Goal: Task Accomplishment & Management: Manage account settings

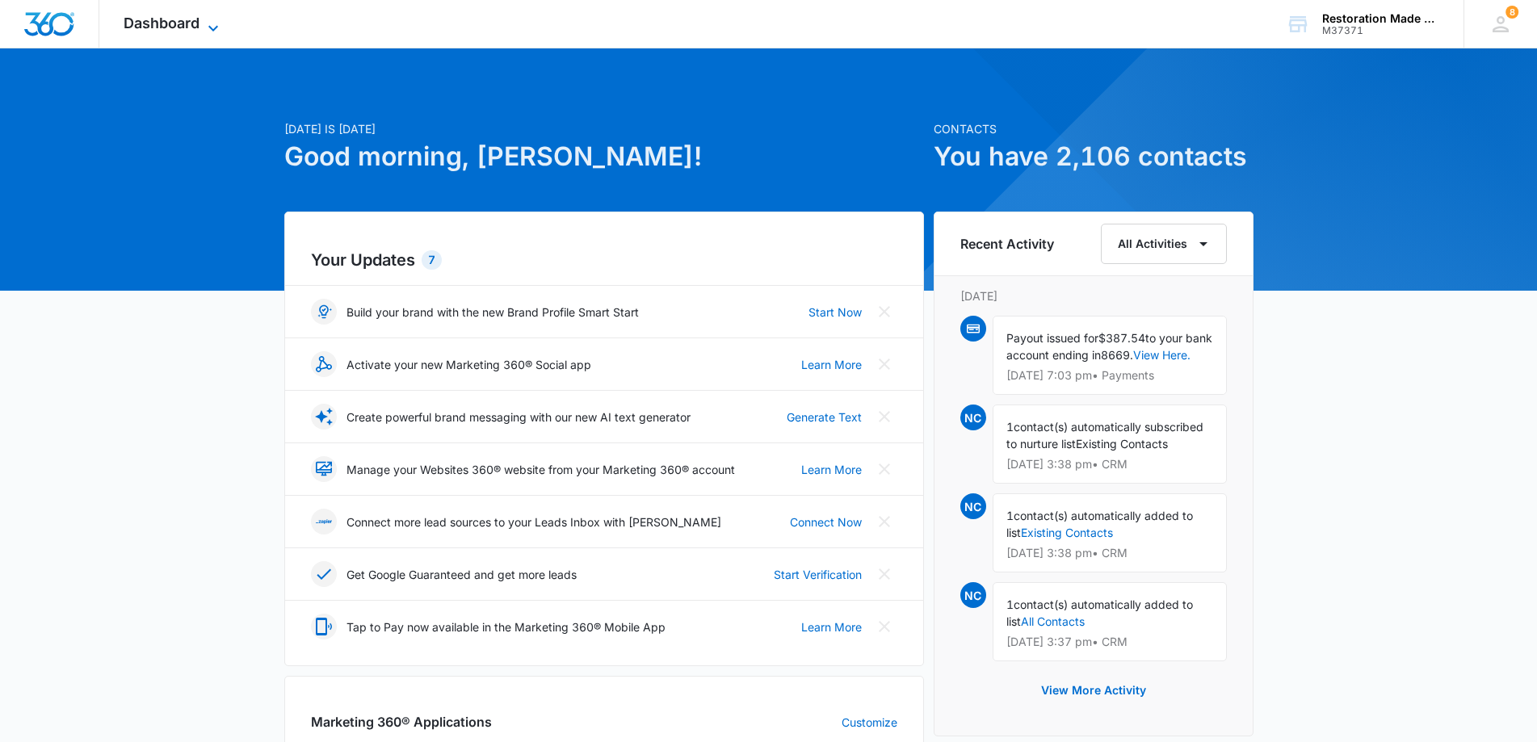
click at [219, 26] on icon at bounding box center [213, 28] width 19 height 19
click at [212, 28] on icon at bounding box center [213, 28] width 10 height 6
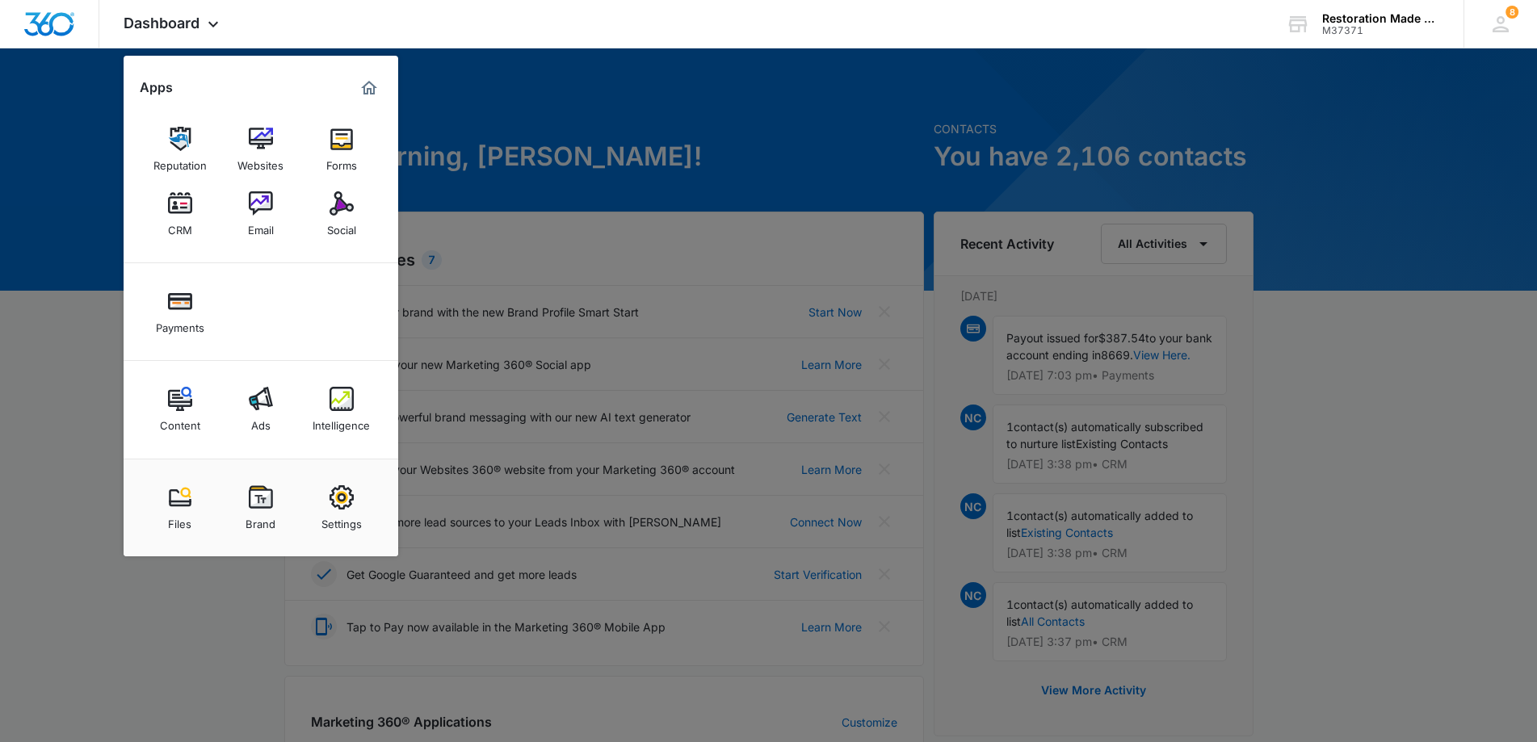
click at [187, 204] on img at bounding box center [180, 203] width 24 height 24
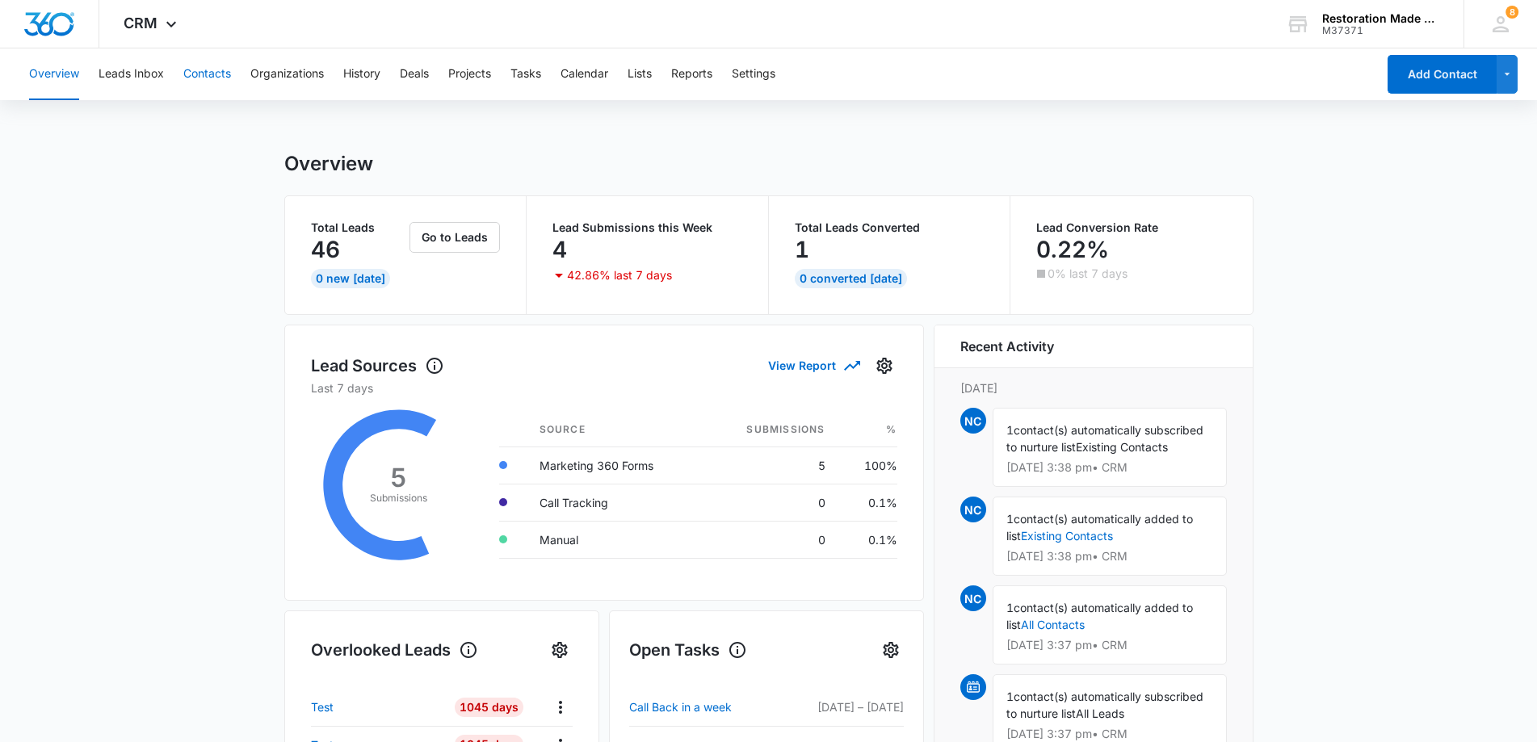
click at [200, 76] on button "Contacts" at bounding box center [207, 74] width 48 height 52
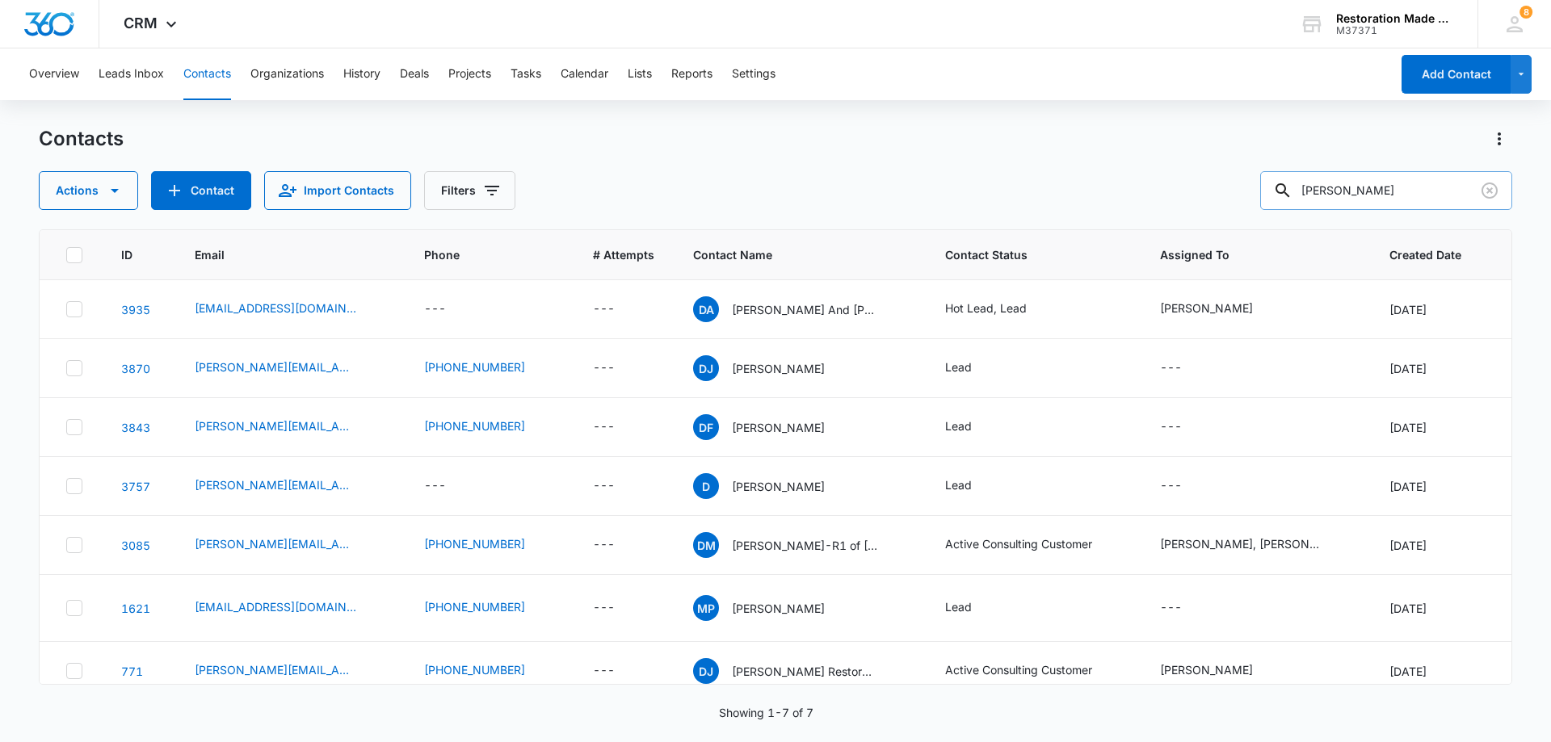
click at [1375, 188] on input "darrin" at bounding box center [1386, 190] width 252 height 39
type input "d"
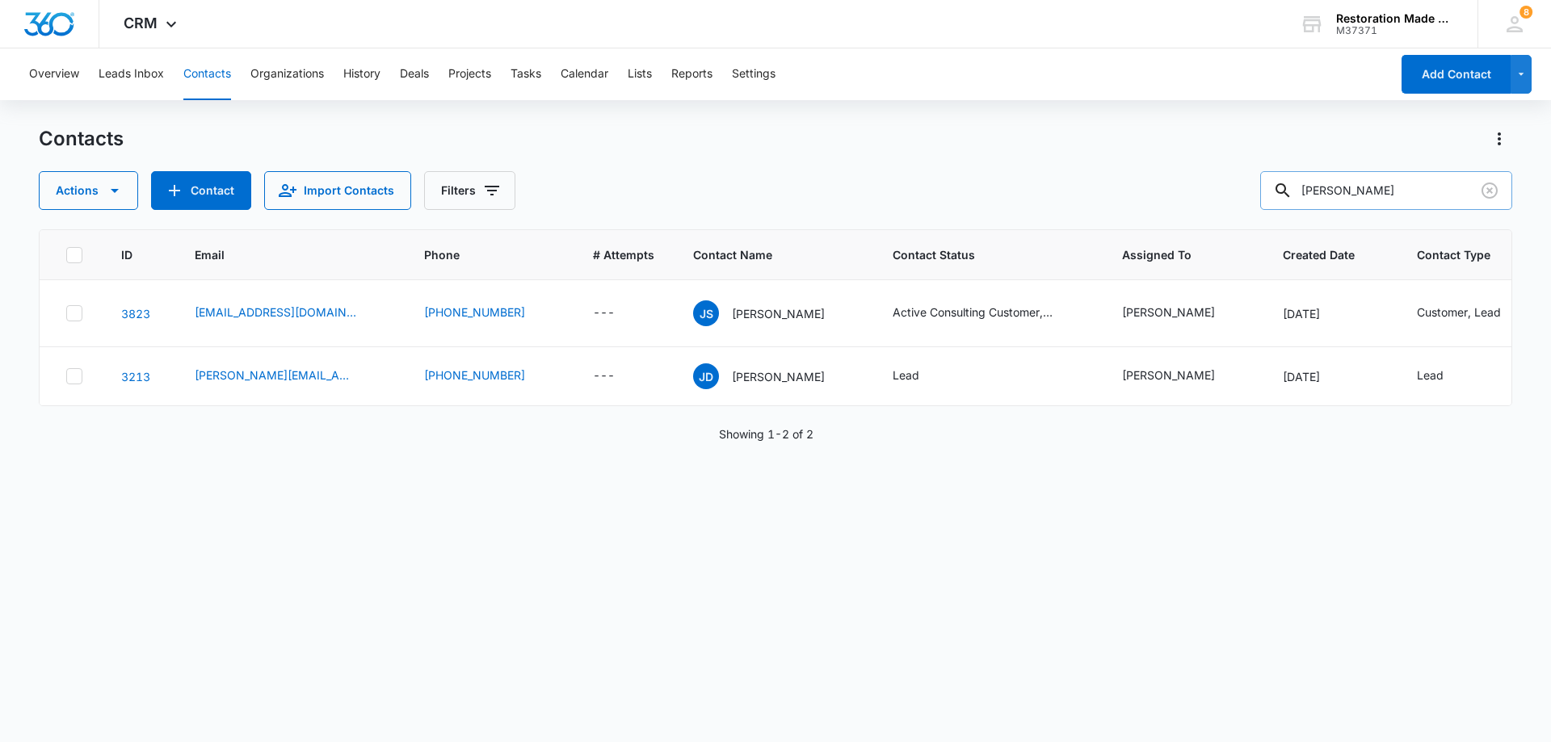
click at [1391, 199] on input "cory chal" at bounding box center [1386, 190] width 252 height 39
type input "cory"
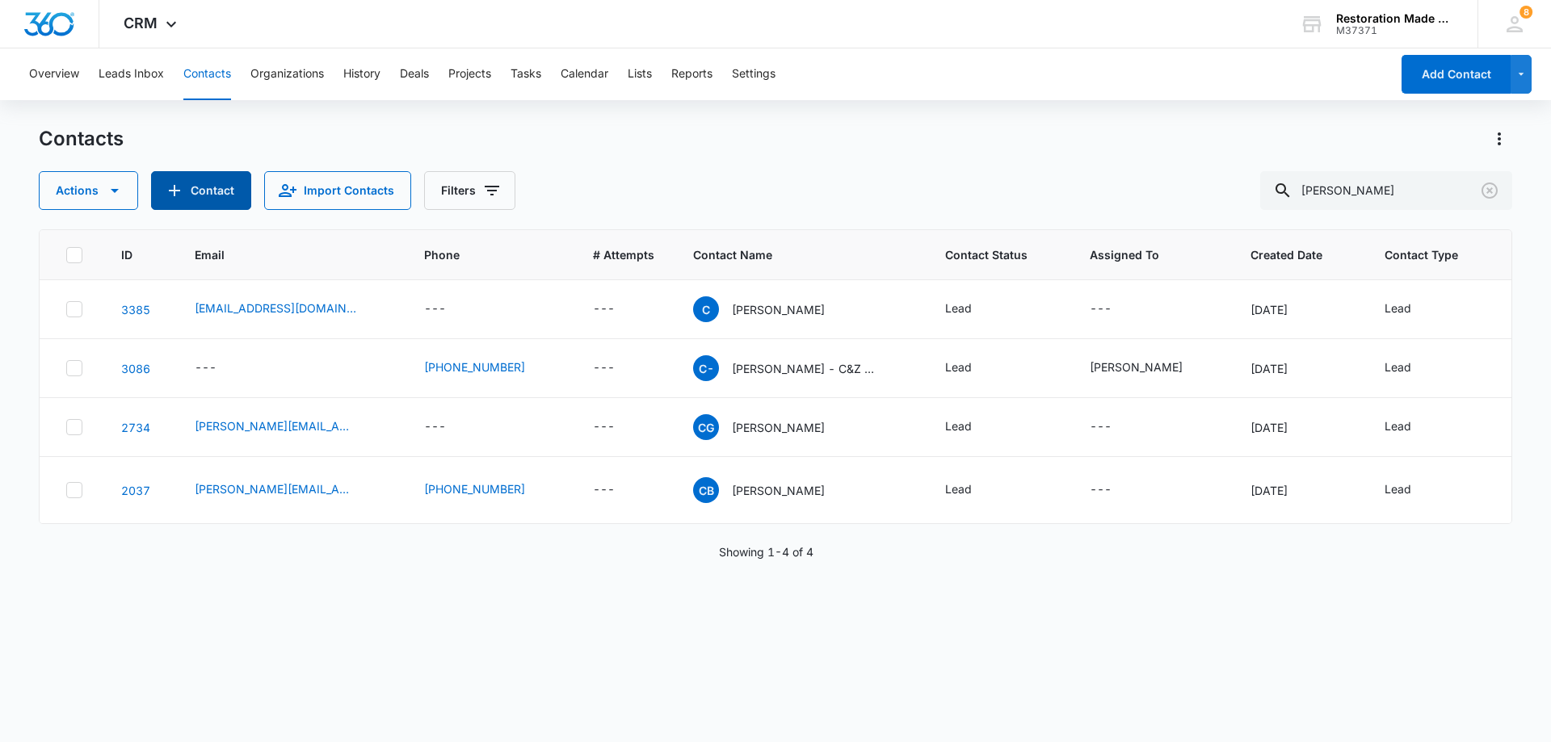
click at [213, 182] on button "Contact" at bounding box center [201, 190] width 100 height 39
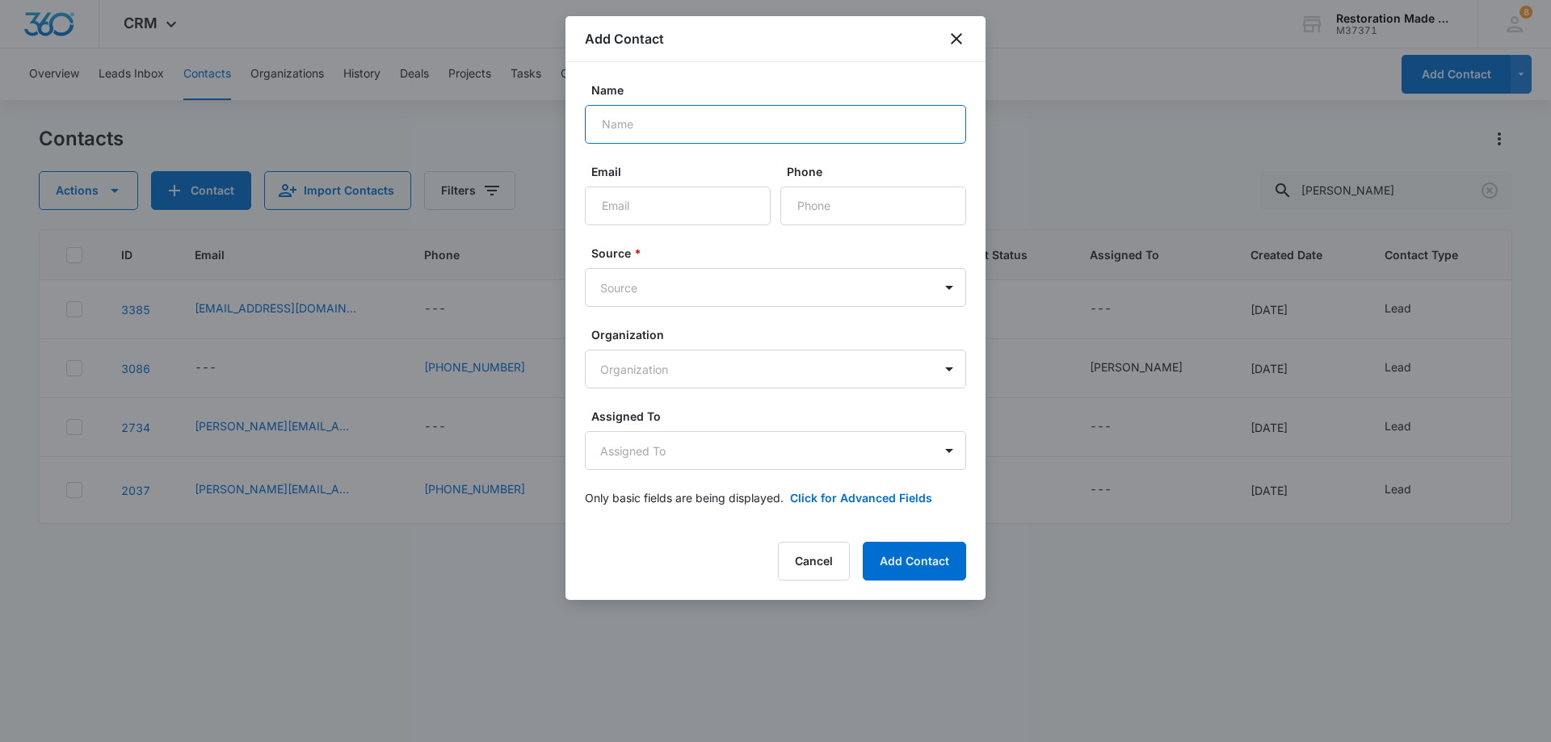
click at [754, 128] on input "Name" at bounding box center [775, 124] width 381 height 39
click at [718, 119] on input "Cory Chalmers-" at bounding box center [775, 124] width 381 height 39
type input "Cory Chalmers-SteriClean"
click at [695, 204] on input "Email" at bounding box center [678, 206] width 186 height 39
click at [650, 211] on input "Email" at bounding box center [678, 206] width 186 height 39
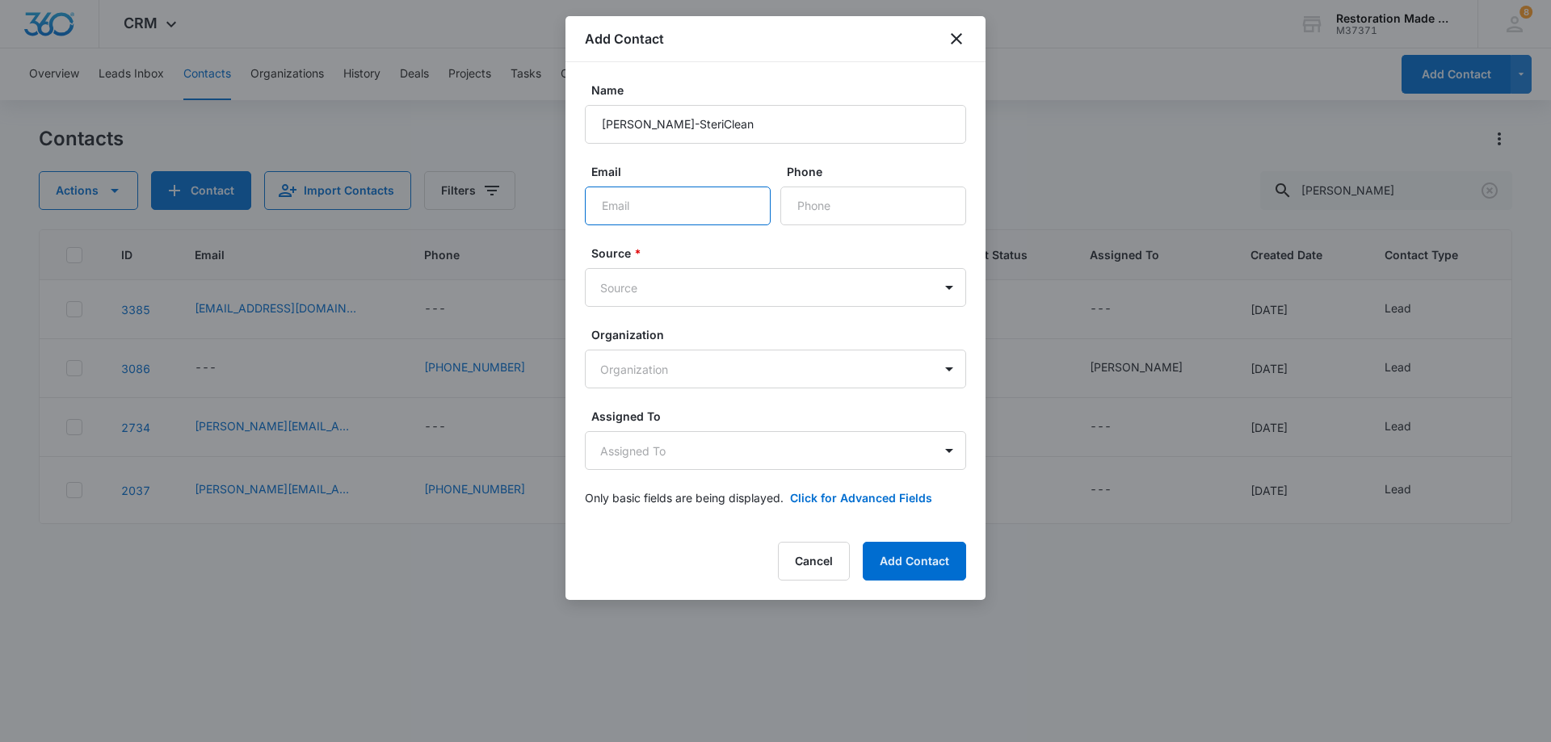
paste input "coryc@steri-clean.com"
type input "coryc@steri-clean.com"
click at [811, 212] on input "Phone" at bounding box center [873, 206] width 186 height 39
click at [658, 297] on body "CRM Apps Reputation Websites Forms CRM Email Social Payments Content Ads Intell…" at bounding box center [775, 371] width 1551 height 742
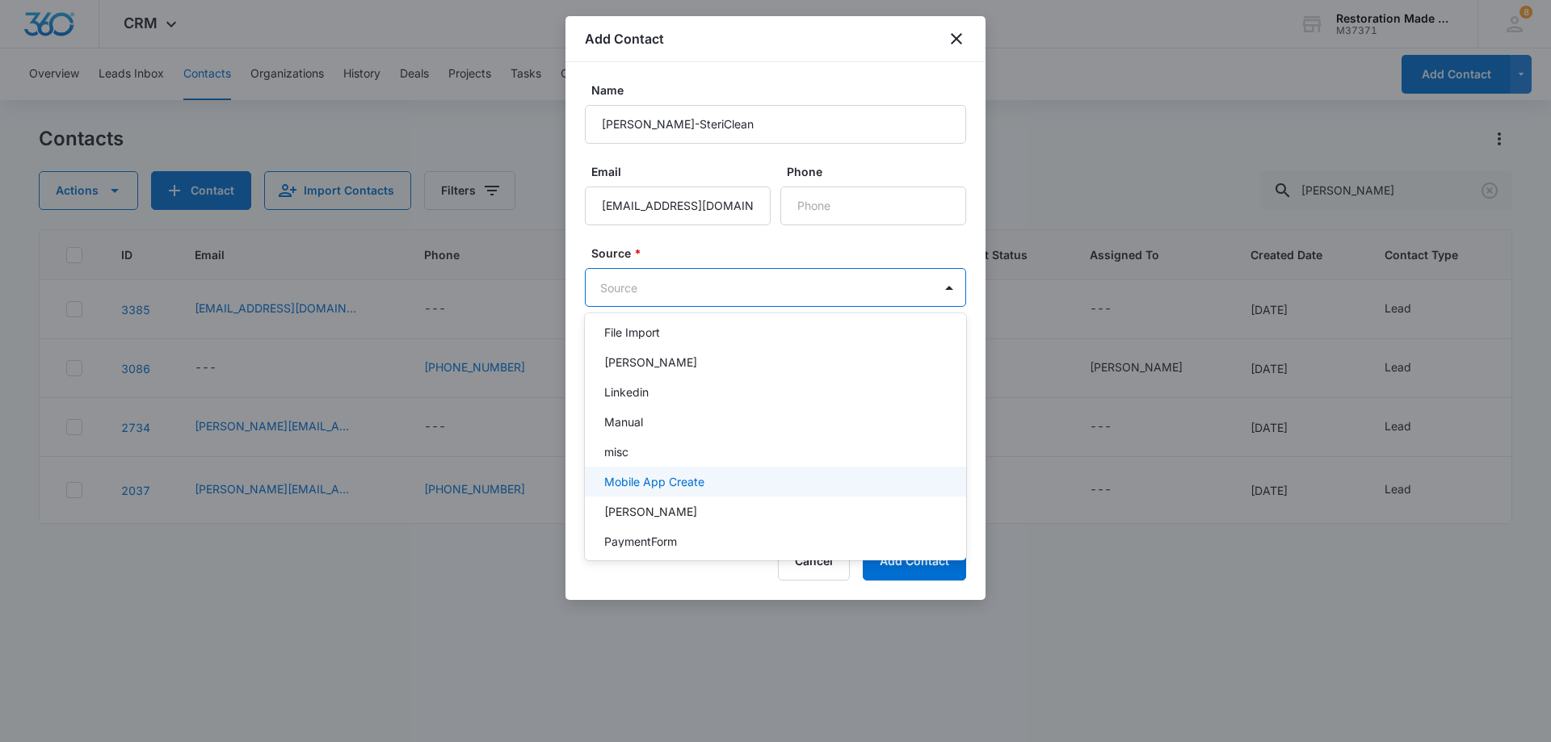
scroll to position [323, 0]
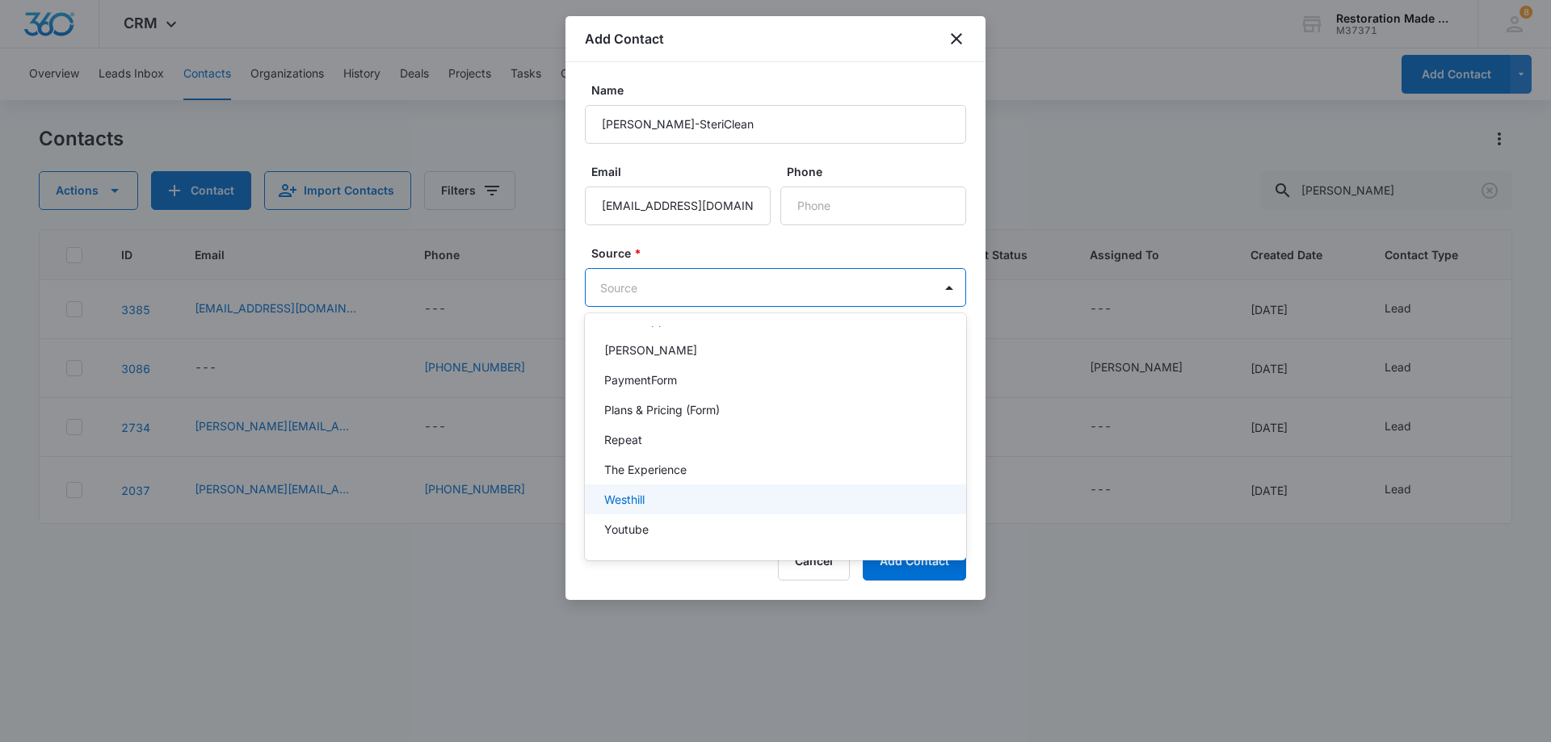
click at [669, 506] on div "Westhill" at bounding box center [773, 499] width 339 height 17
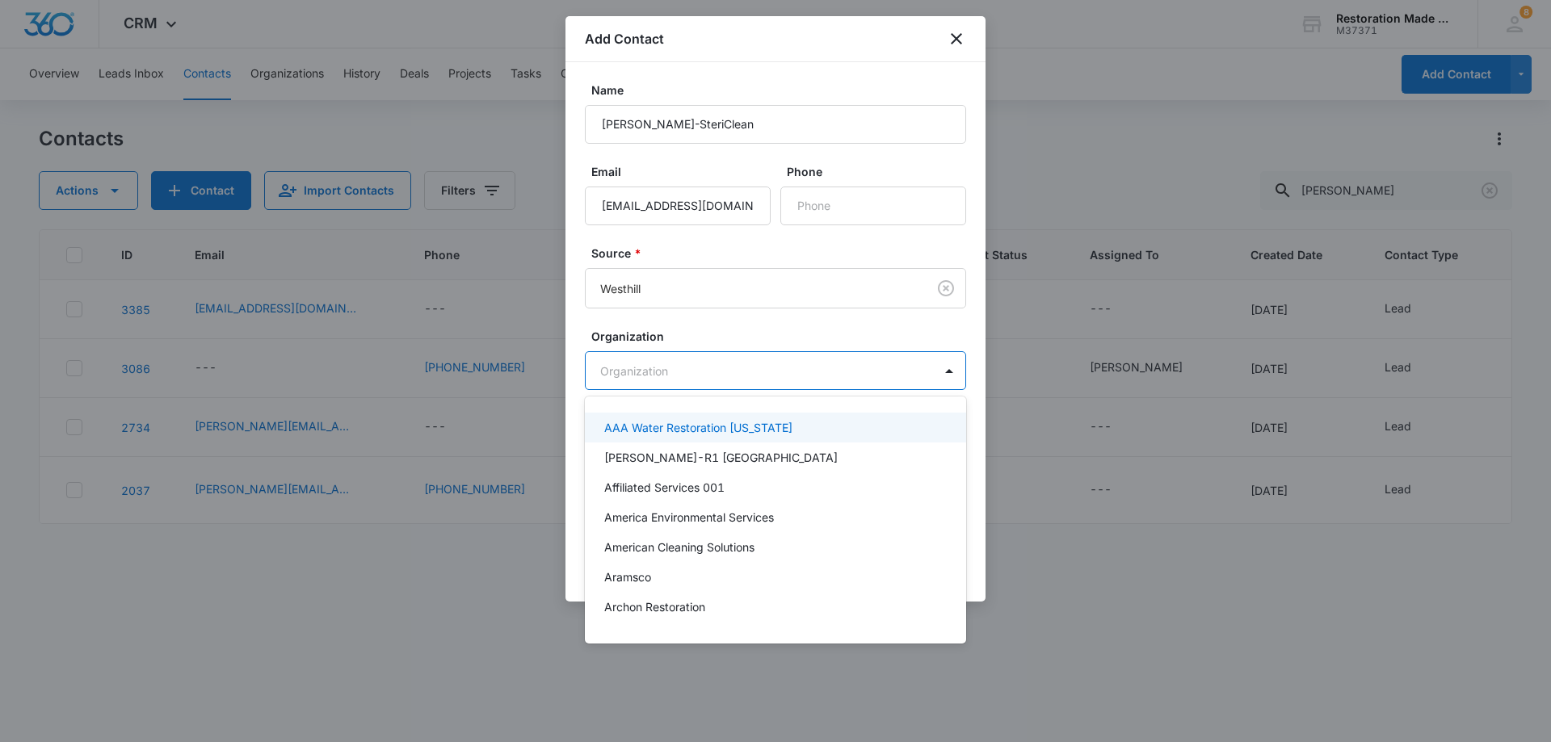
click at [755, 375] on body "CRM Apps Reputation Websites Forms CRM Email Social Payments Content Ads Intell…" at bounding box center [775, 371] width 1551 height 742
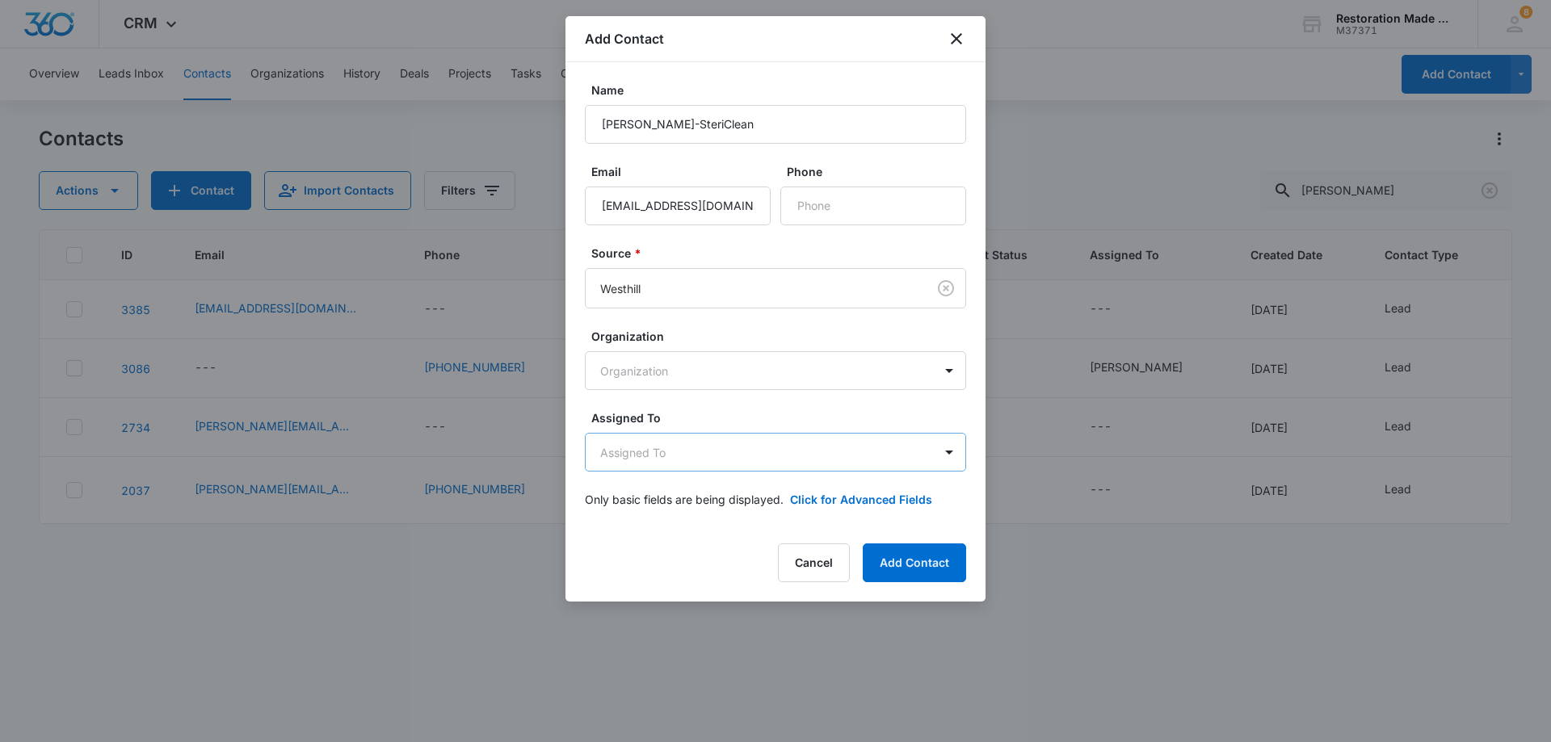
click at [711, 459] on body "CRM Apps Reputation Websites Forms CRM Email Social Payments Content Ads Intell…" at bounding box center [775, 371] width 1551 height 742
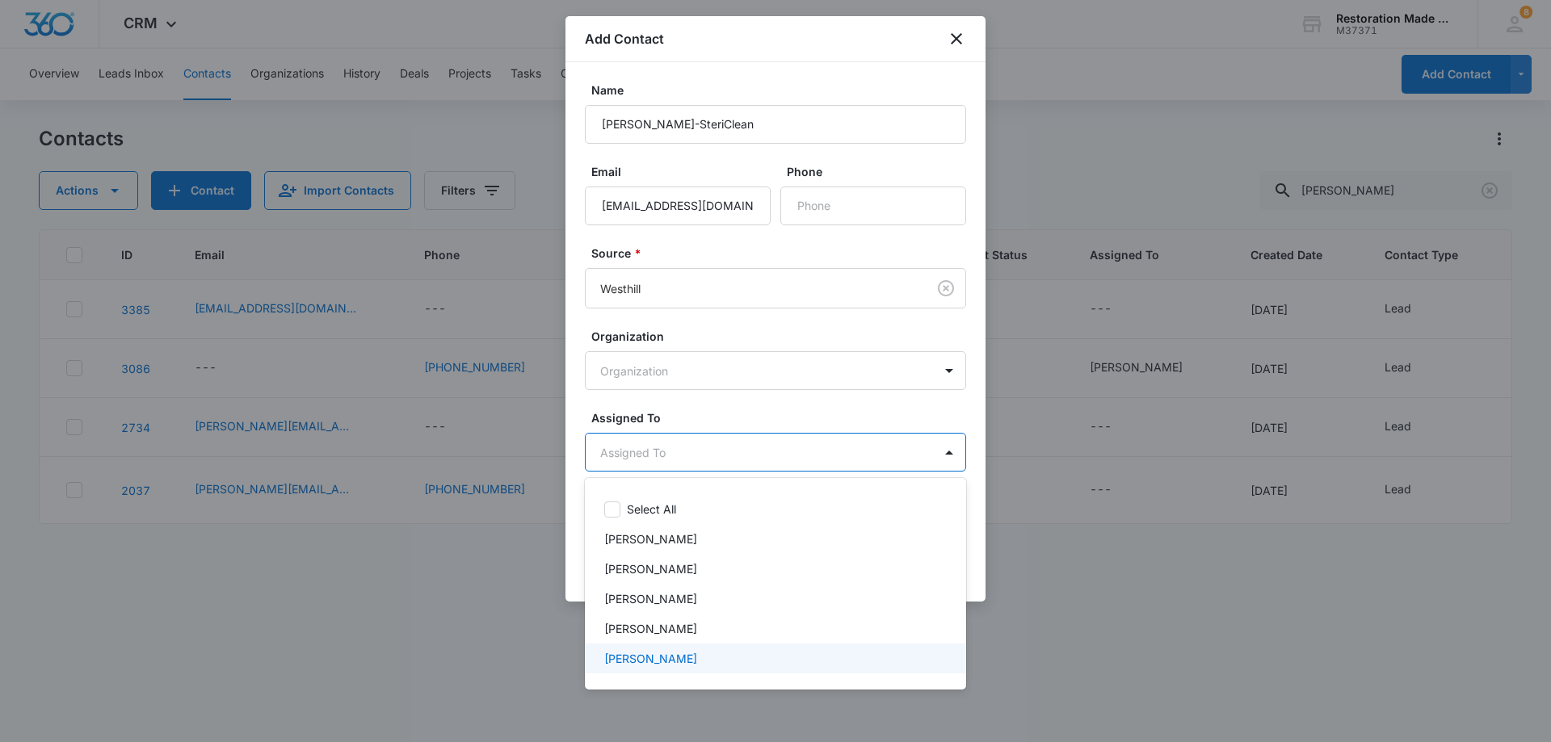
click at [639, 656] on p "[PERSON_NAME]" at bounding box center [650, 658] width 93 height 17
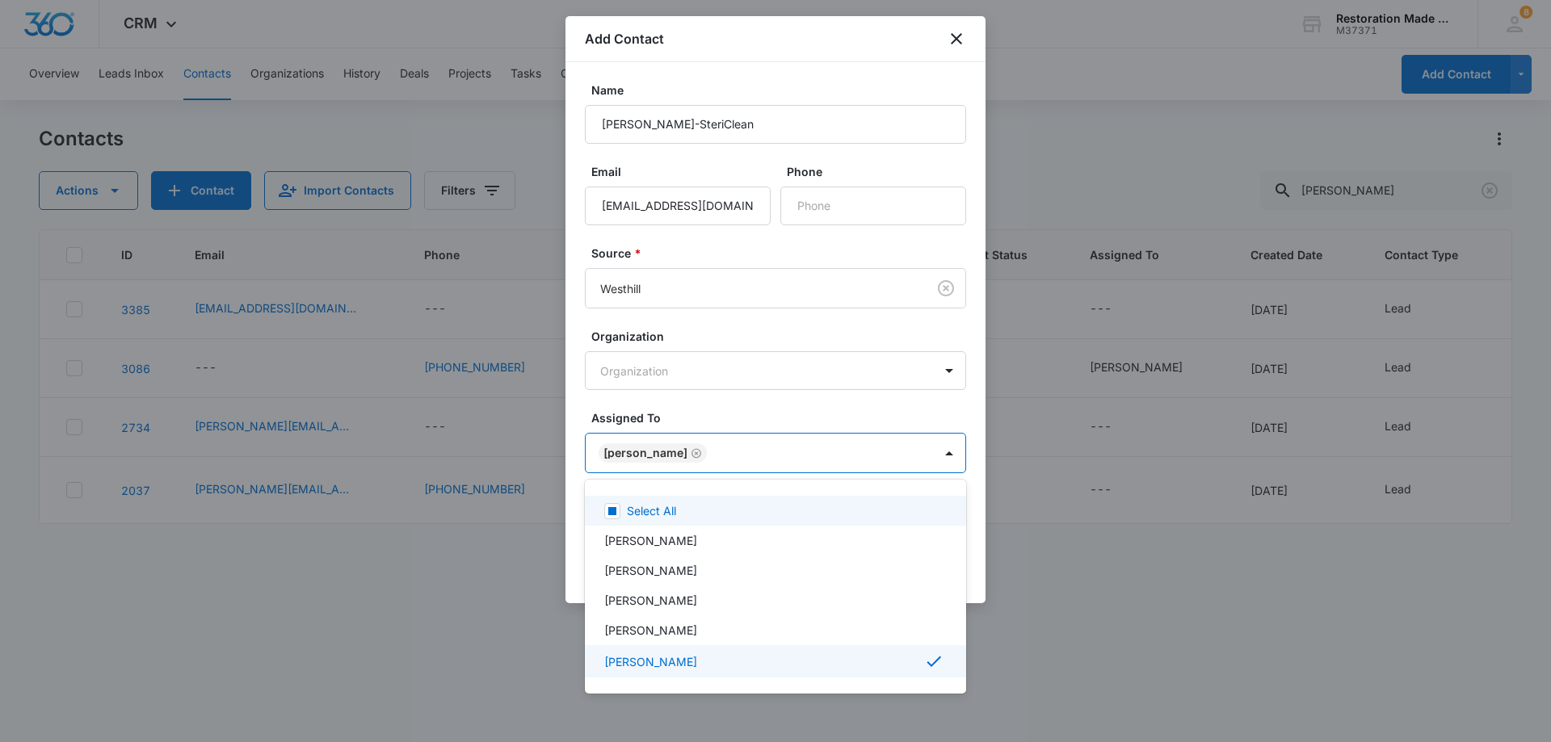
click at [707, 451] on div at bounding box center [775, 371] width 1551 height 742
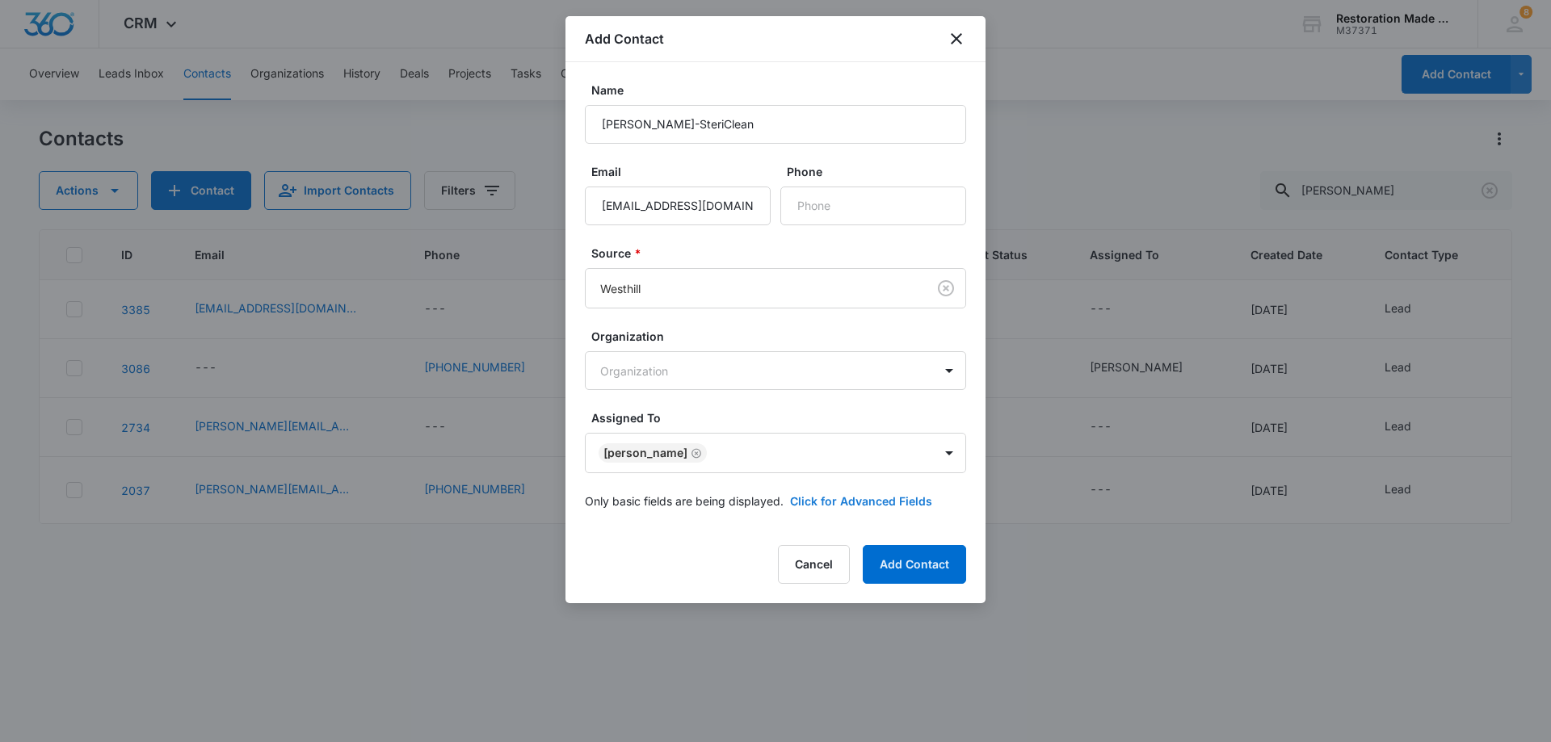
click at [849, 502] on button "Click for Advanced Fields" at bounding box center [861, 501] width 142 height 17
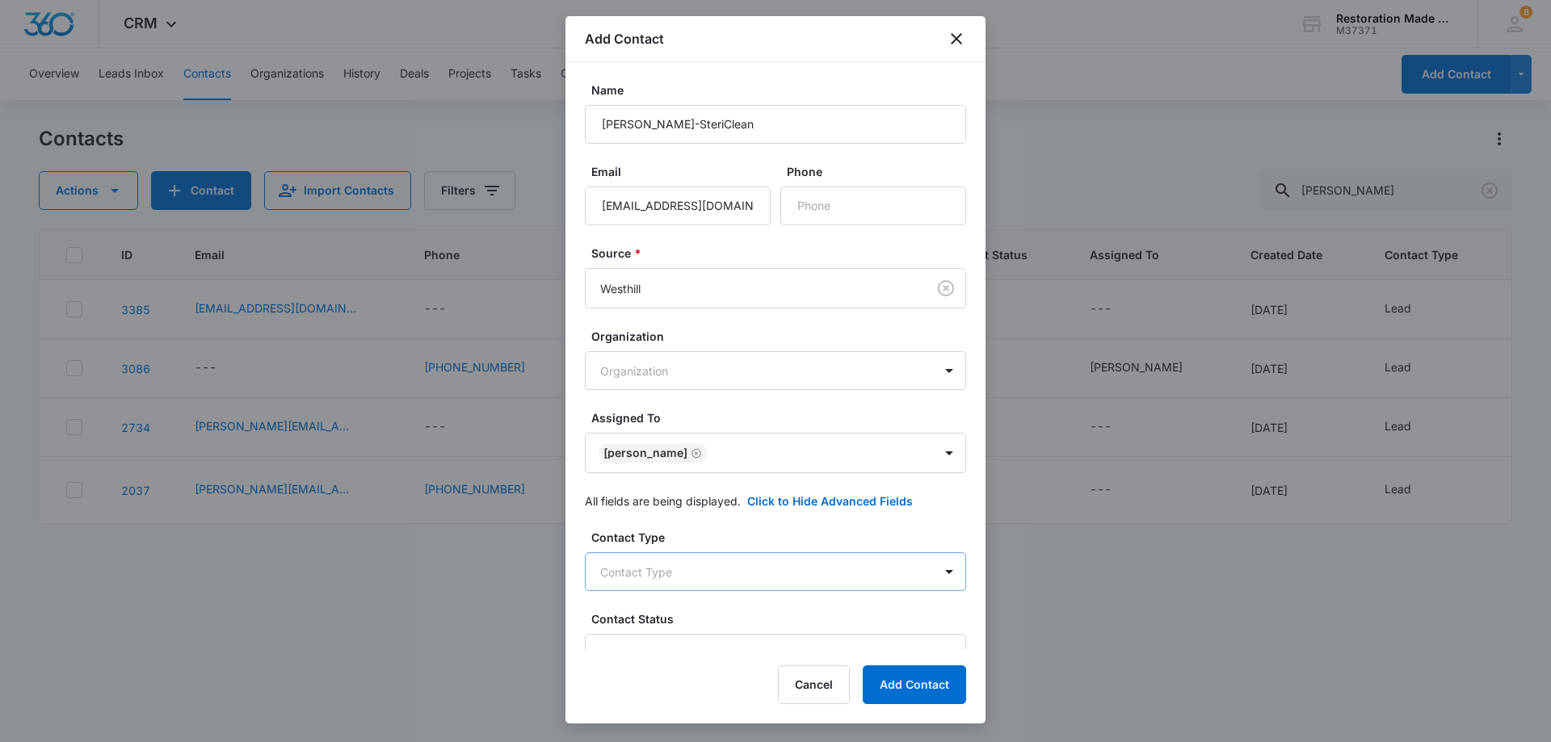
click at [743, 579] on body "CRM Apps Reputation Websites Forms CRM Email Social Payments Content Ads Intell…" at bounding box center [775, 371] width 1551 height 742
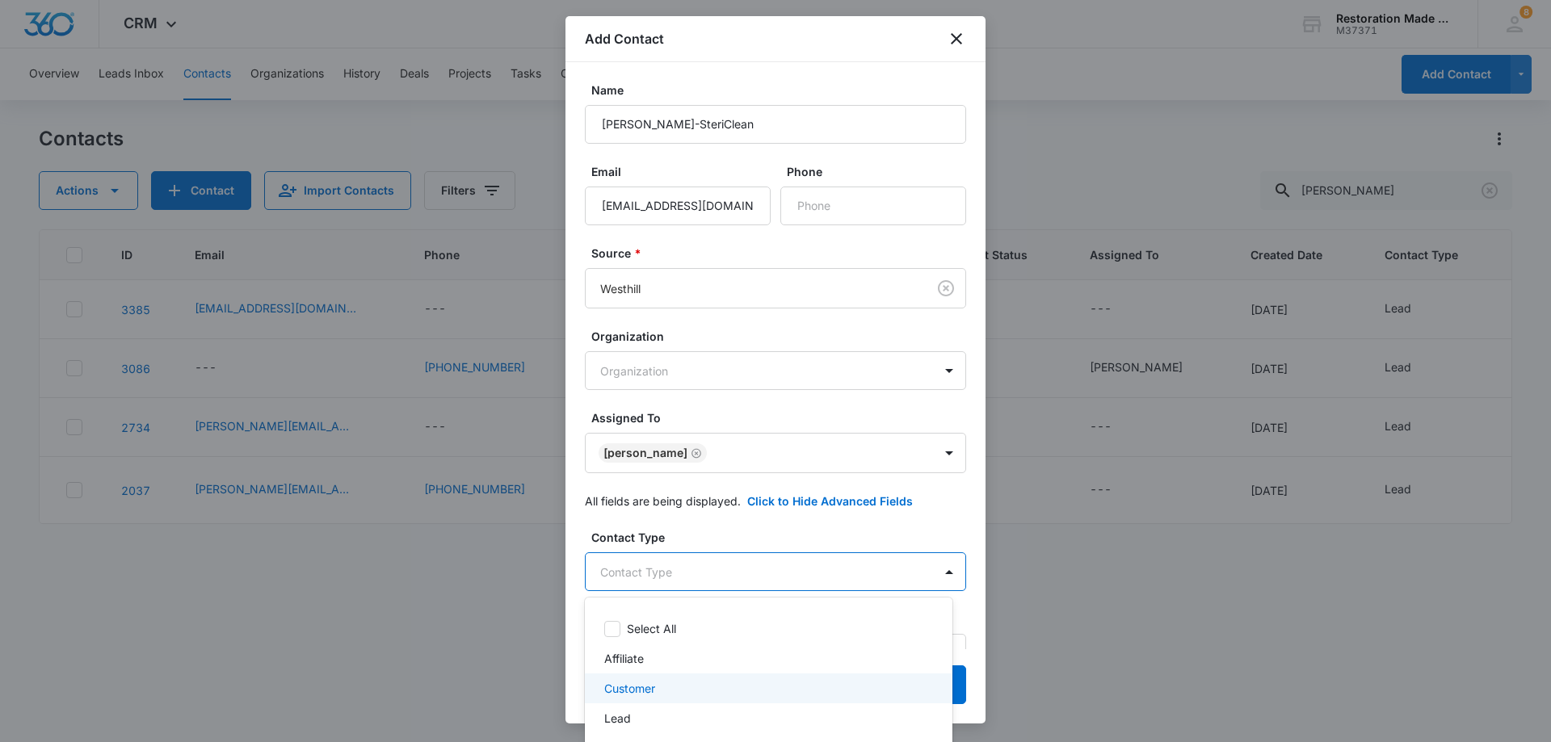
scroll to position [48, 0]
click at [627, 679] on div "Lead" at bounding box center [769, 671] width 368 height 30
click at [715, 575] on div at bounding box center [775, 371] width 1551 height 742
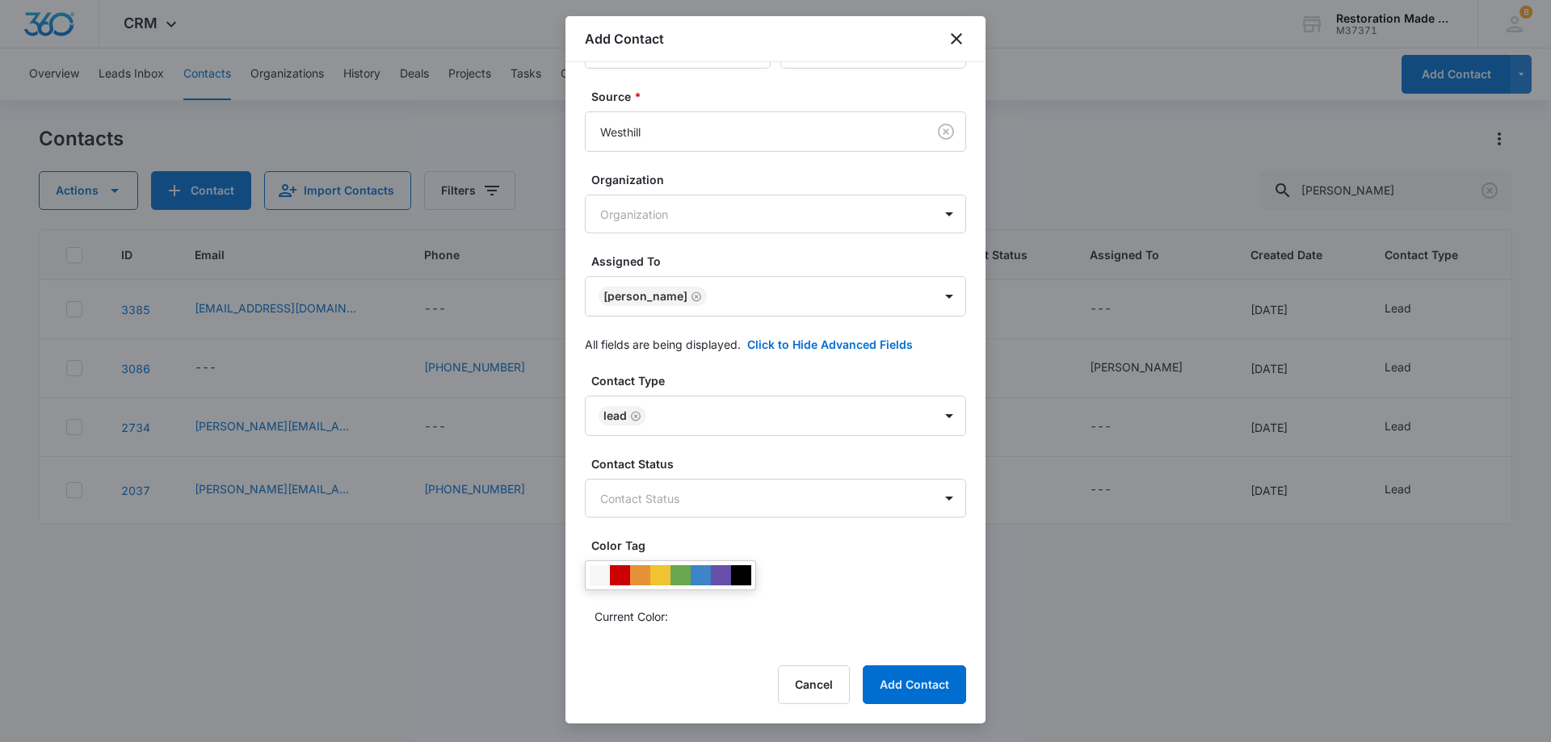
scroll to position [162, 0]
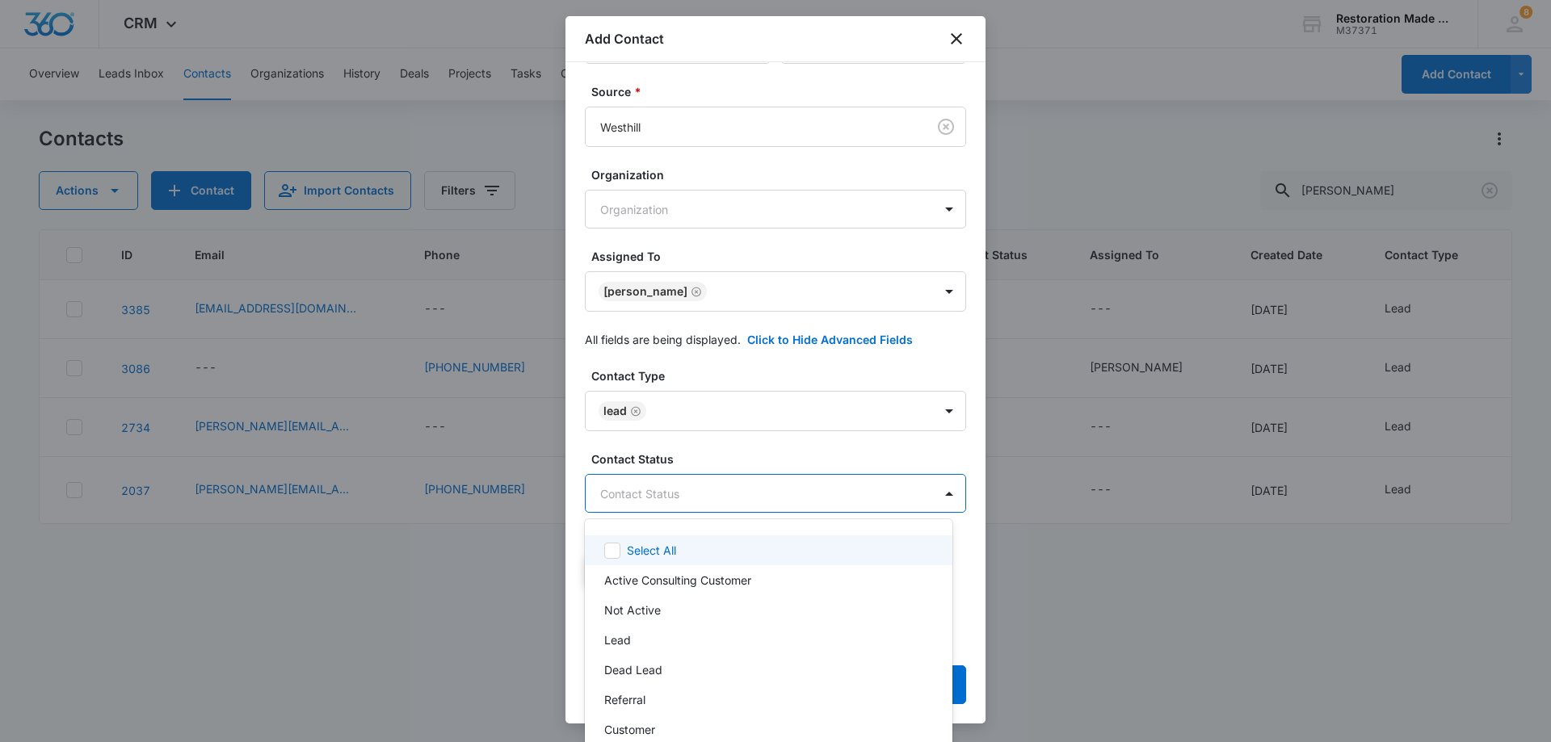
click at [705, 498] on body "CRM Apps Reputation Websites Forms CRM Email Social Payments Content Ads Intell…" at bounding box center [775, 371] width 1551 height 742
click at [629, 646] on p "Lead" at bounding box center [617, 640] width 27 height 17
click at [793, 496] on div at bounding box center [775, 371] width 1551 height 742
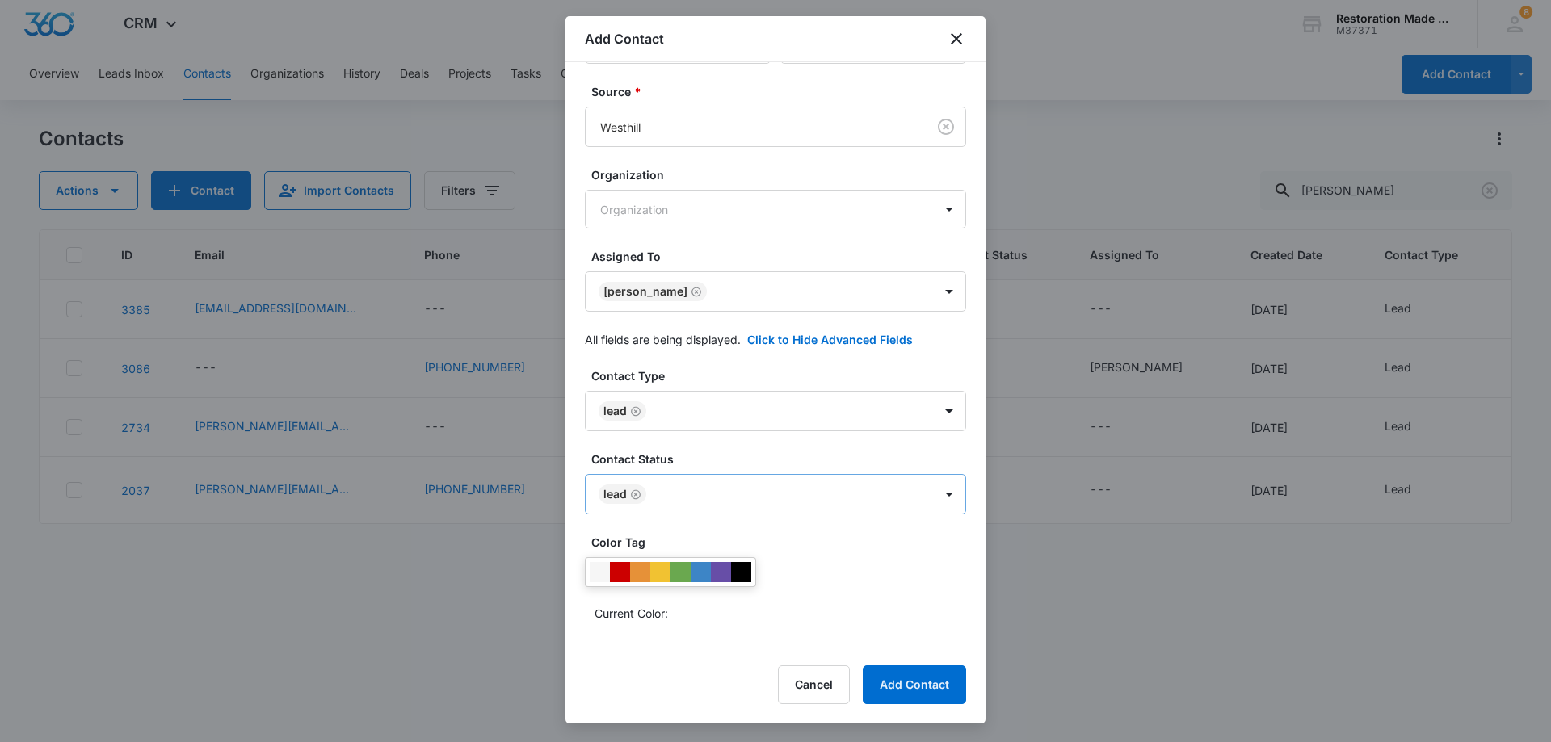
click at [764, 499] on body "CRM Apps Reputation Websites Forms CRM Email Social Payments Content Ads Intell…" at bounding box center [775, 371] width 1551 height 742
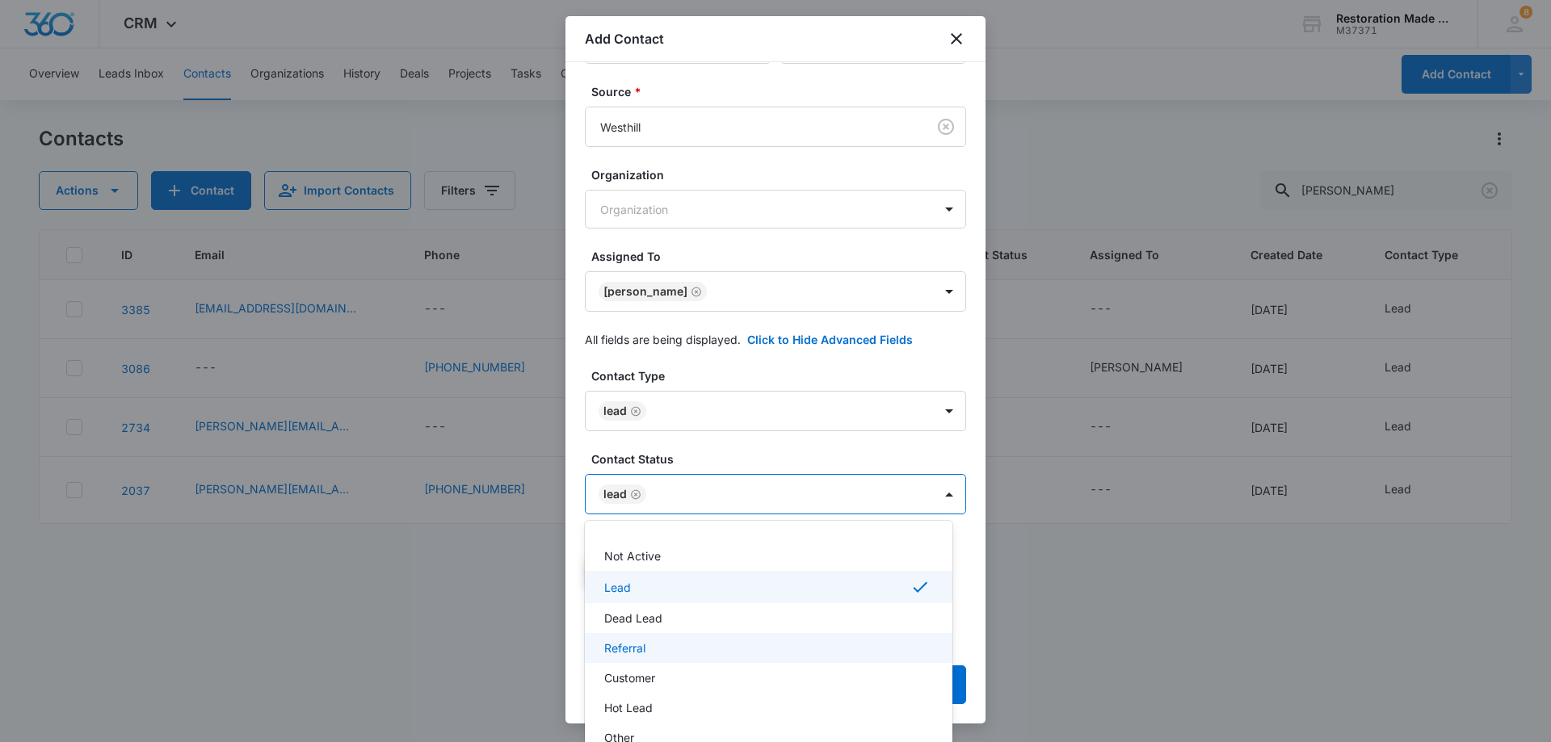
scroll to position [81, 0]
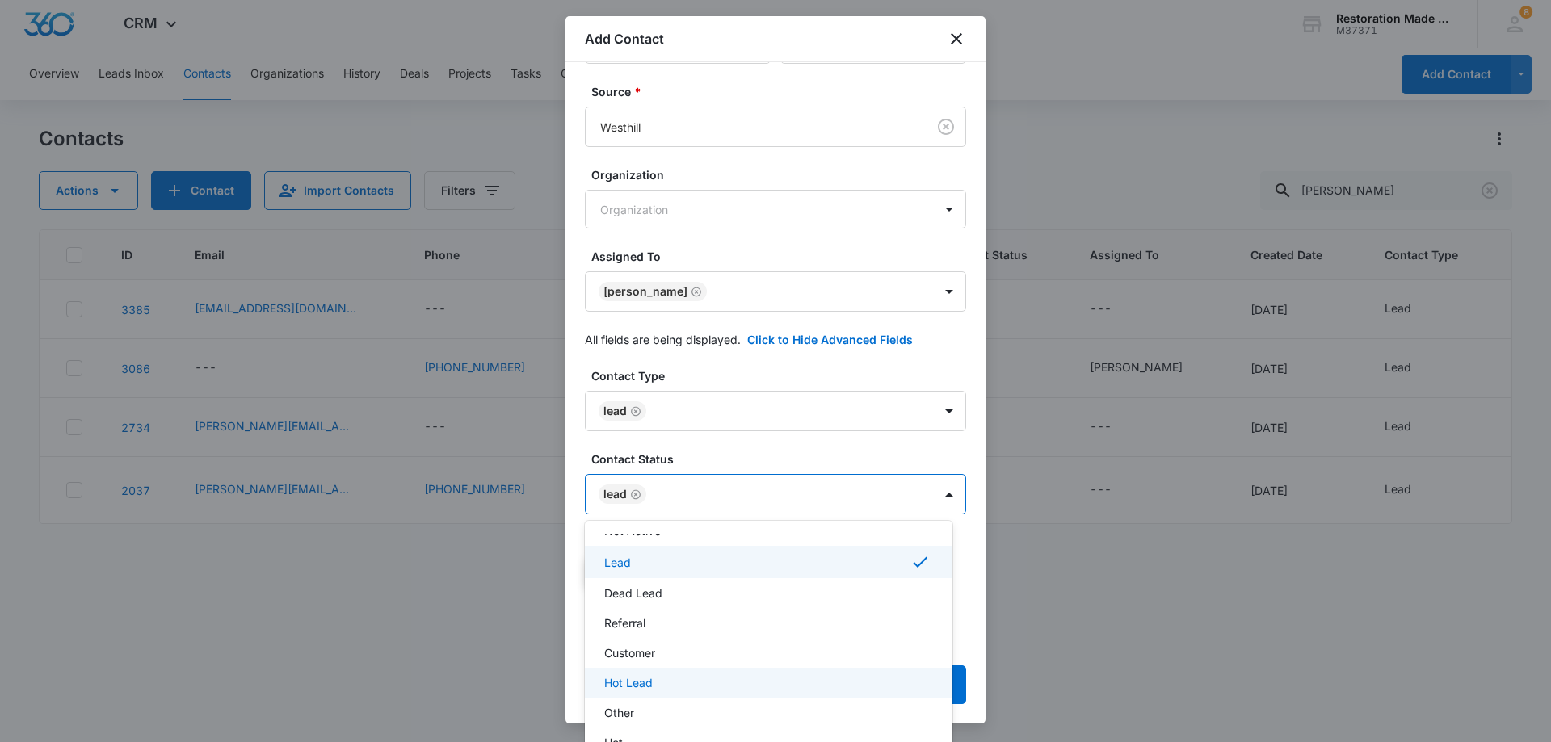
click at [645, 688] on p "Hot Lead" at bounding box center [628, 683] width 48 height 17
click at [773, 494] on div at bounding box center [775, 371] width 1551 height 742
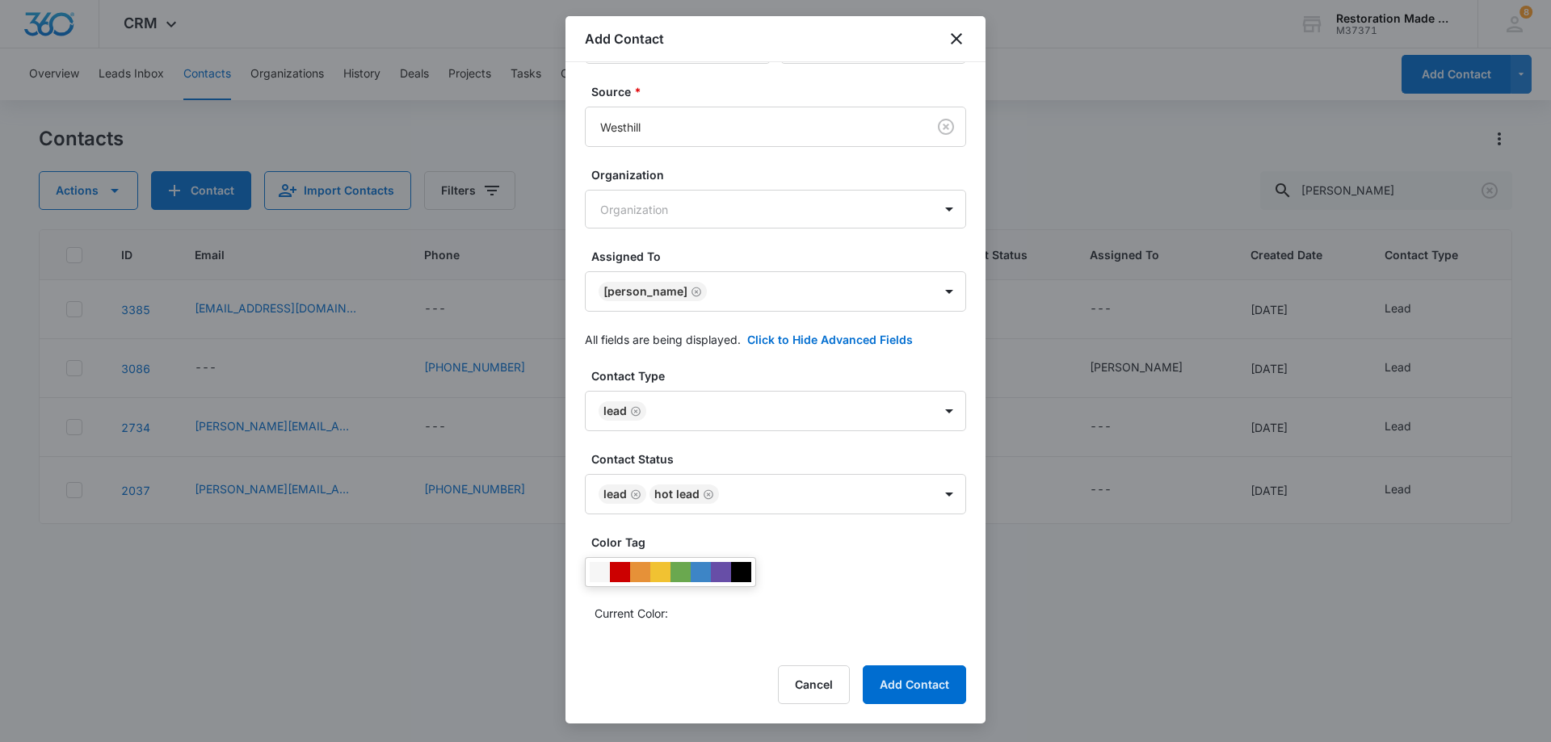
scroll to position [0, 0]
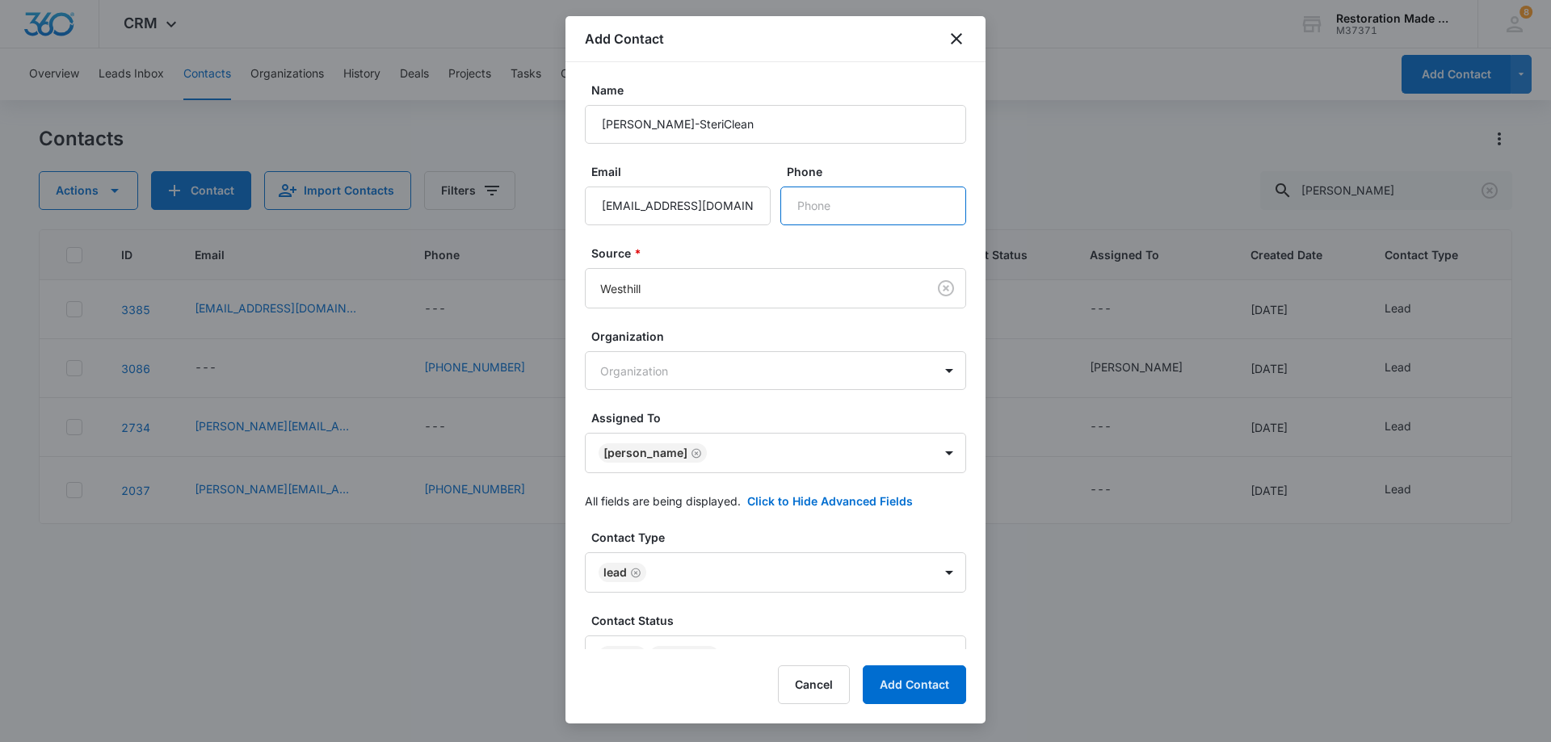
click at [875, 210] on input "Phone" at bounding box center [873, 206] width 186 height 39
click at [873, 207] on input "Phone" at bounding box center [873, 206] width 186 height 39
click at [932, 680] on button "Add Contact" at bounding box center [914, 685] width 103 height 39
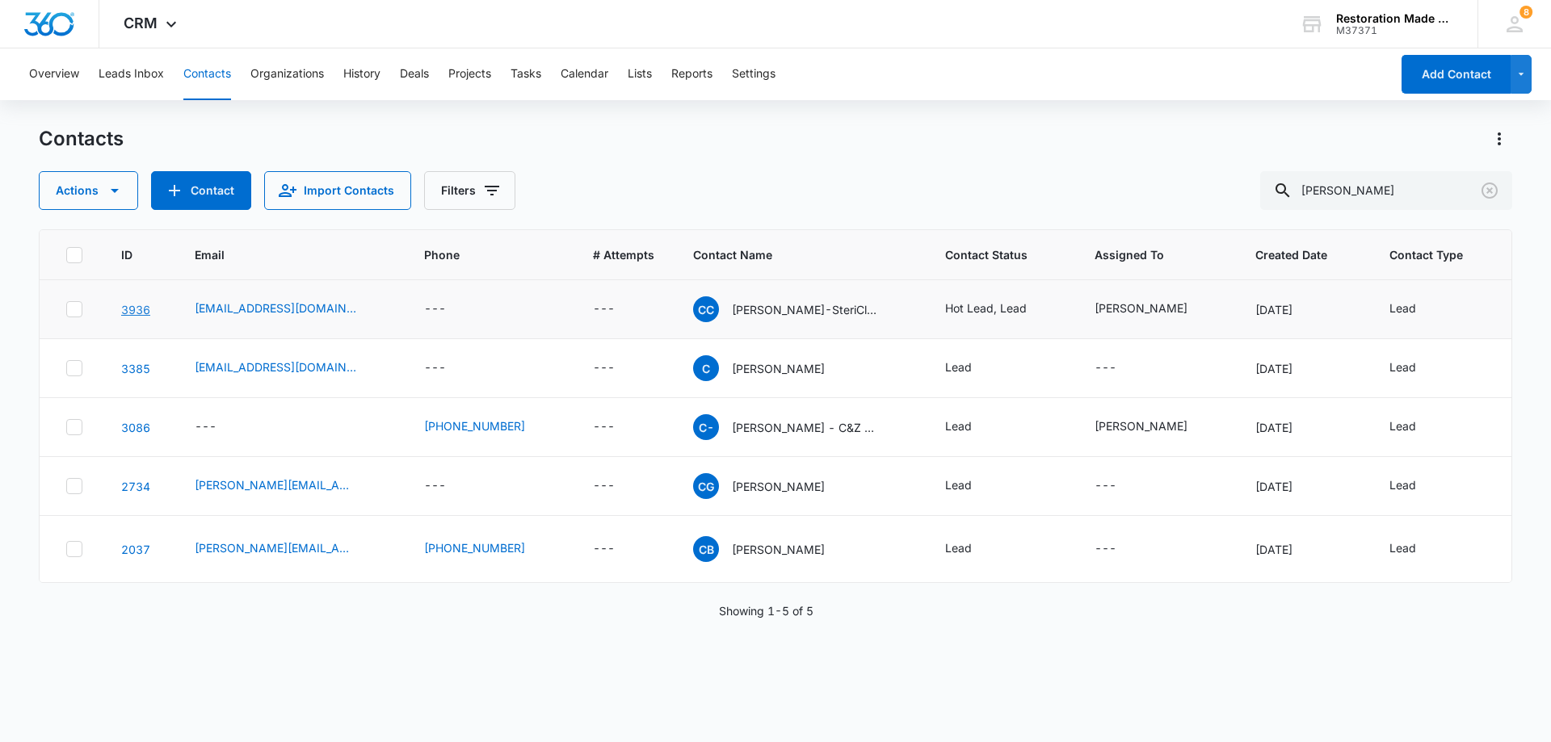
click at [139, 311] on link "3936" at bounding box center [135, 310] width 29 height 14
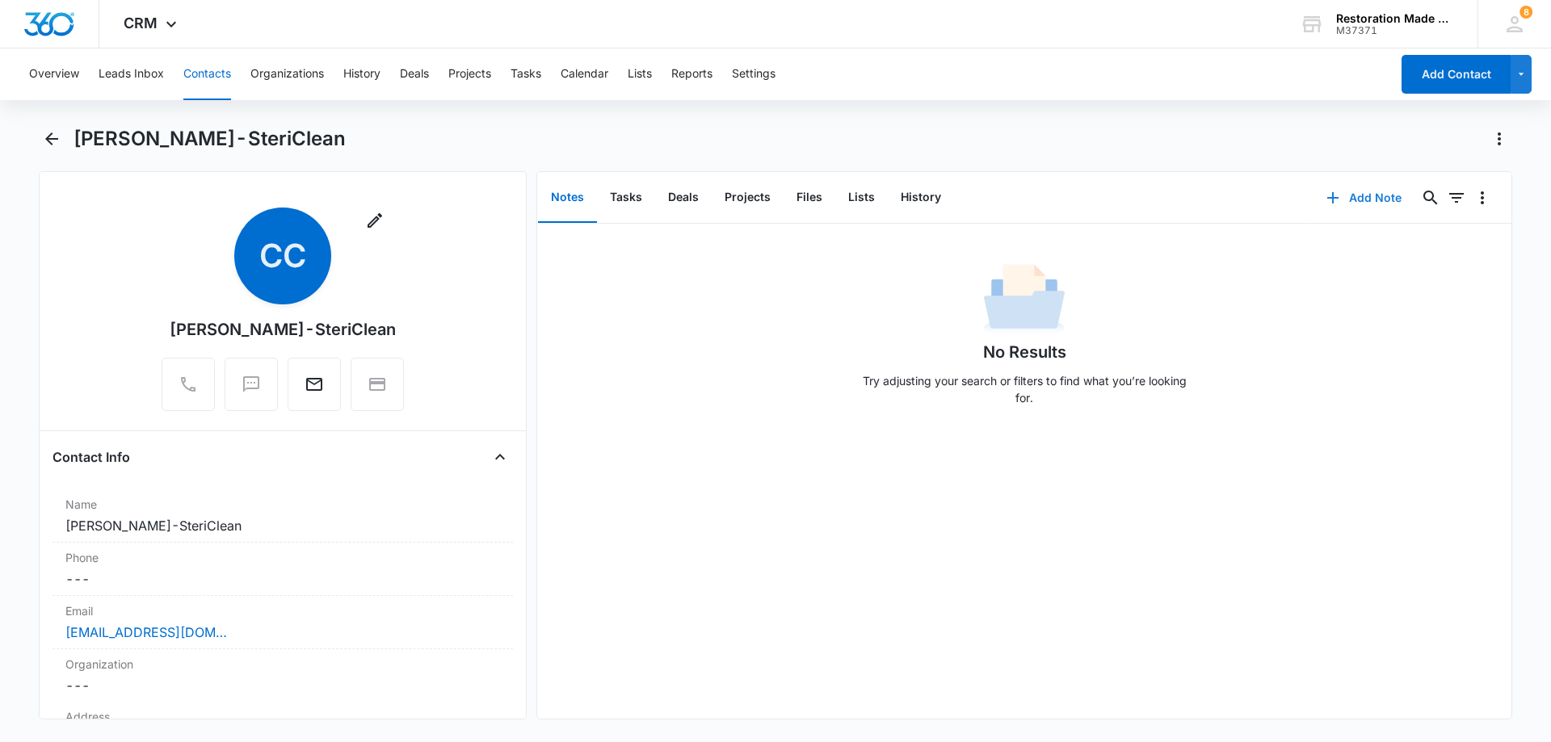
click at [1365, 203] on button "Add Note" at bounding box center [1363, 198] width 107 height 39
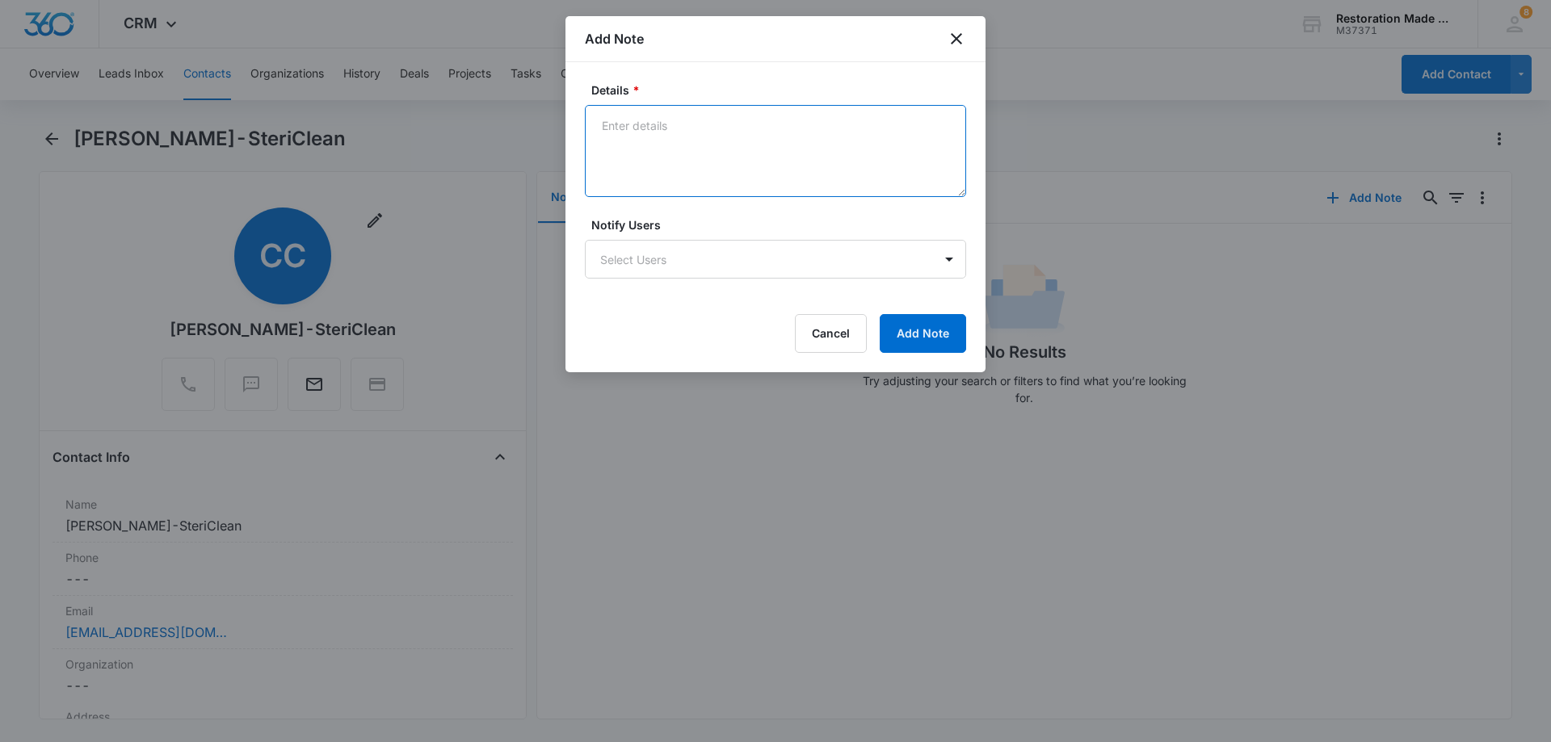
click at [754, 150] on textarea "Details *" at bounding box center [775, 151] width 381 height 92
click at [853, 121] on textarea "he owns 60 franchises. Based out of Idaho." at bounding box center [775, 151] width 381 height 92
click at [868, 125] on textarea "he owns 60 franchises. Based out of Idaho." at bounding box center [775, 151] width 381 height 92
click at [876, 138] on textarea "he owns 60 franchises. Based out of Idaho." at bounding box center [775, 151] width 381 height 92
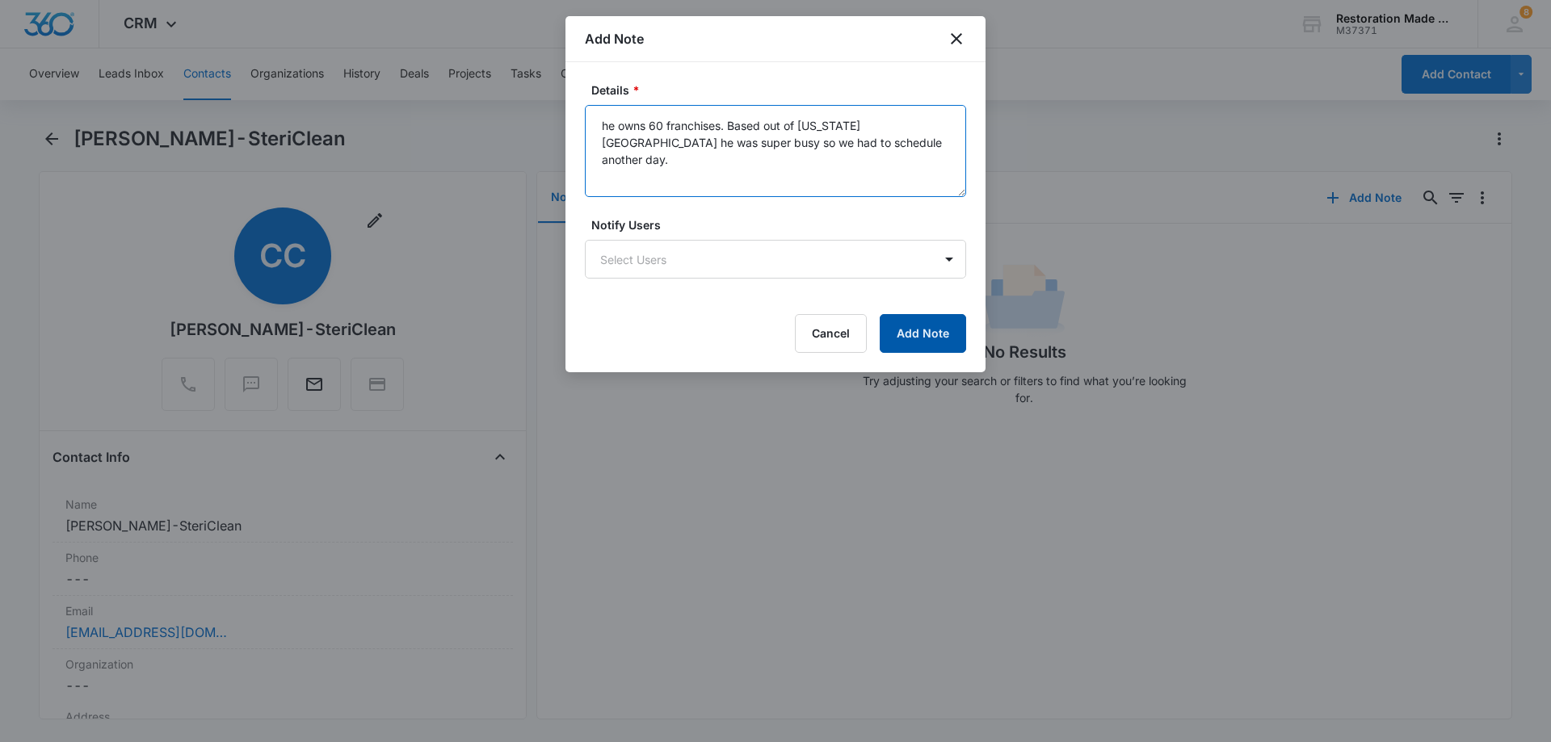
type textarea "he owns 60 franchises. Based out of Idaho. he was super busy so we had to sched…"
click at [943, 343] on button "Add Note" at bounding box center [923, 333] width 86 height 39
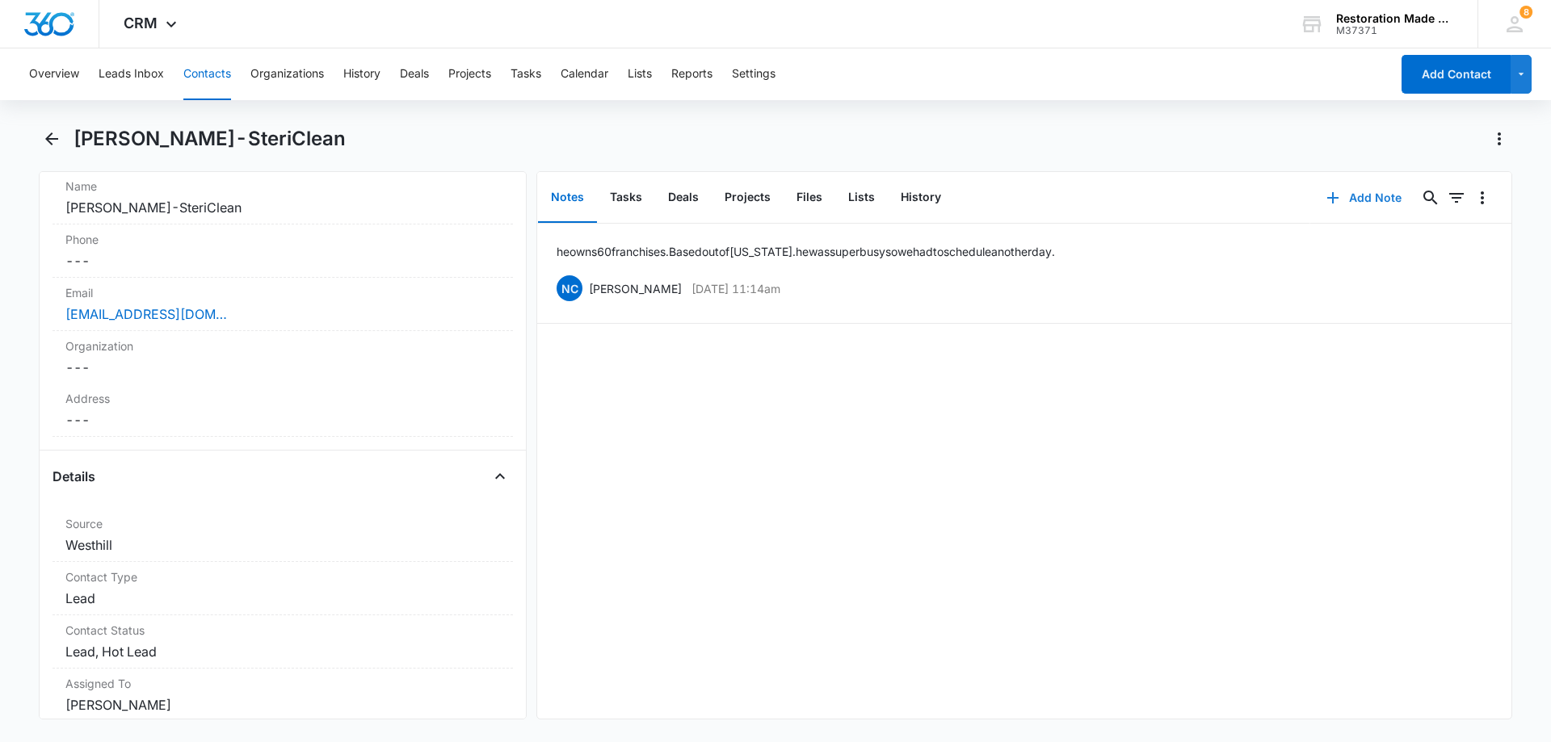
scroll to position [162, 0]
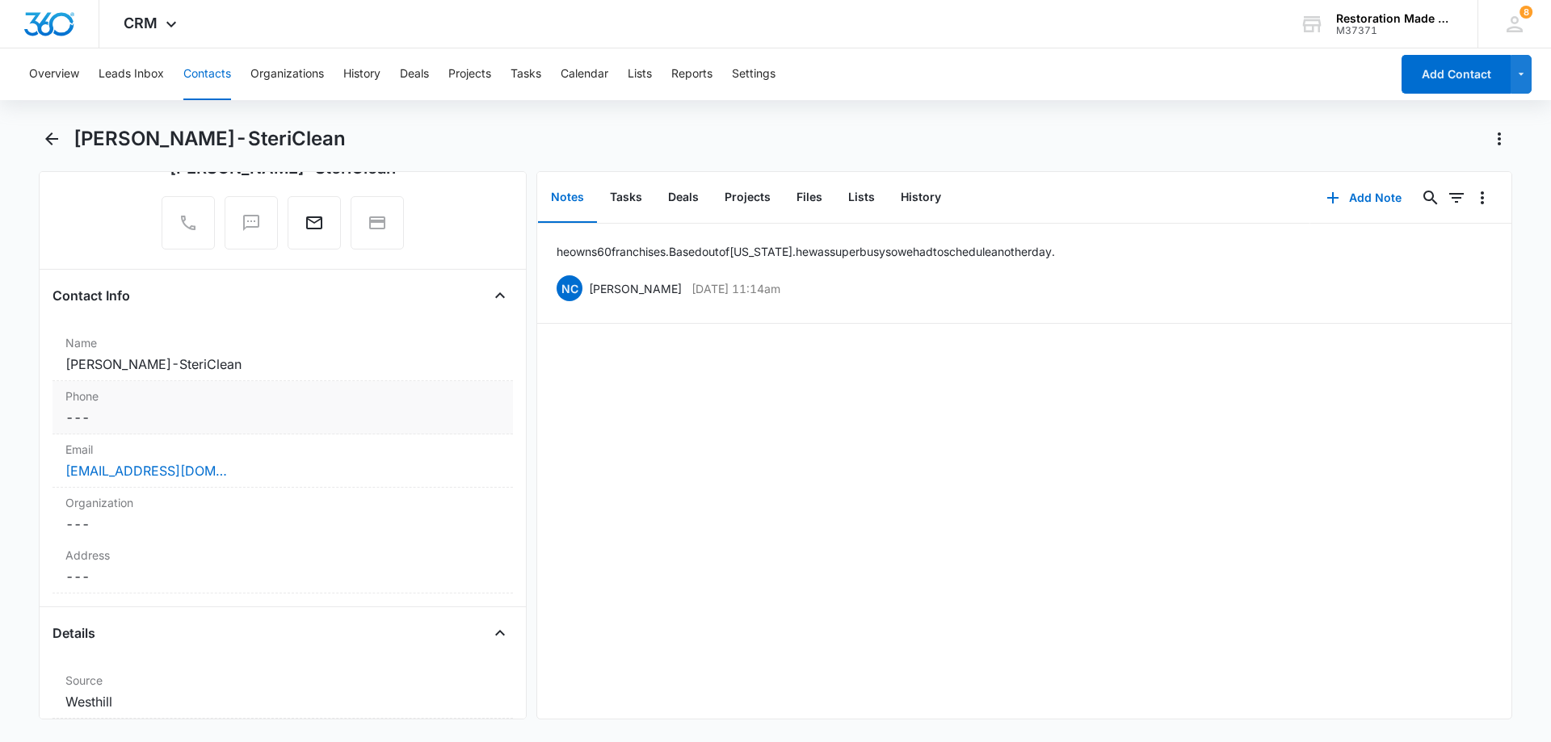
click at [202, 410] on dd "Cancel Save Changes ---" at bounding box center [282, 417] width 435 height 19
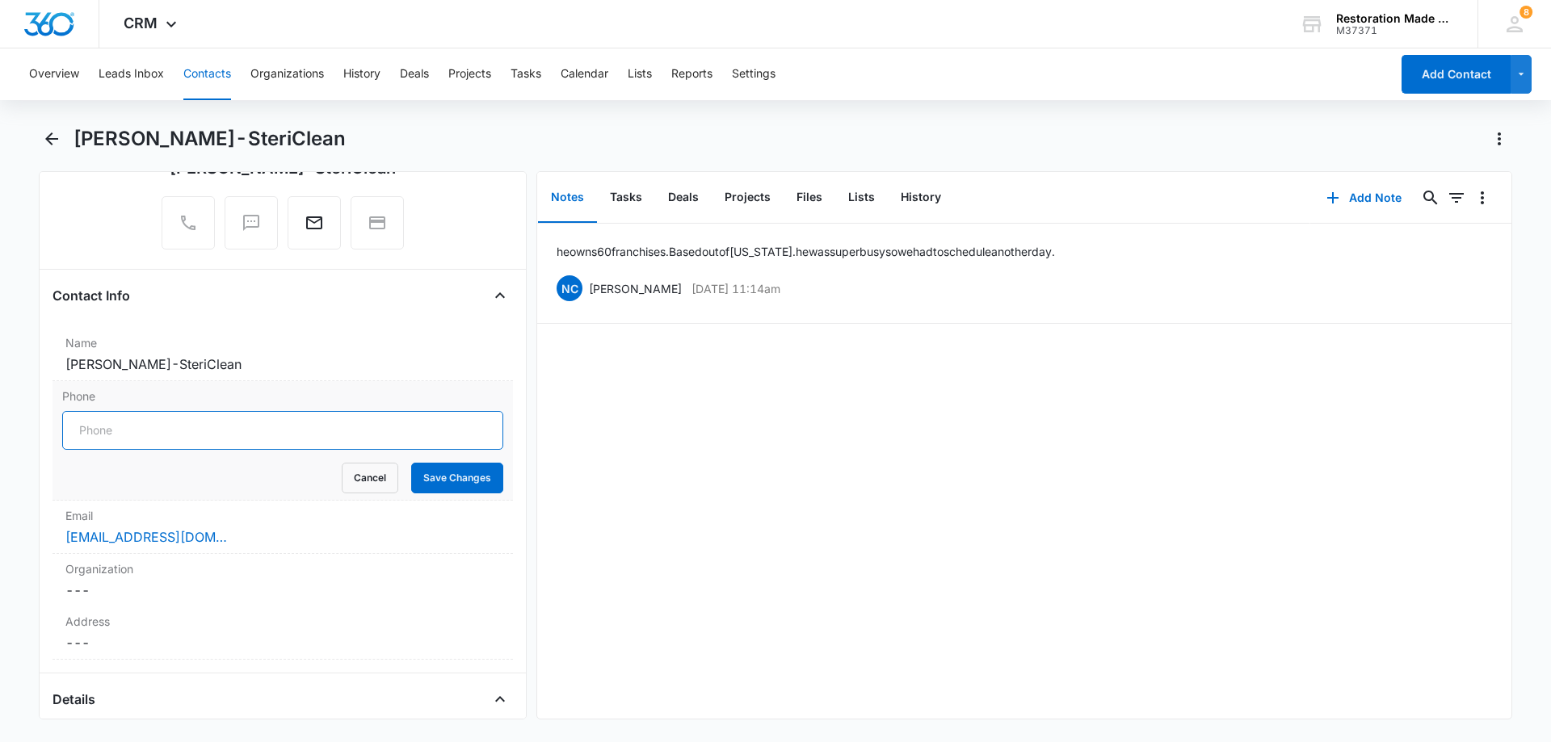
click at [212, 431] on input "Phone" at bounding box center [282, 430] width 441 height 39
type input "(909) 969-8520"
click at [438, 479] on button "Save Changes" at bounding box center [457, 478] width 92 height 31
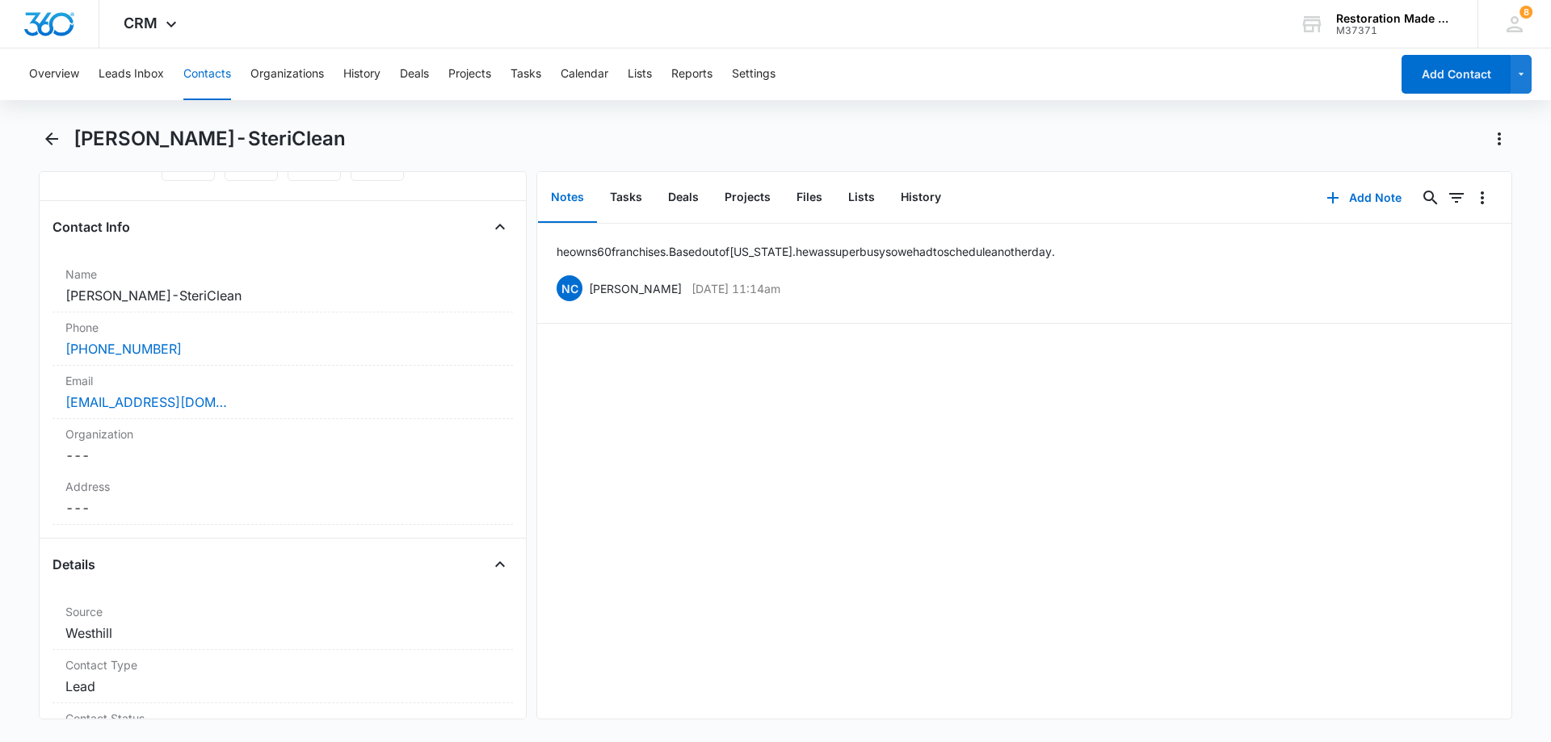
scroll to position [323, 0]
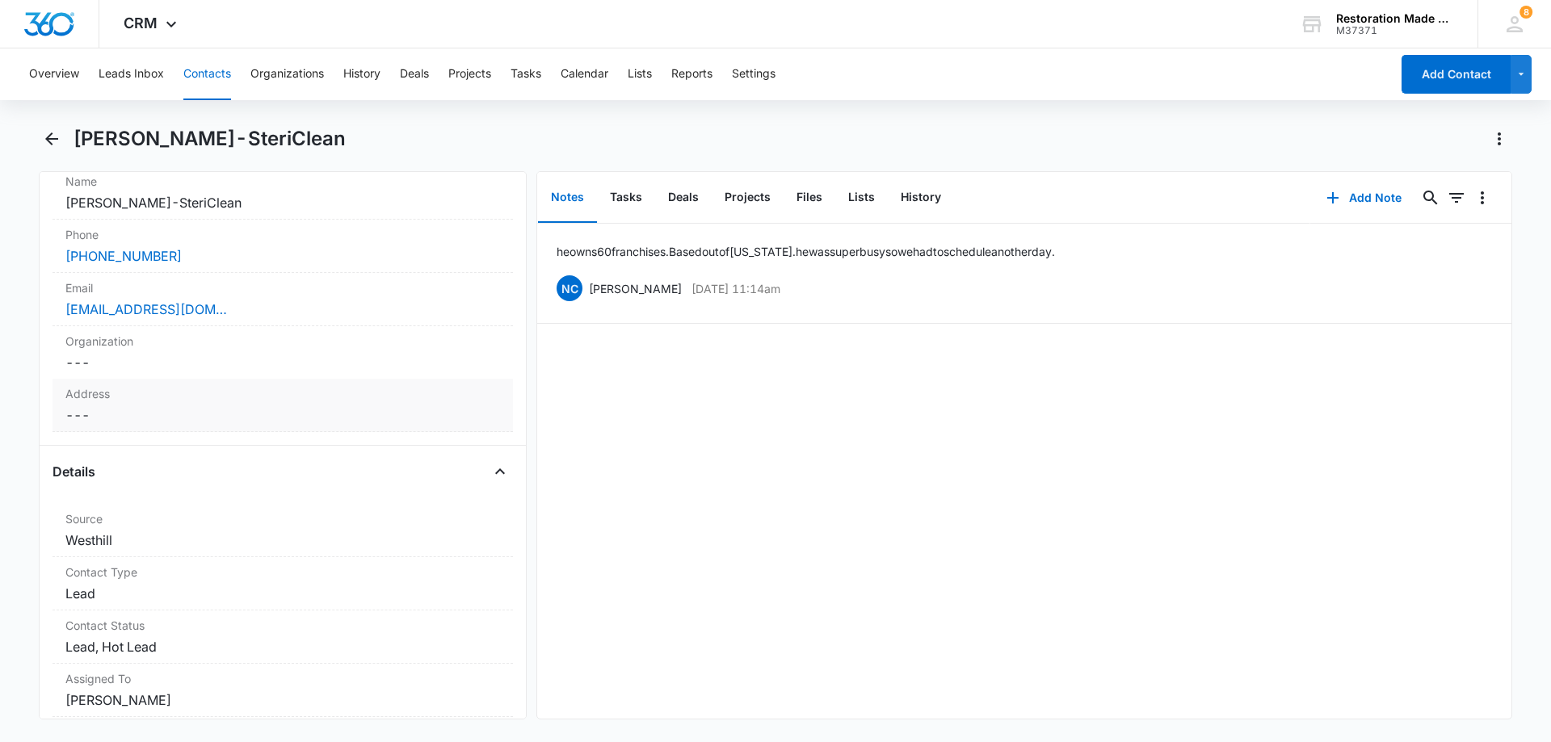
click at [193, 409] on dd "Cancel Save Changes ---" at bounding box center [282, 415] width 435 height 19
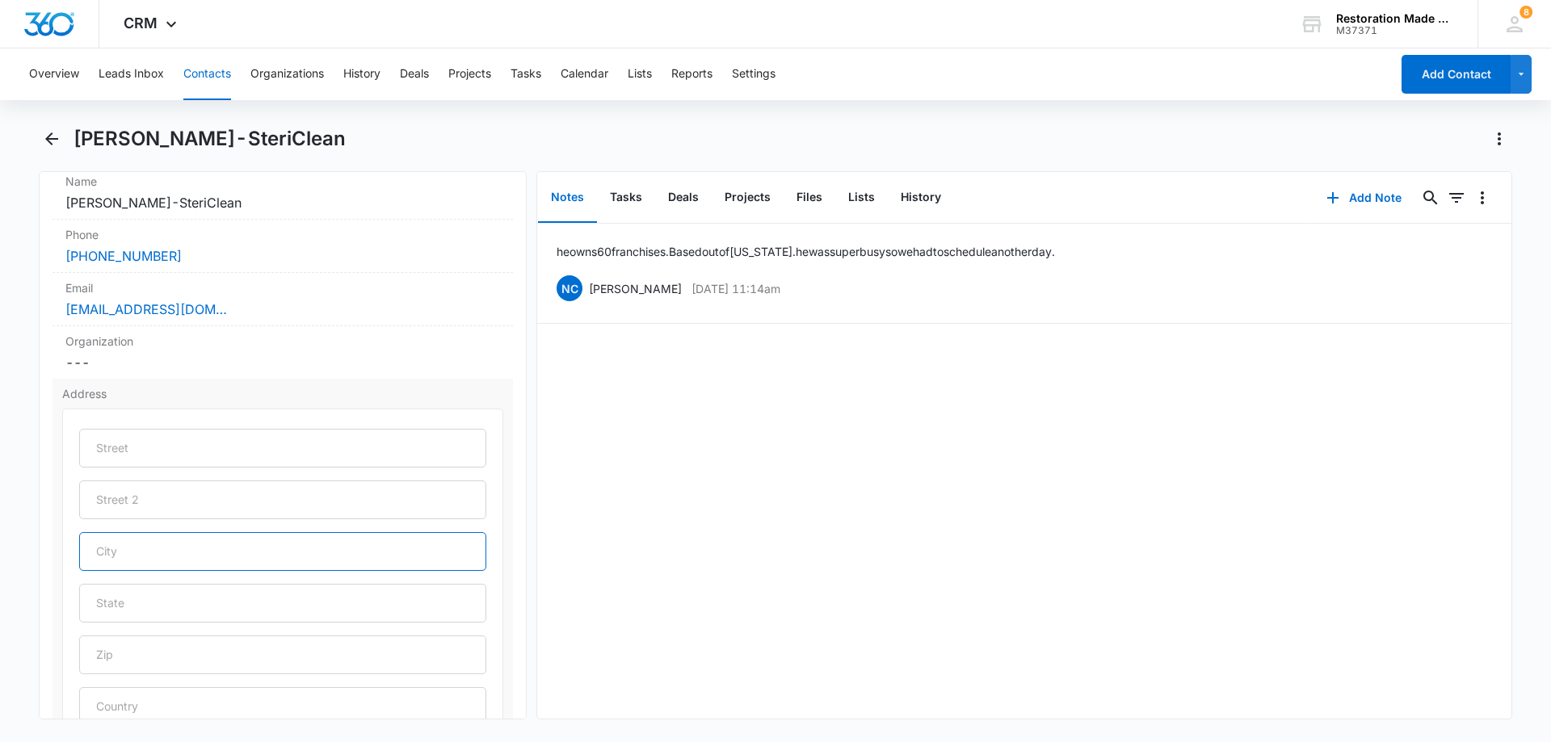
click at [250, 555] on input "text" at bounding box center [282, 551] width 407 height 39
type input "I"
type input "Sun Valley"
type input "Idaho"
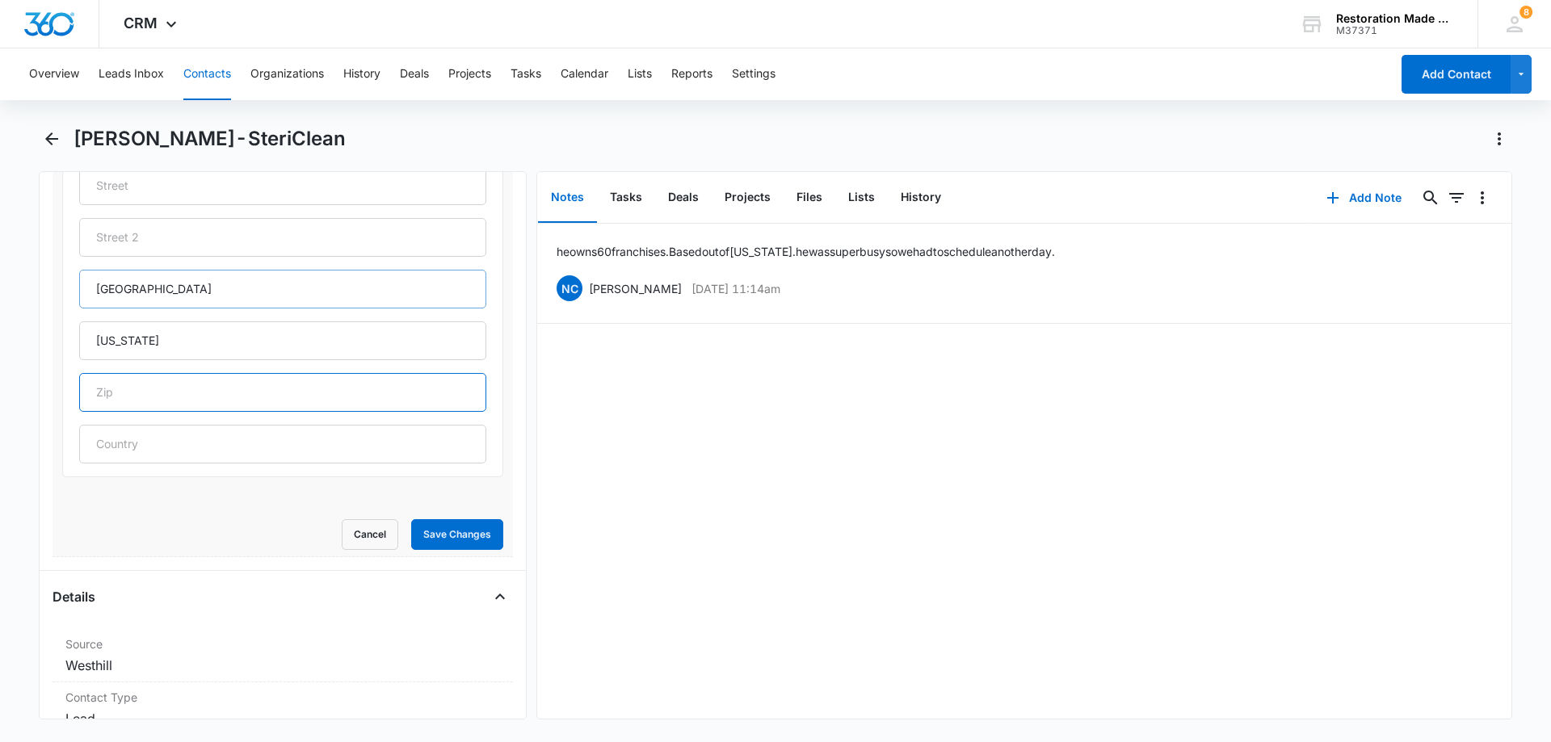
scroll to position [646, 0]
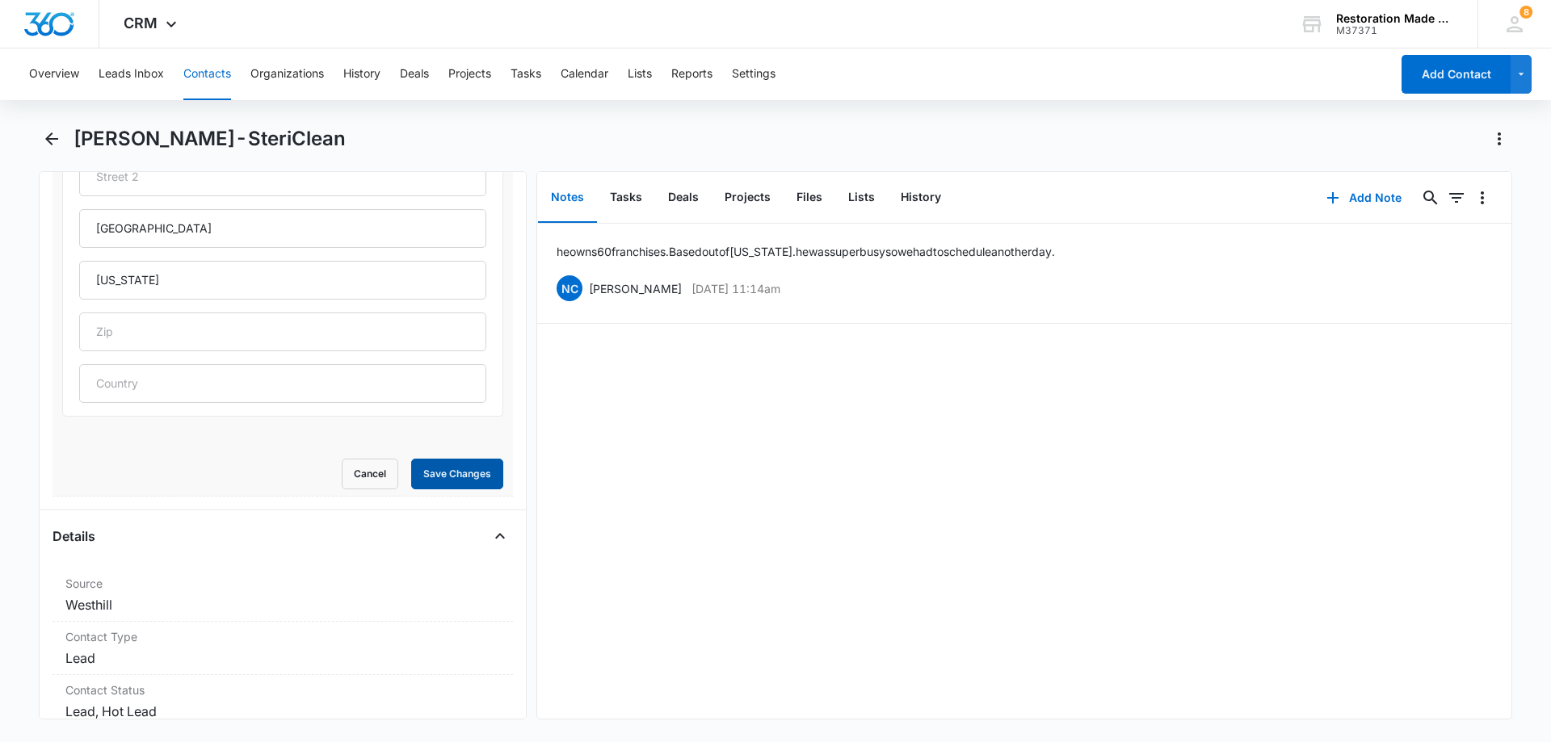
click at [439, 479] on button "Save Changes" at bounding box center [457, 474] width 92 height 31
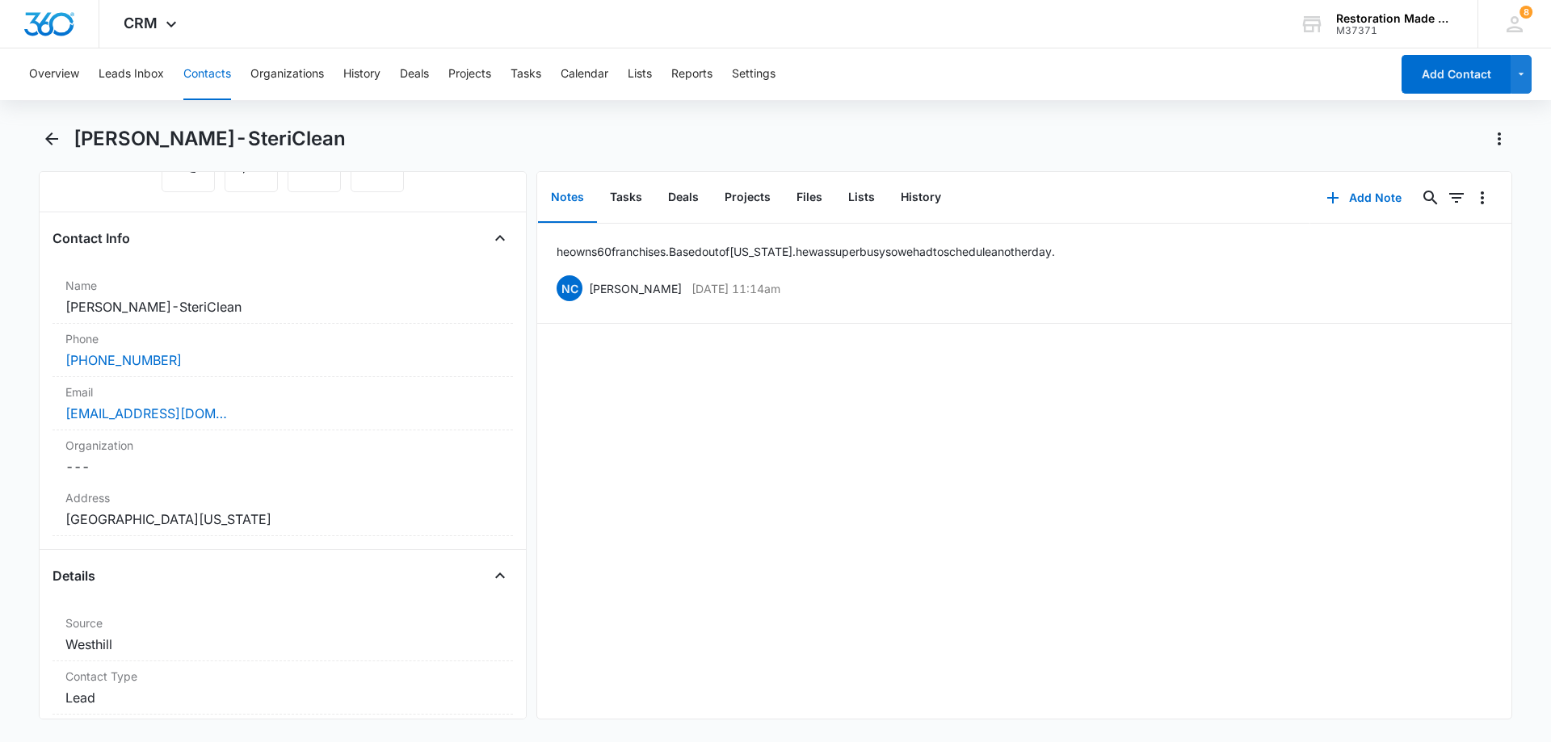
scroll to position [212, 0]
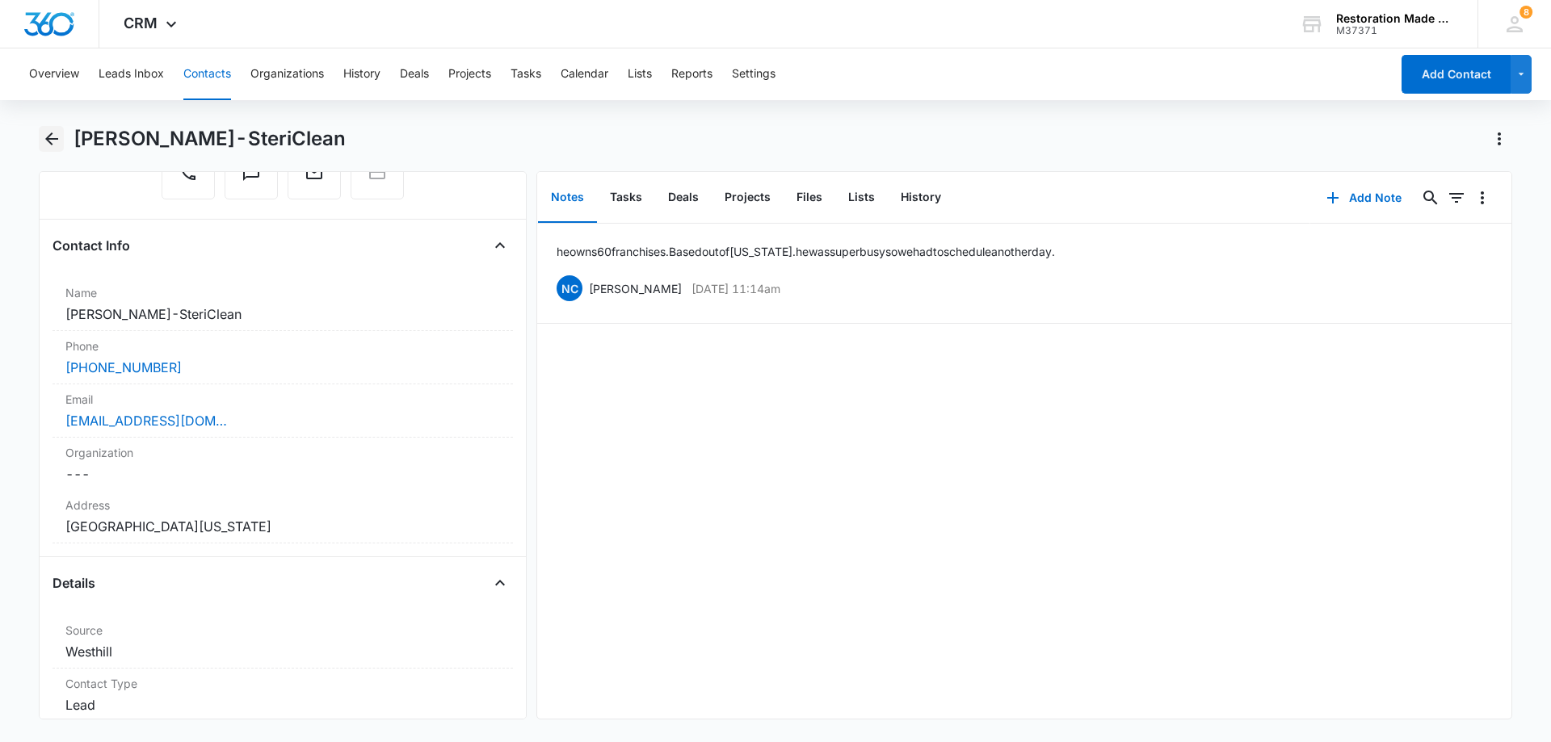
click at [49, 142] on icon "Back" at bounding box center [51, 138] width 13 height 13
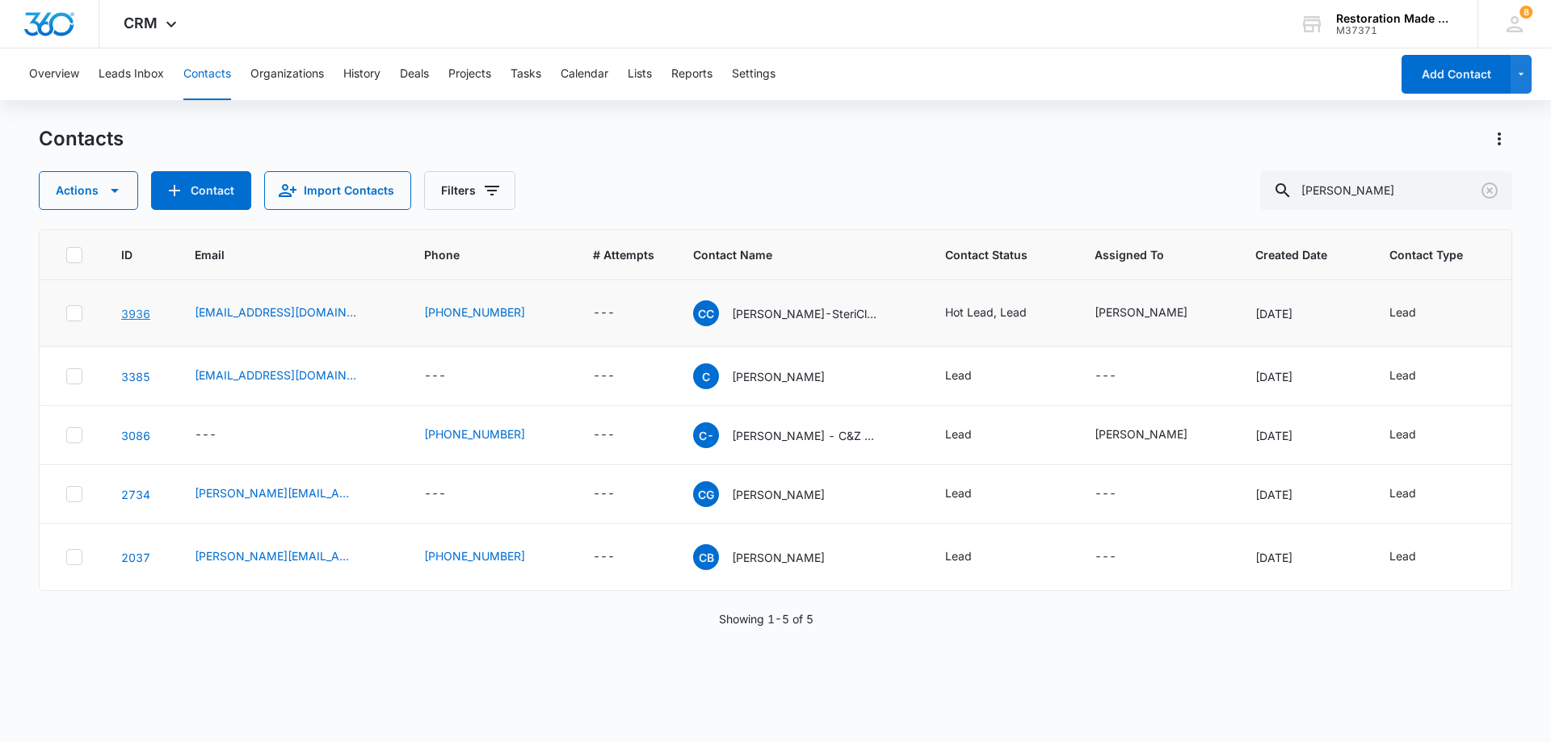
click at [140, 321] on link "3936" at bounding box center [135, 314] width 29 height 14
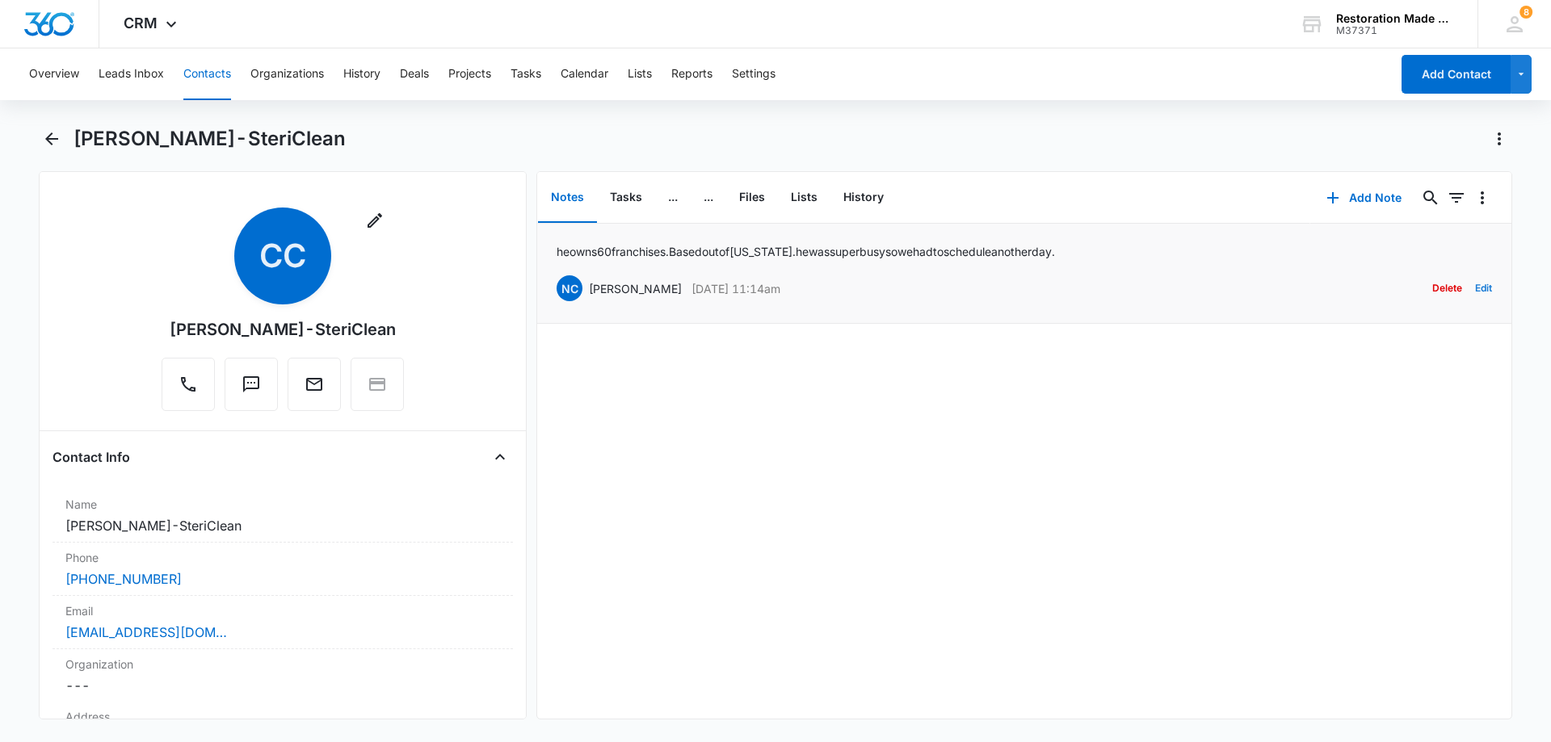
click at [1475, 288] on button "Edit" at bounding box center [1483, 288] width 17 height 31
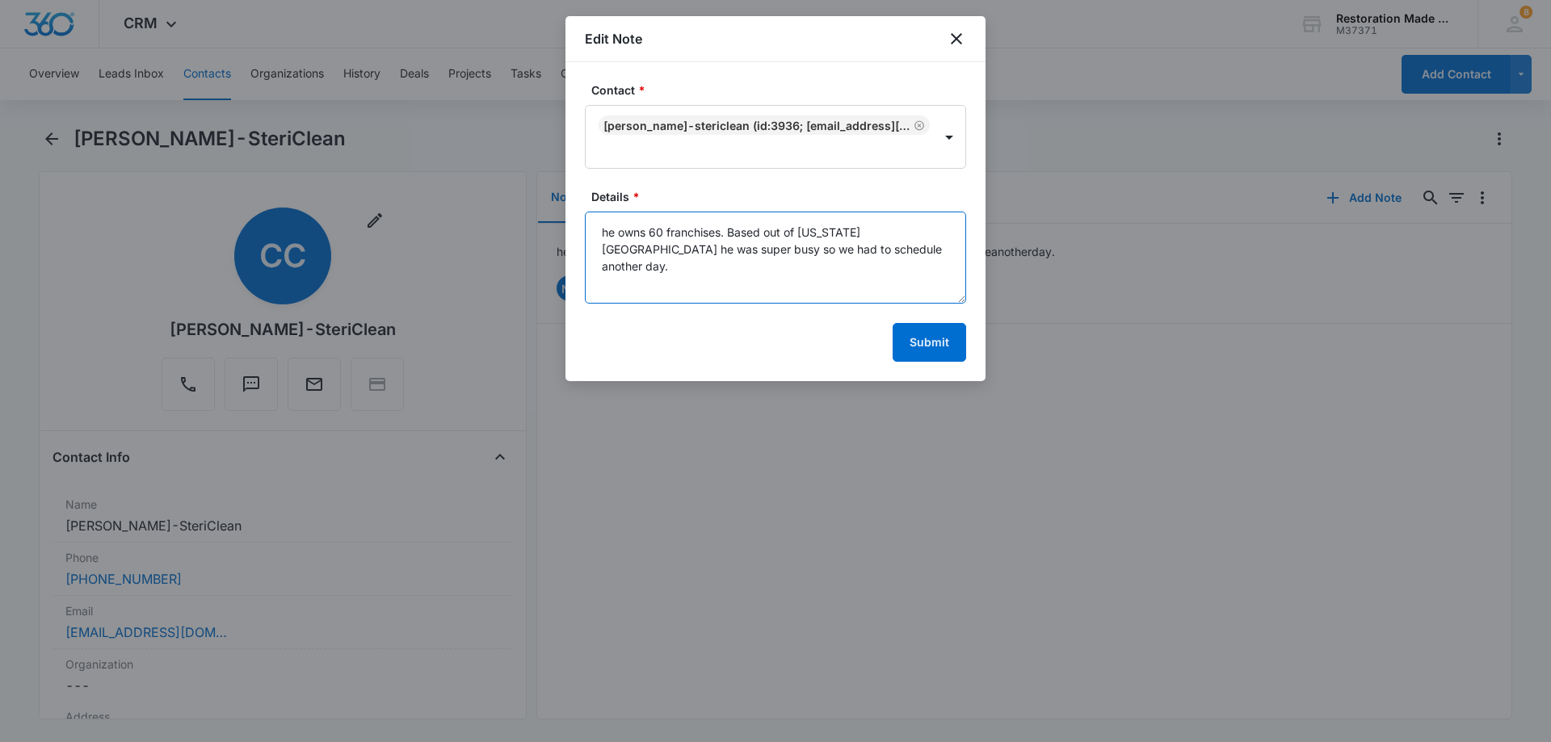
click at [798, 246] on textarea "he owns 60 franchises. Based out of Idaho. he was super busy so we had to sched…" at bounding box center [775, 258] width 381 height 92
paste textarea "It was great to speak with you for a few minutes today. No apologies necessary …"
type textarea "he owns 60 franchises. Based out of Idaho. he was super busy so we had to sched…"
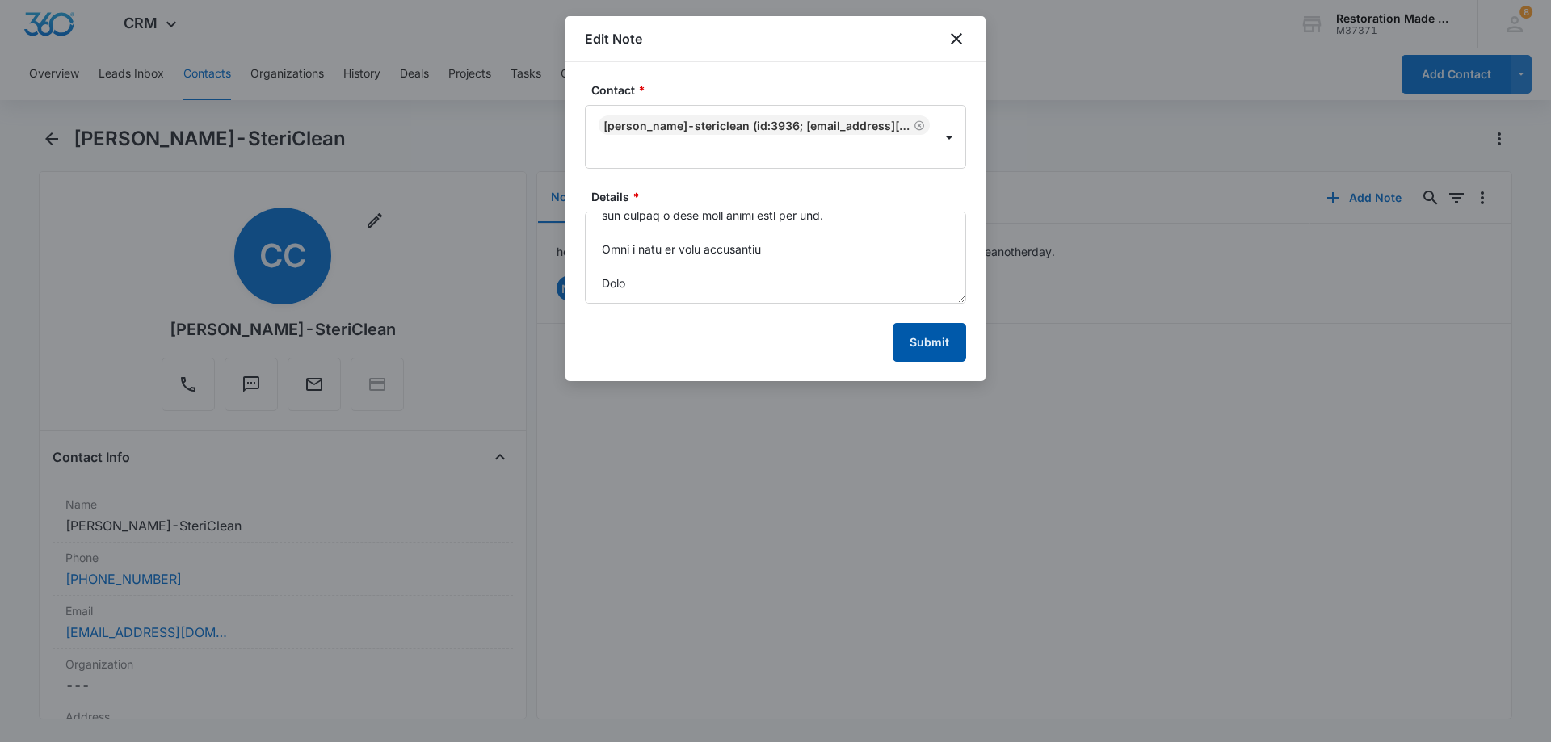
click at [937, 343] on button "Submit" at bounding box center [930, 342] width 74 height 39
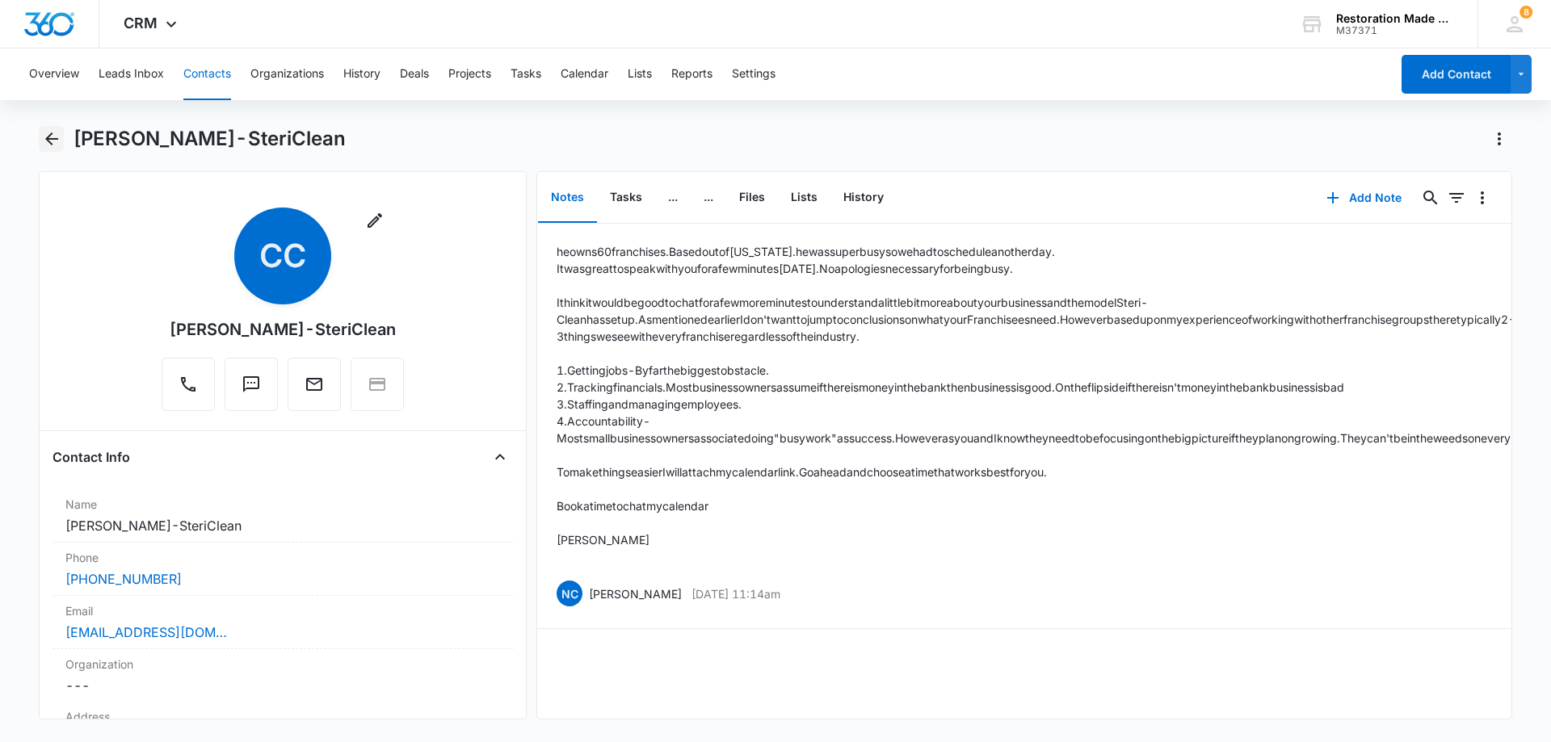
click at [55, 137] on icon "Back" at bounding box center [51, 138] width 19 height 19
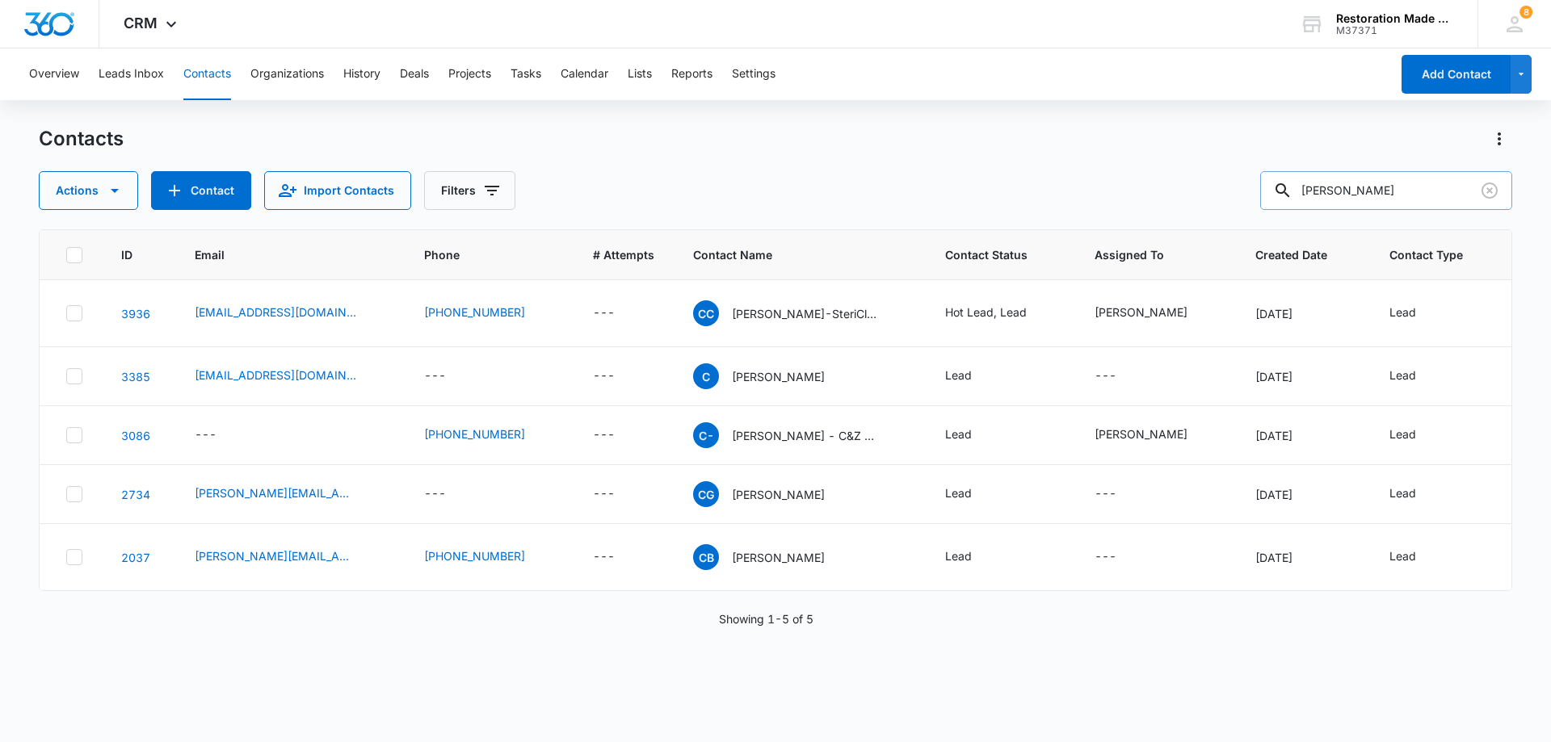
click at [1403, 196] on input "cory" at bounding box center [1386, 190] width 252 height 39
type input "c"
type input "enrique"
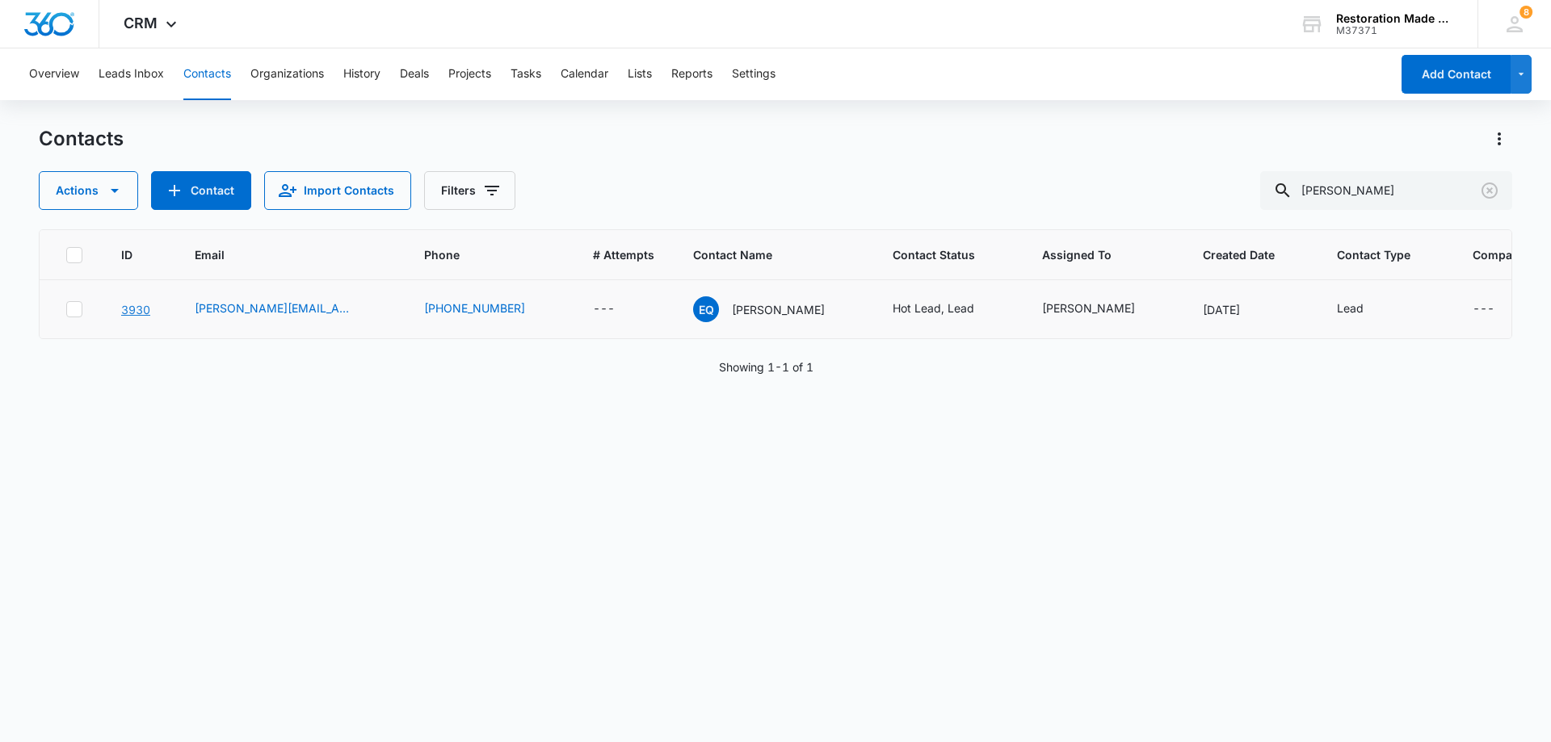
click at [133, 308] on link "3930" at bounding box center [135, 310] width 29 height 14
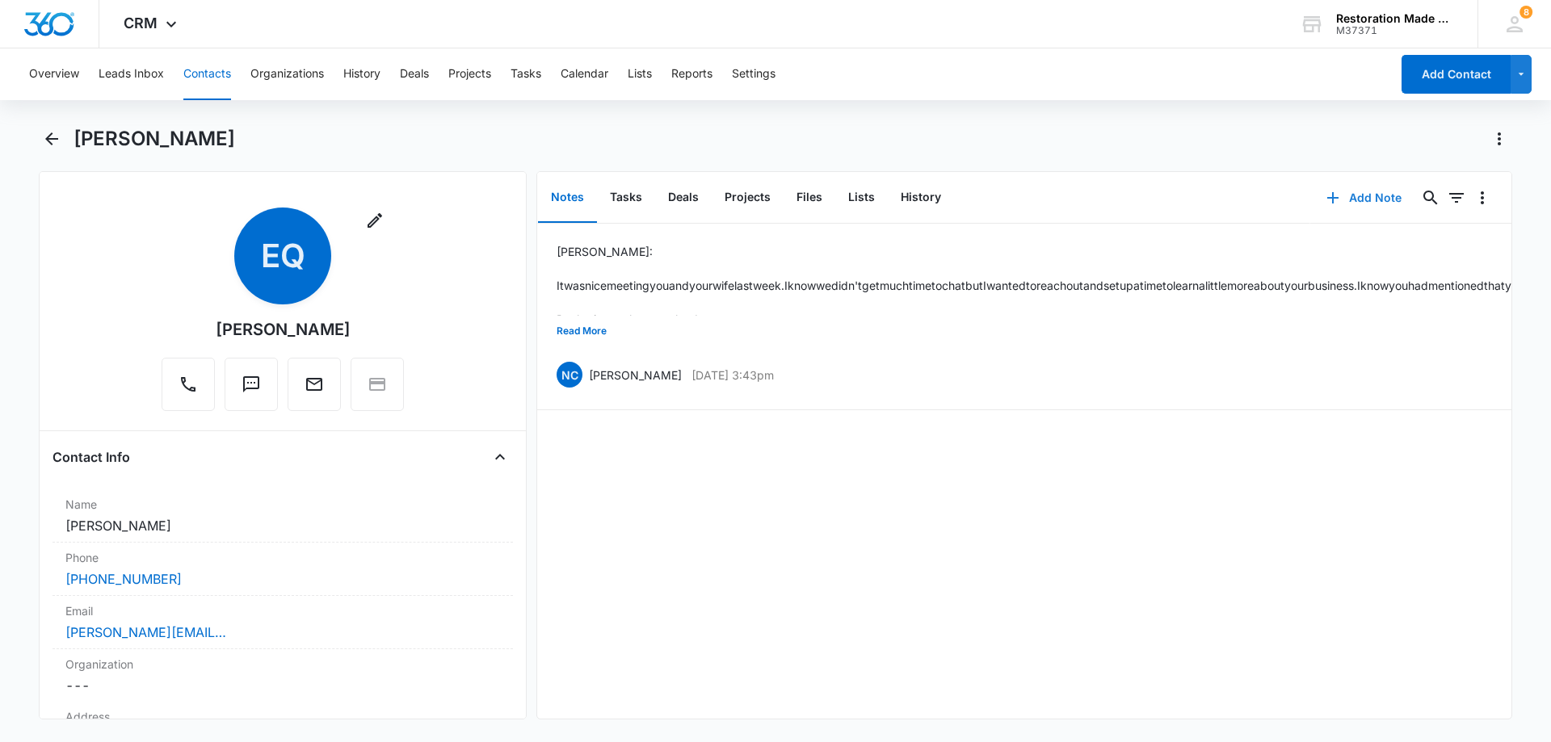
click at [1373, 196] on button "Add Note" at bounding box center [1363, 198] width 107 height 39
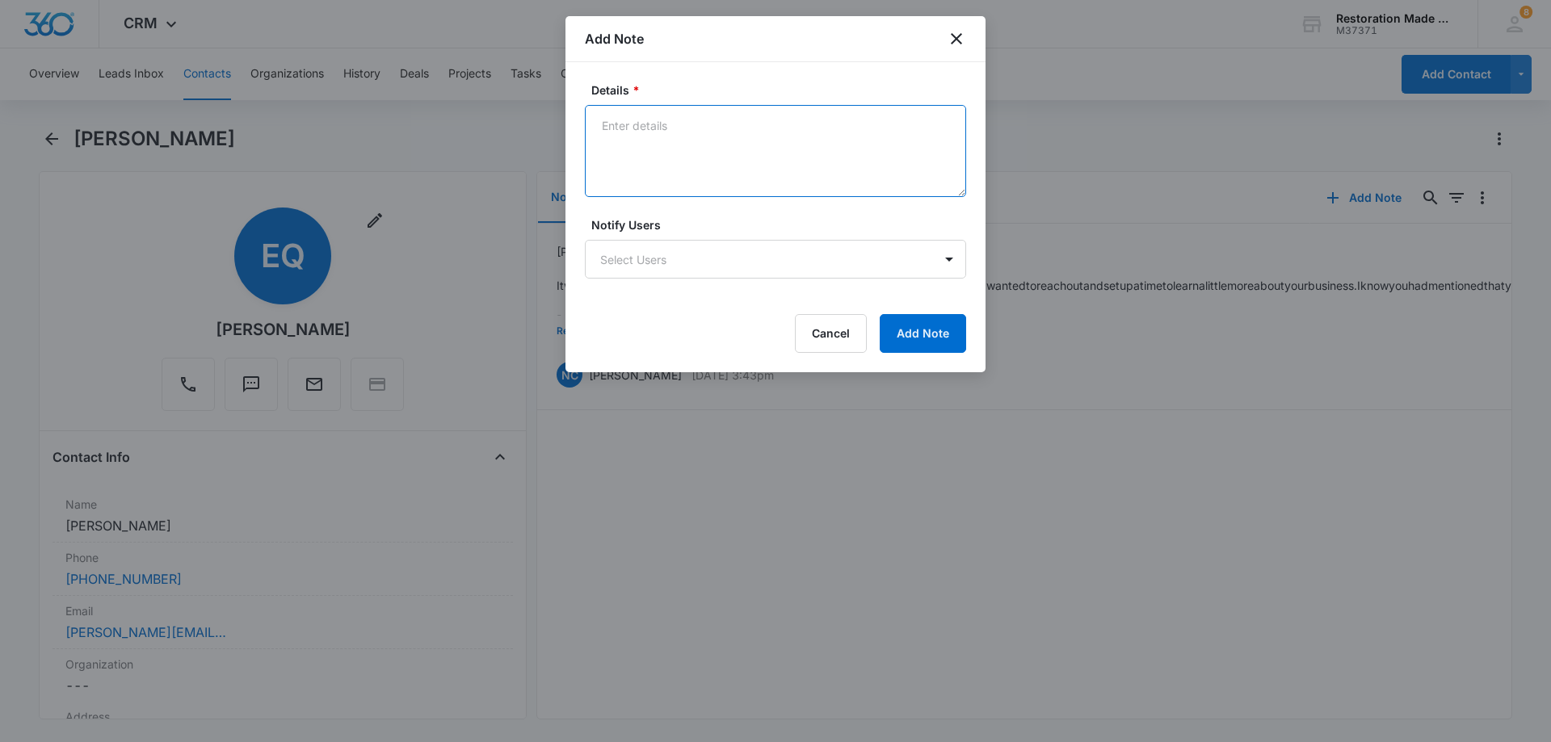
click at [735, 133] on textarea "Details *" at bounding box center [775, 151] width 381 height 92
type textarea "LM"
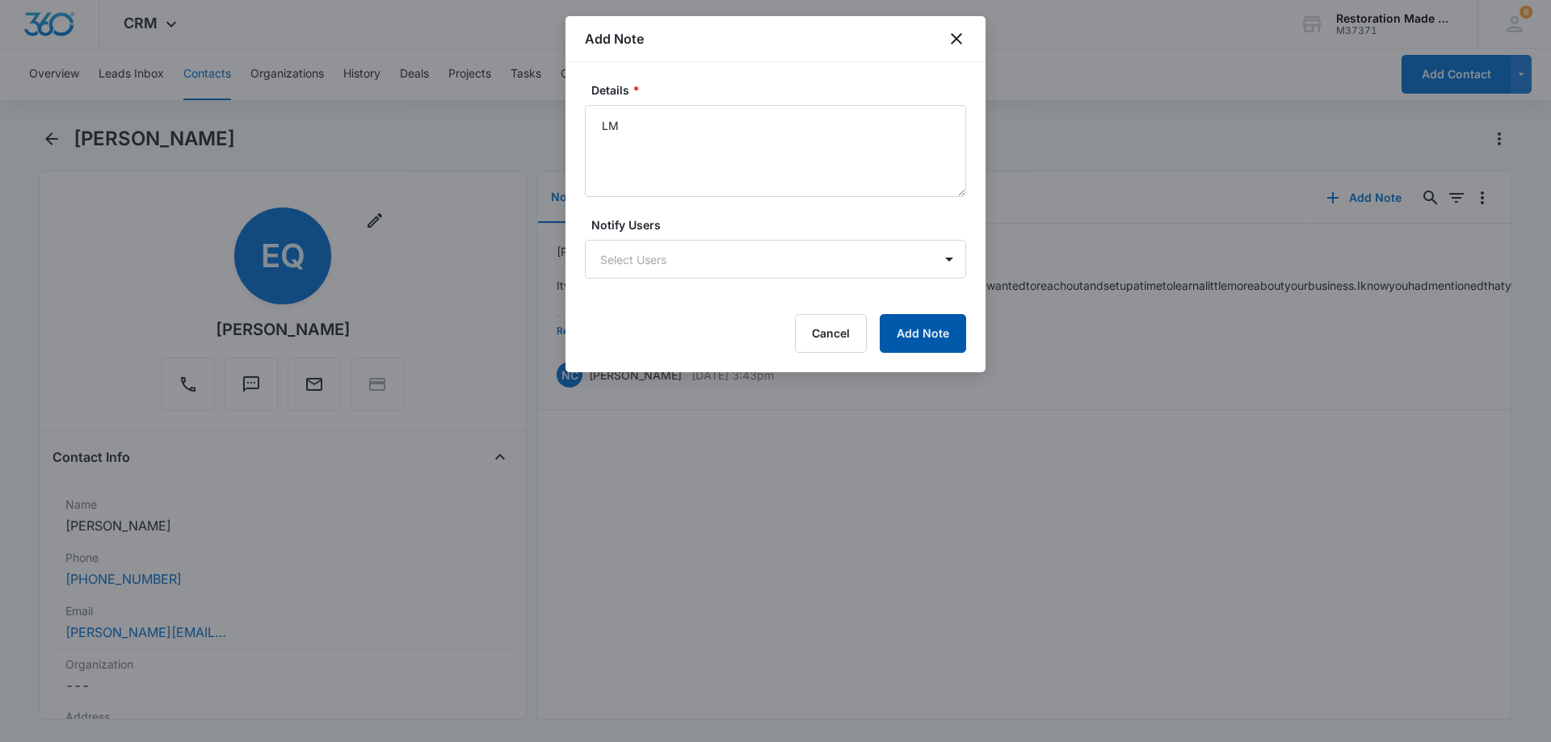
click at [922, 350] on button "Add Note" at bounding box center [923, 333] width 86 height 39
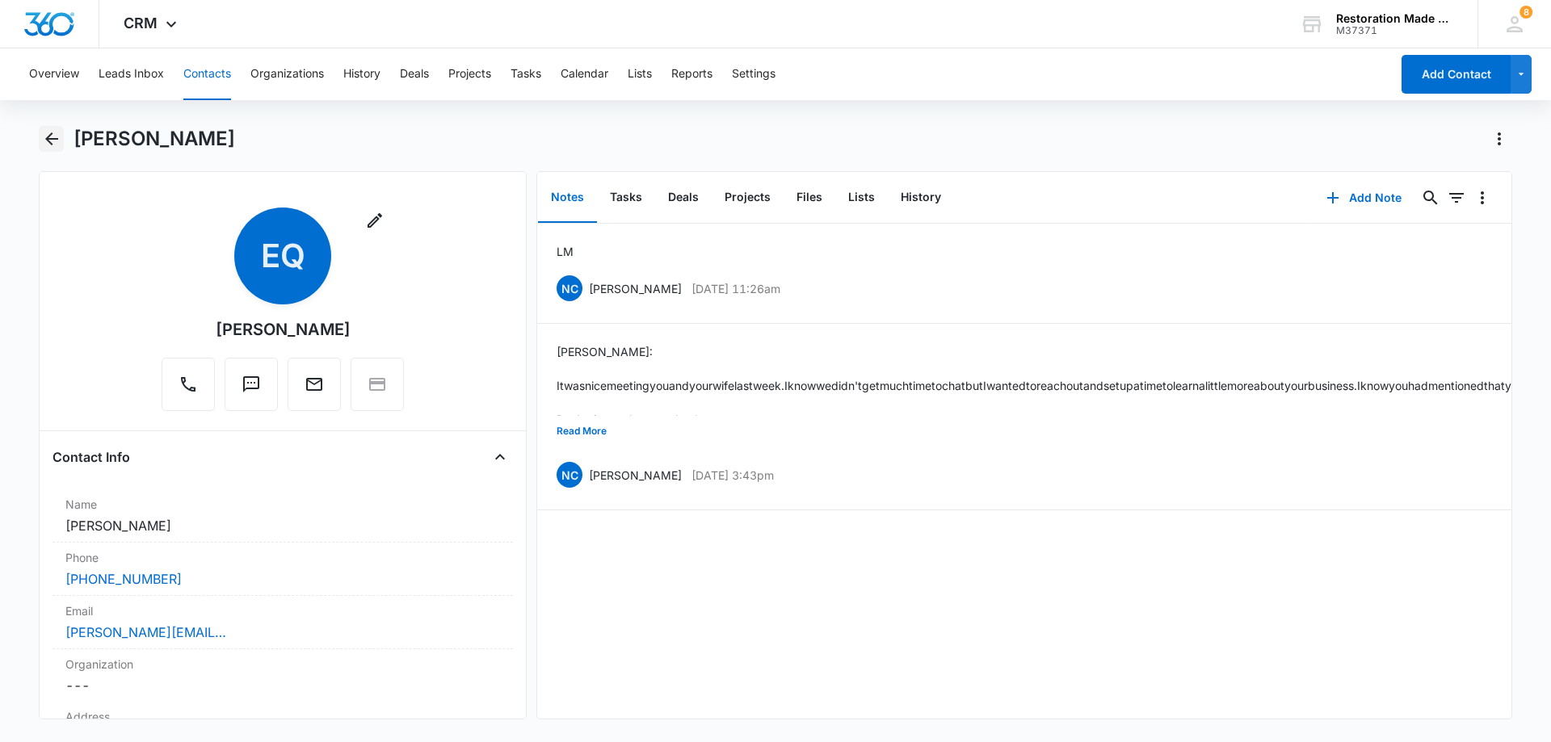
click at [53, 141] on icon "Back" at bounding box center [51, 138] width 19 height 19
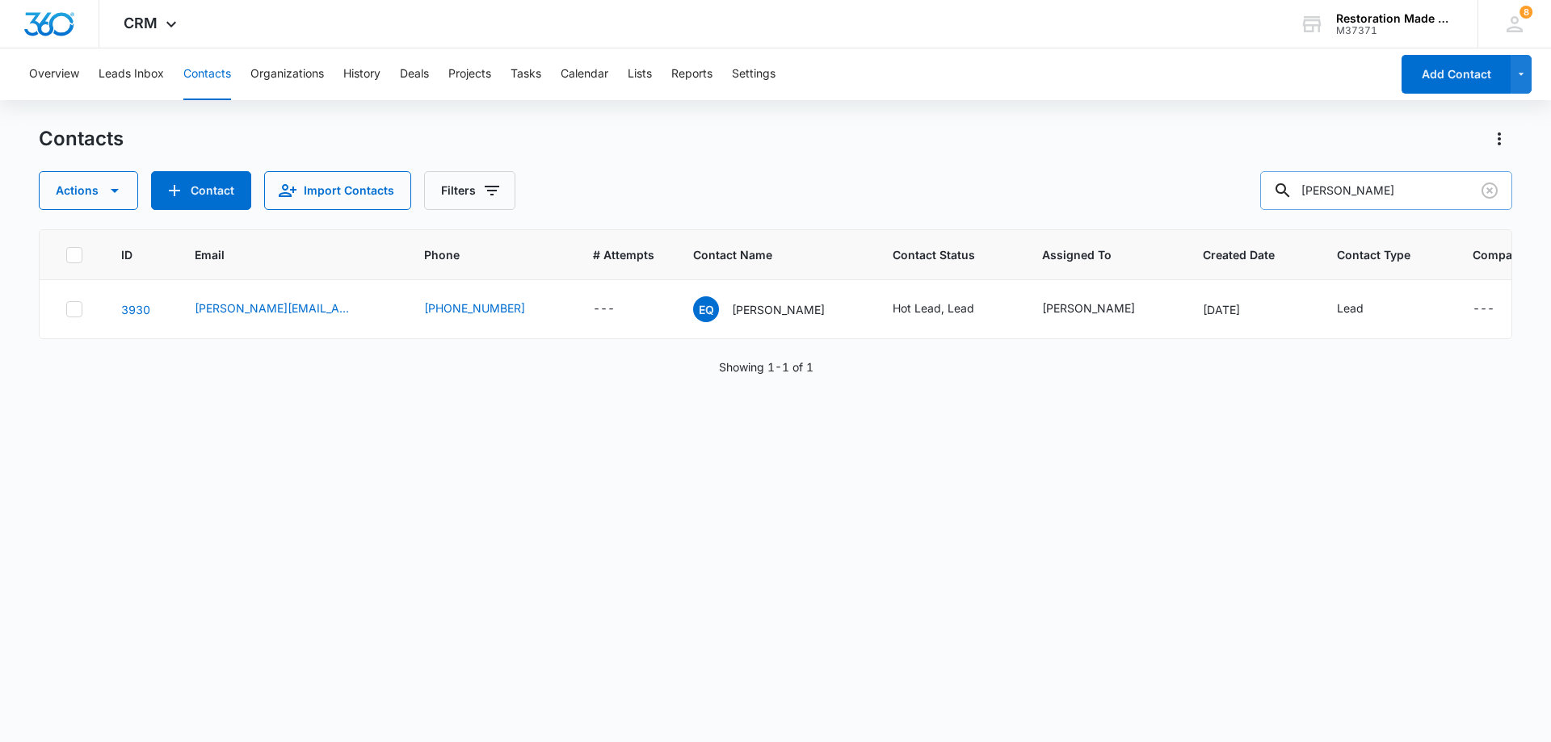
click at [1405, 192] on input "enrique" at bounding box center [1386, 190] width 252 height 39
type input "e"
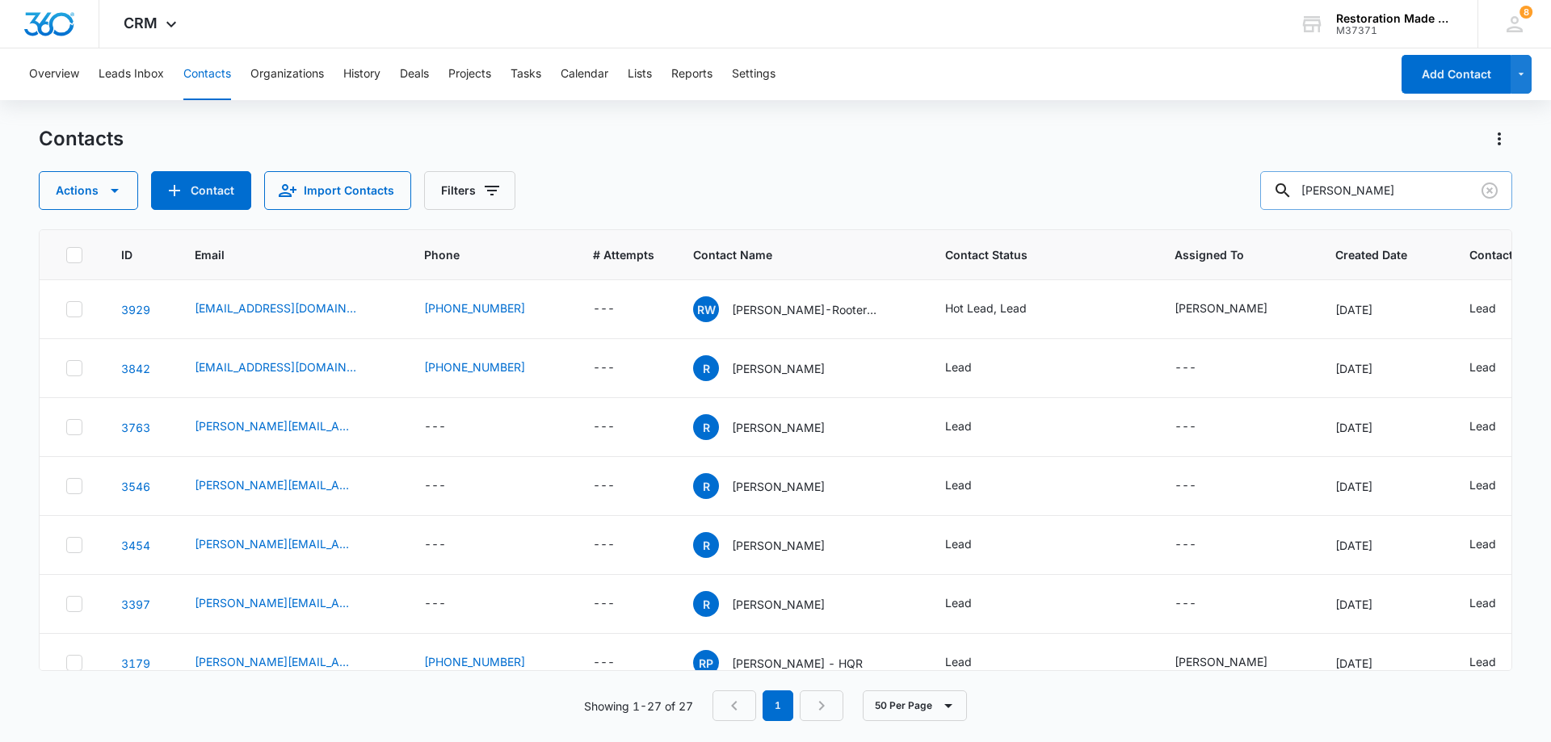
click at [1371, 187] on input "ryan" at bounding box center [1386, 190] width 252 height 39
type input "r"
type input "austin"
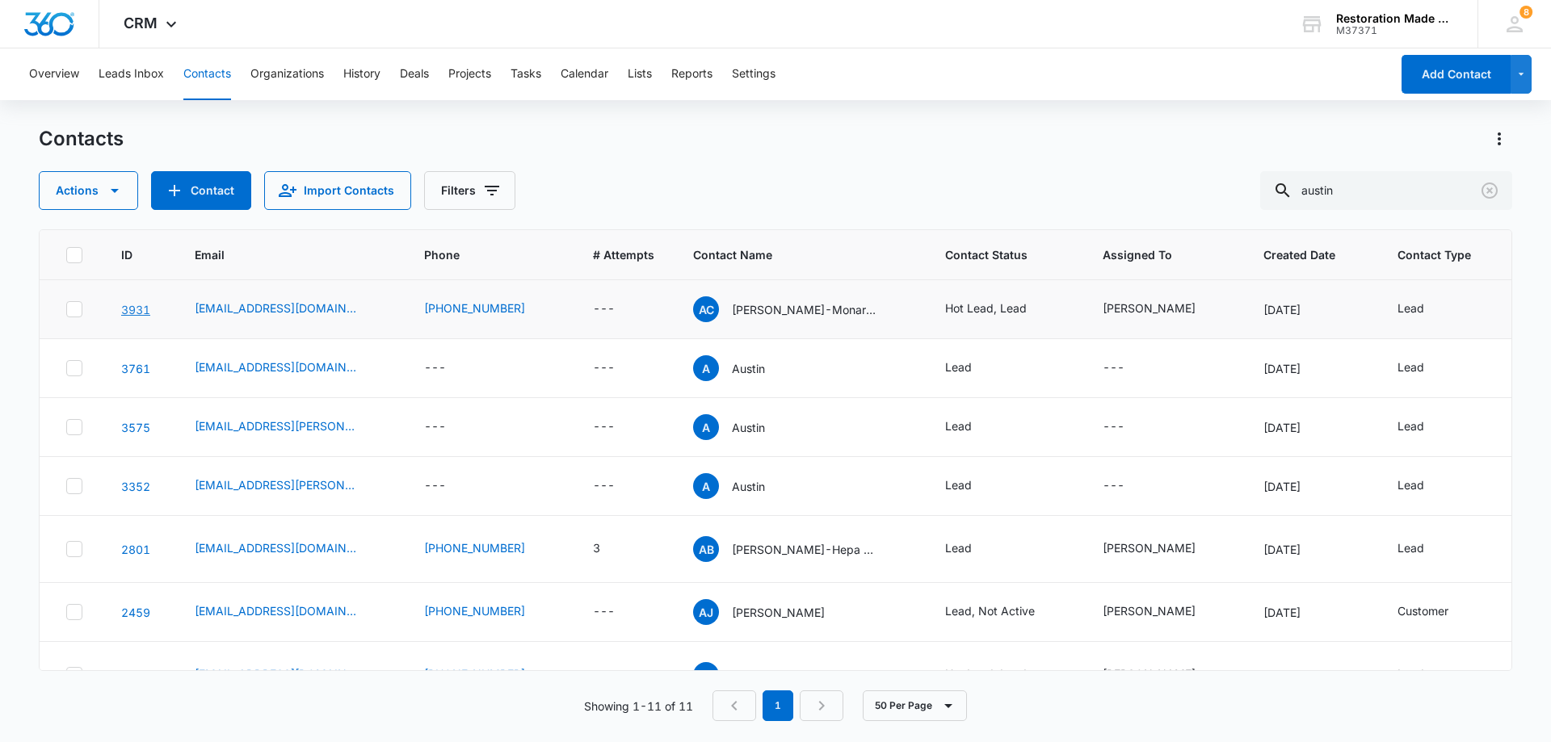
click at [131, 312] on link "3931" at bounding box center [135, 310] width 29 height 14
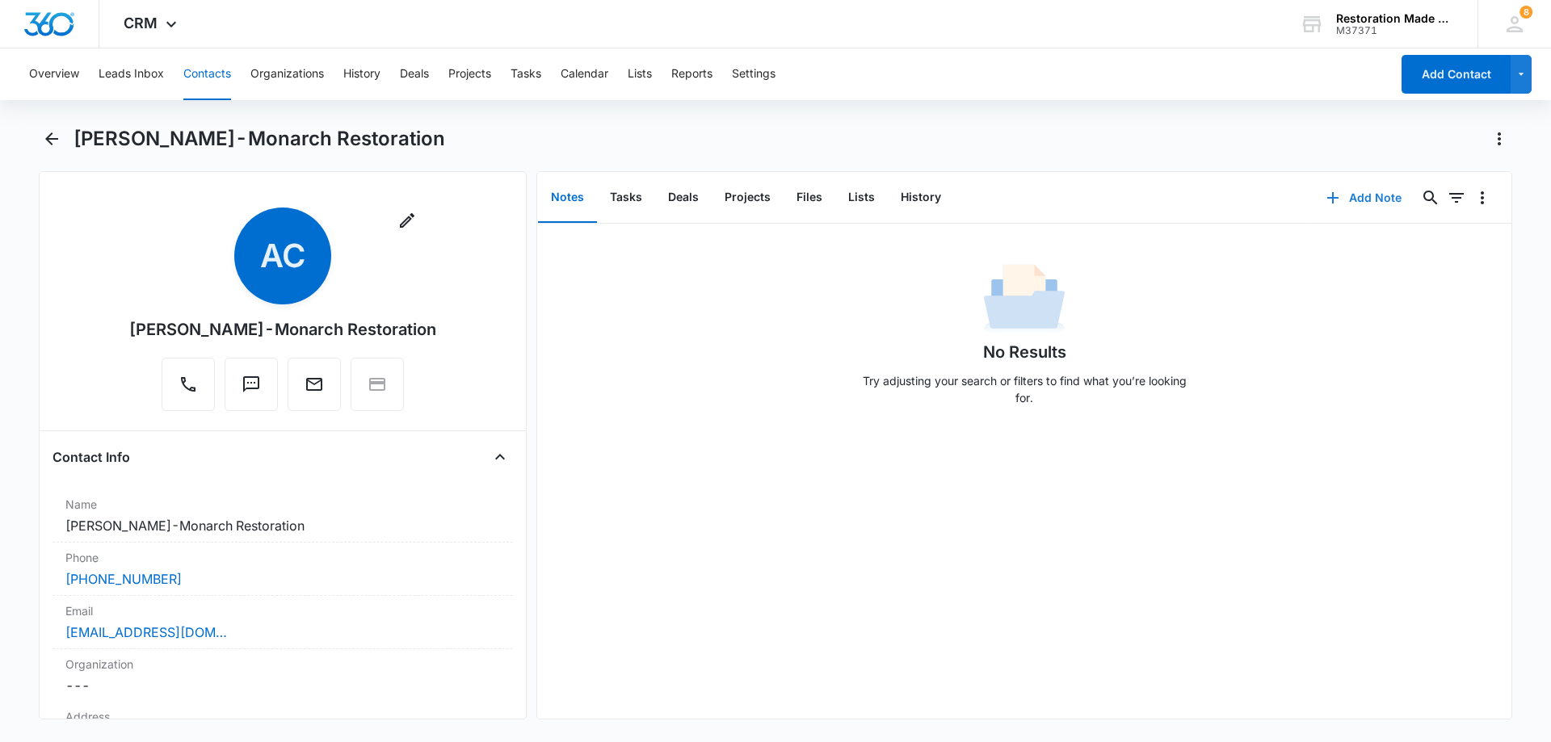
click at [1376, 198] on button "Add Note" at bounding box center [1363, 198] width 107 height 39
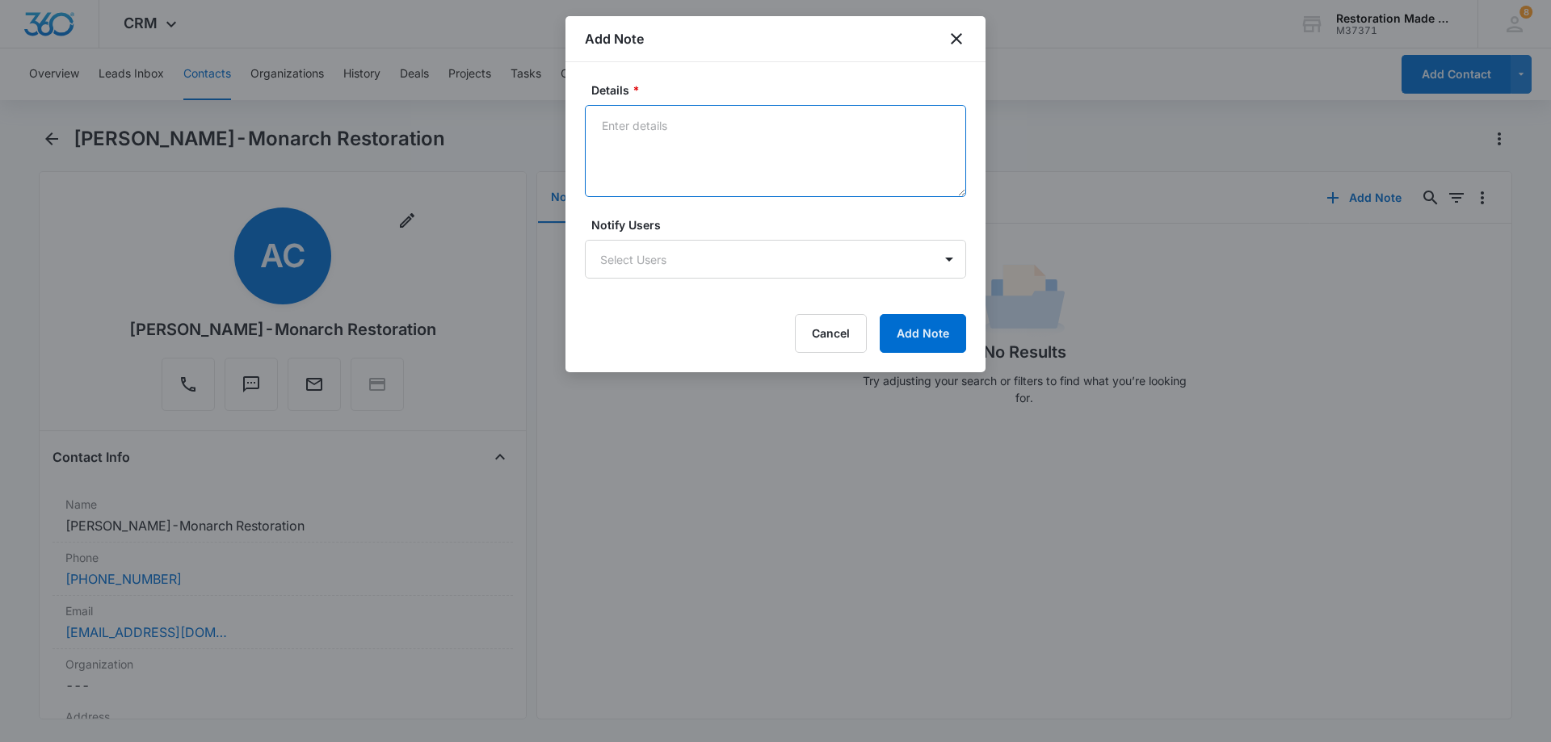
click at [825, 163] on textarea "Details *" at bounding box center [775, 151] width 381 height 92
type textarea "we are scheduled for November to have a call. Cool dude."
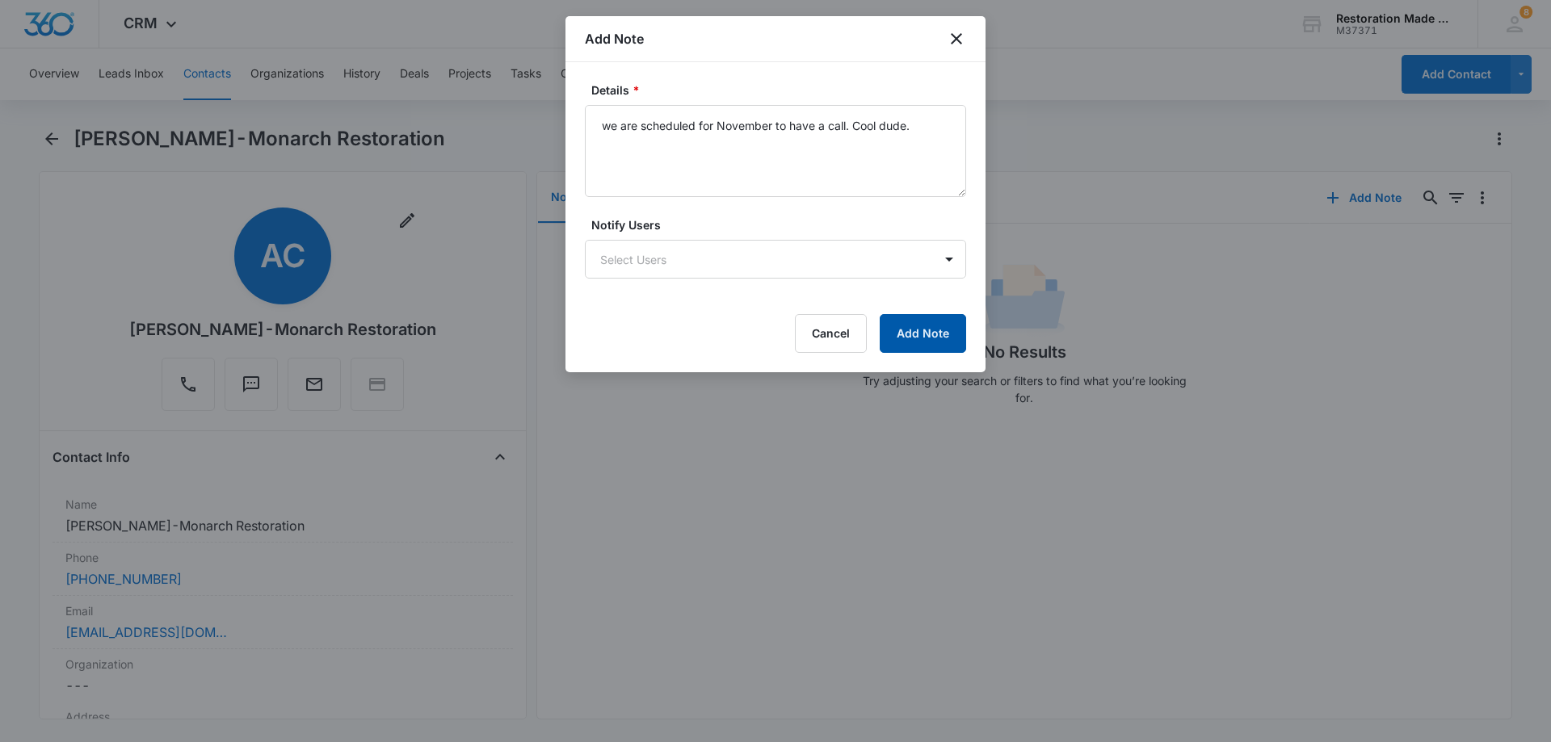
click at [920, 337] on button "Add Note" at bounding box center [923, 333] width 86 height 39
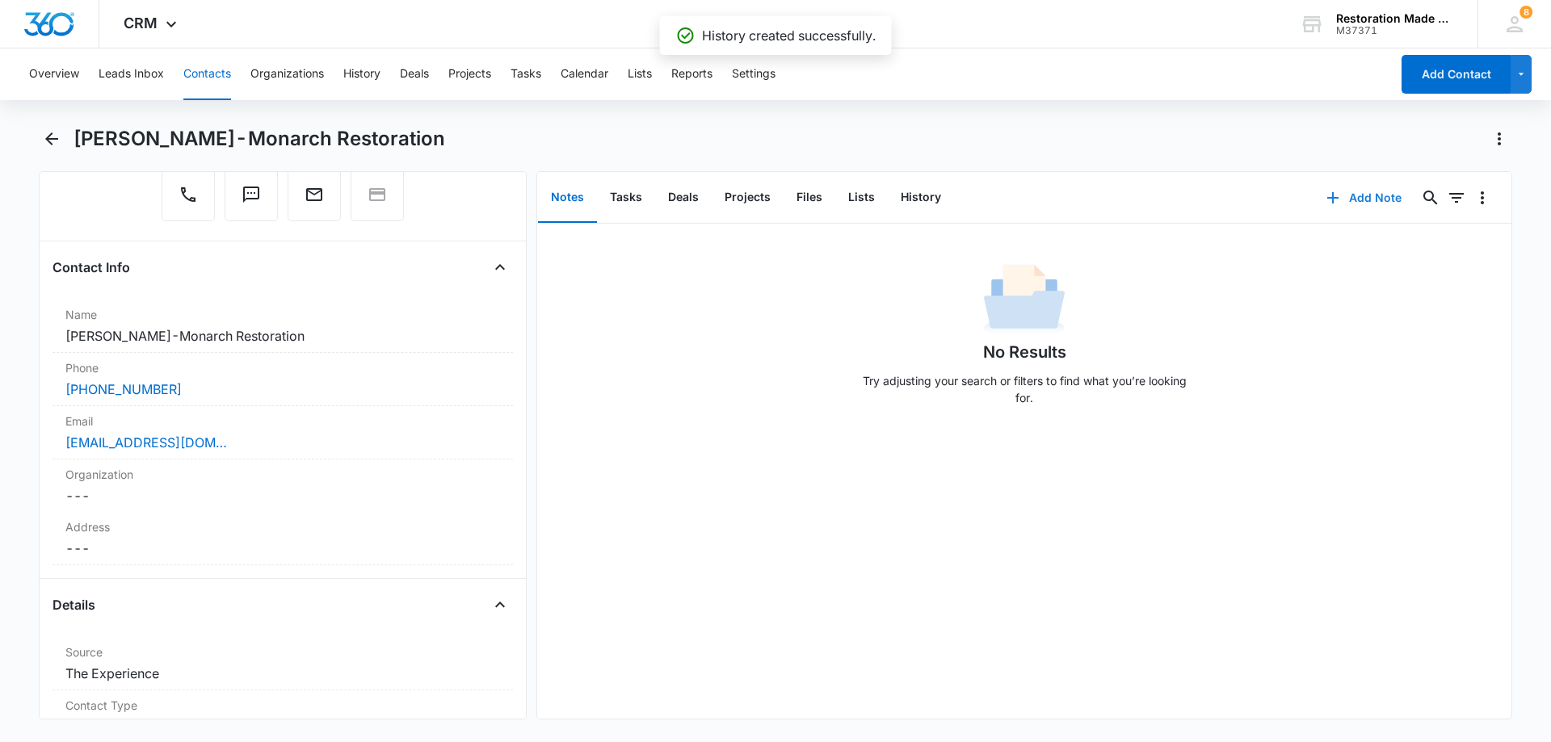
scroll to position [242, 0]
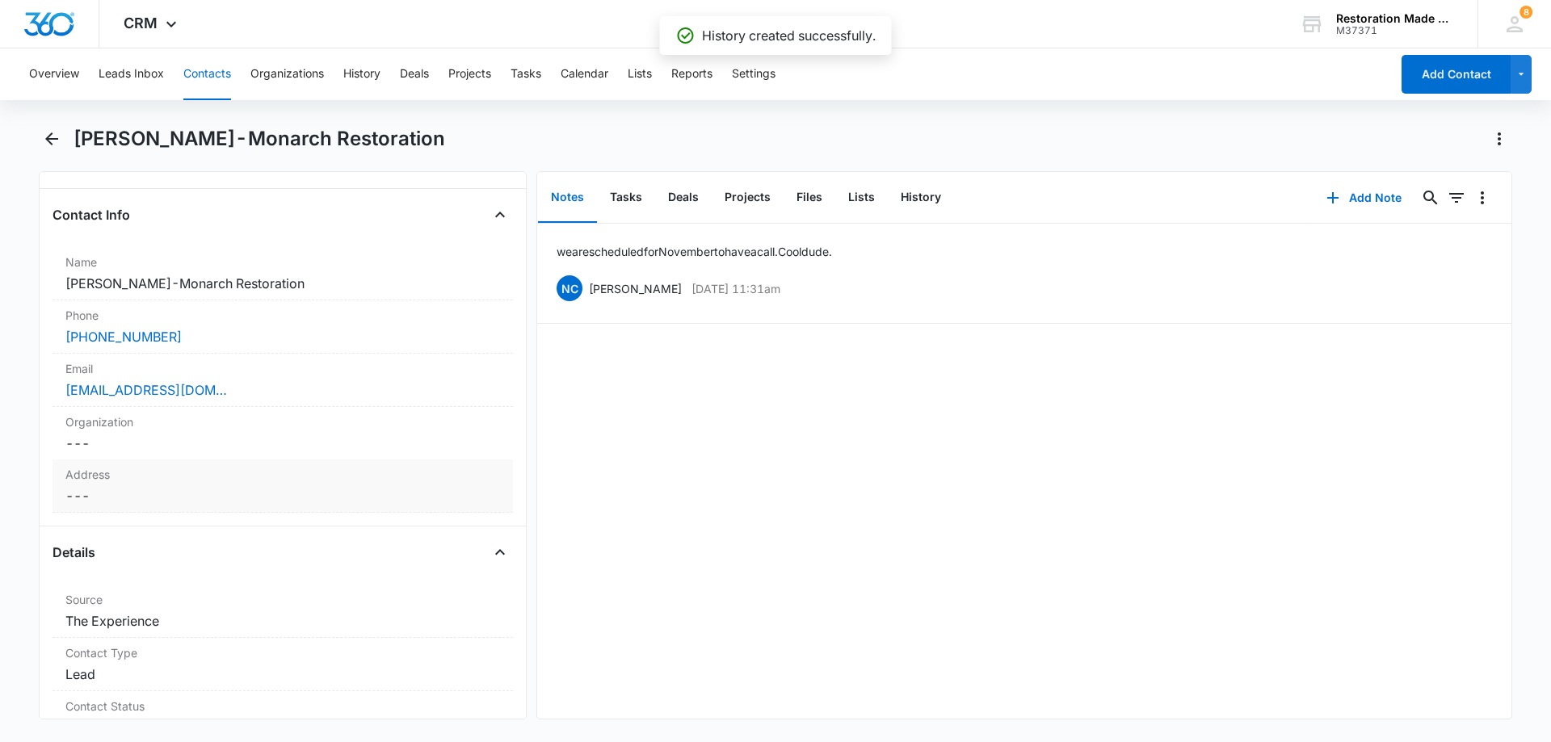
click at [177, 481] on label "Address" at bounding box center [282, 474] width 435 height 17
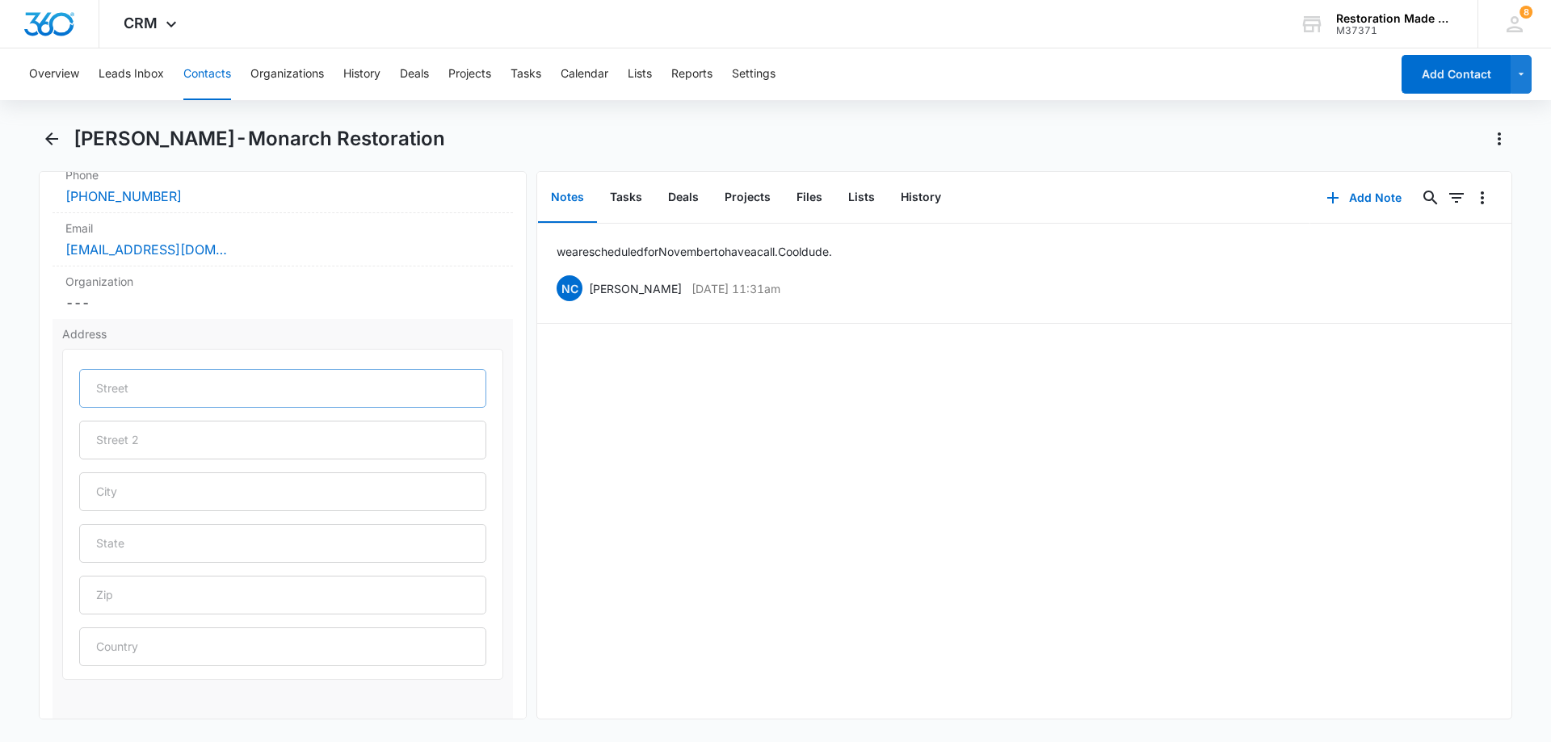
scroll to position [404, 0]
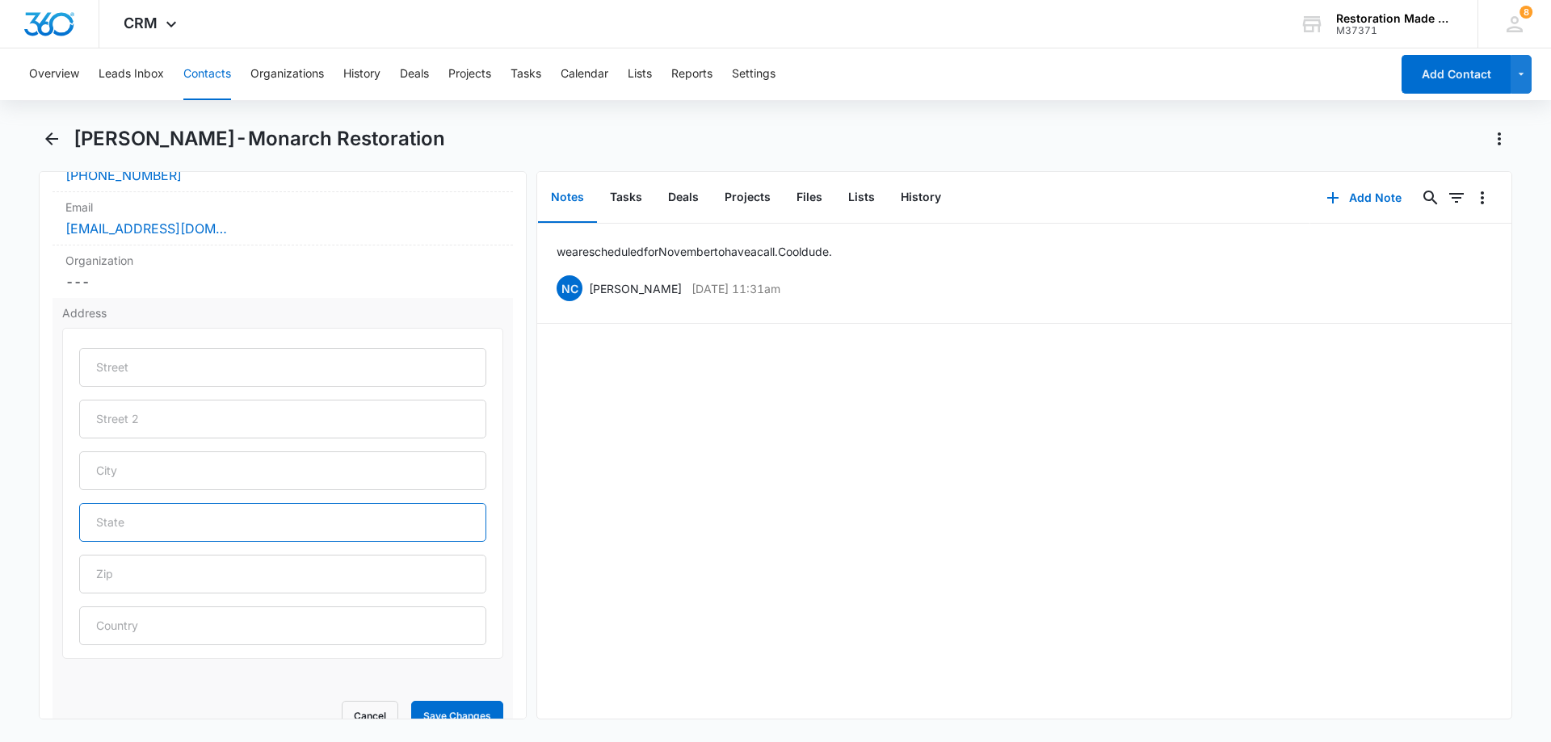
click at [202, 522] on input "text" at bounding box center [282, 522] width 407 height 39
type input "Louisianna"
click at [142, 475] on input "text" at bounding box center [282, 471] width 407 height 39
type input "Kentucky"
click at [411, 701] on button "Save Changes" at bounding box center [457, 716] width 92 height 31
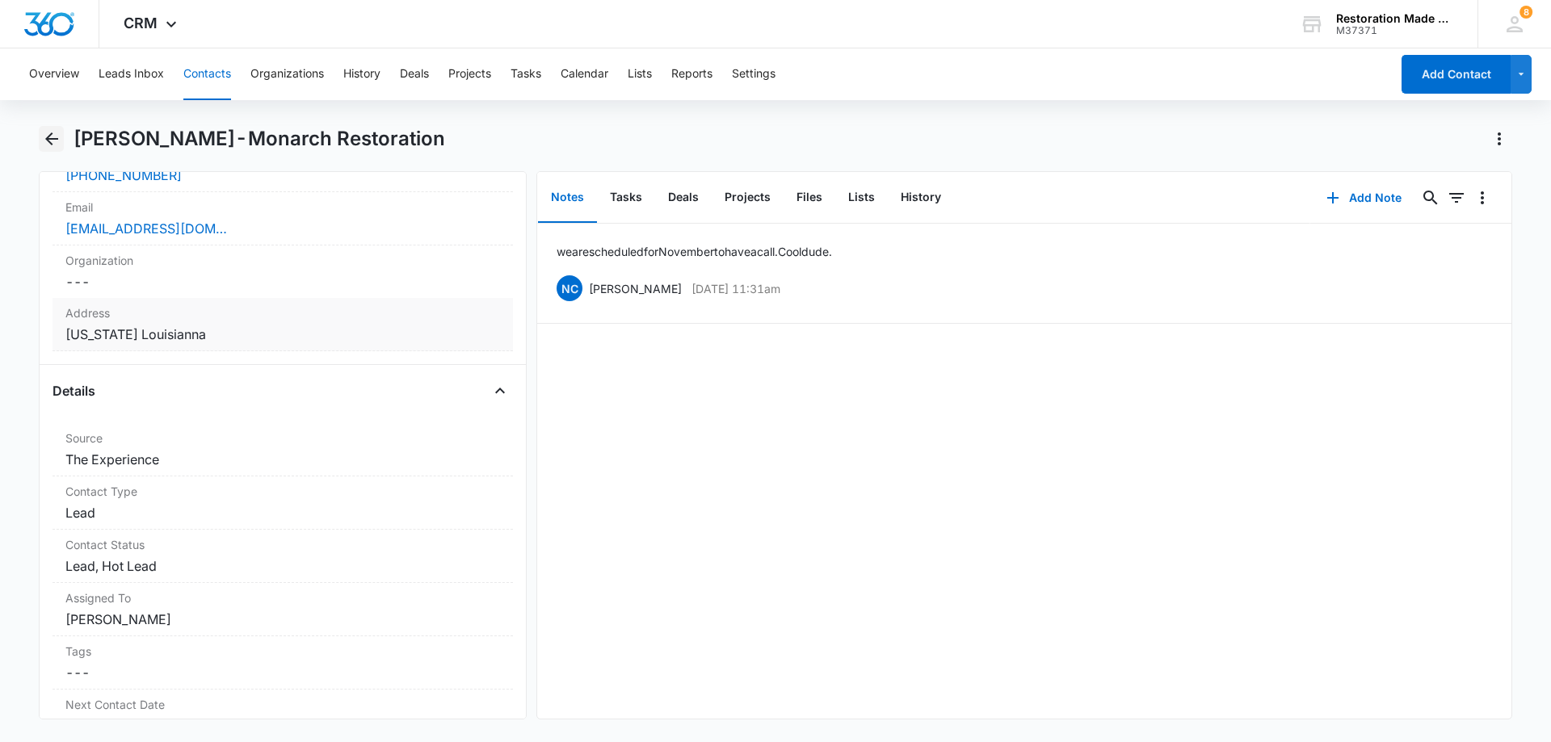
click at [54, 137] on icon "Back" at bounding box center [51, 138] width 19 height 19
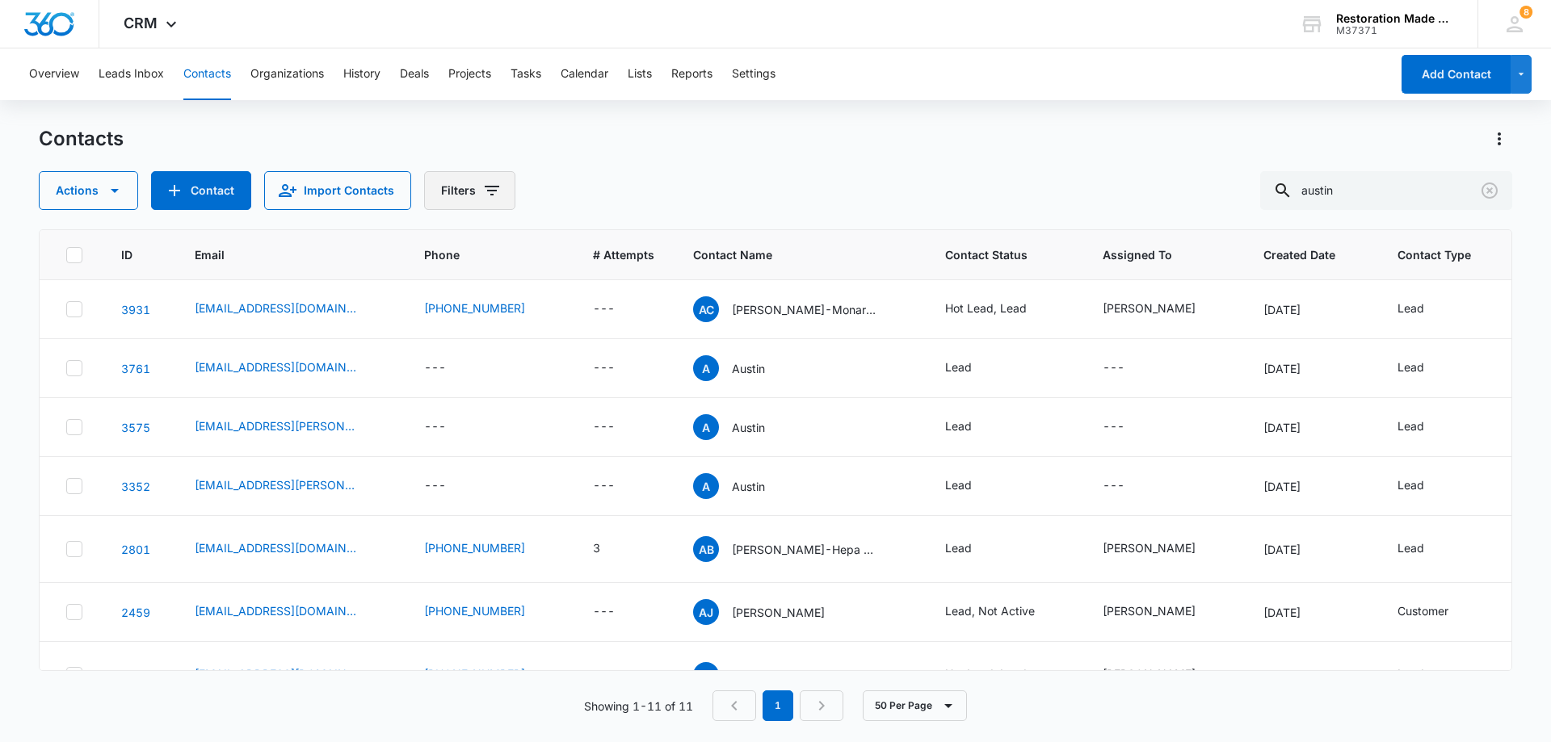
click at [484, 189] on icon "Filters" at bounding box center [491, 190] width 19 height 19
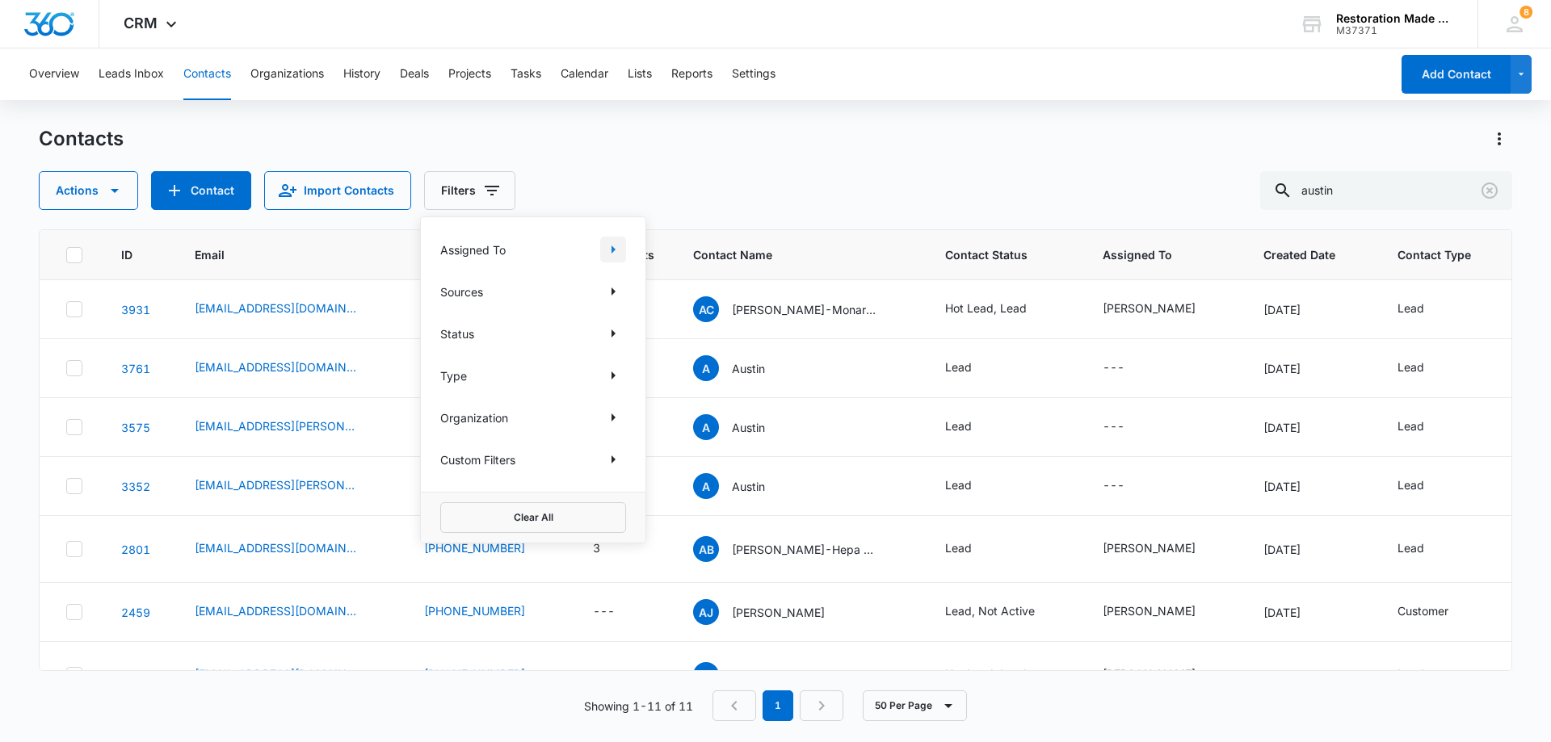
click at [613, 250] on icon "Show Assigned To filters" at bounding box center [614, 250] width 4 height 8
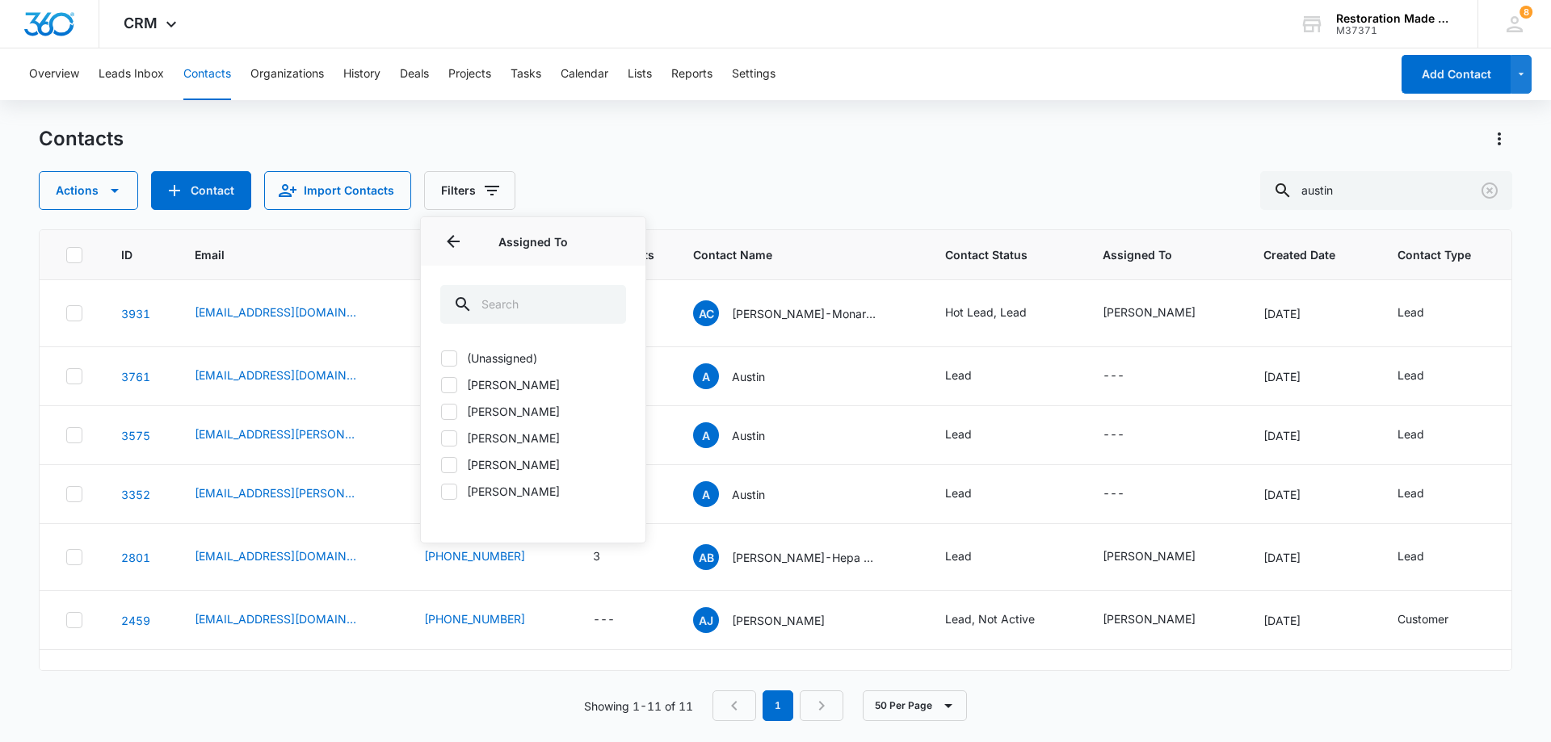
click at [493, 414] on label "[PERSON_NAME]" at bounding box center [533, 411] width 186 height 17
click at [441, 412] on input "[PERSON_NAME]" at bounding box center [440, 411] width 1 height 1
checkbox input "true"
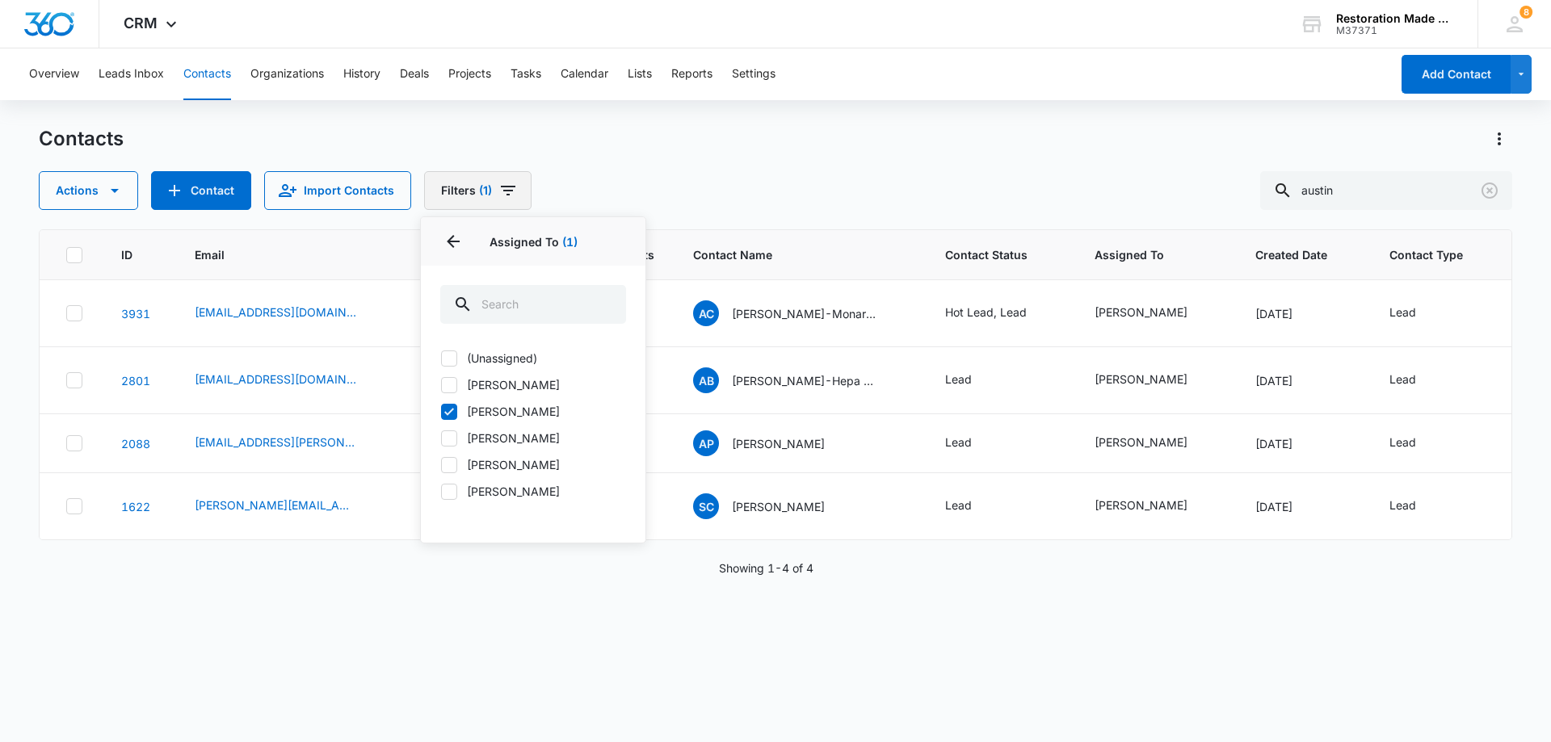
click at [506, 193] on icon "Filters" at bounding box center [507, 190] width 19 height 19
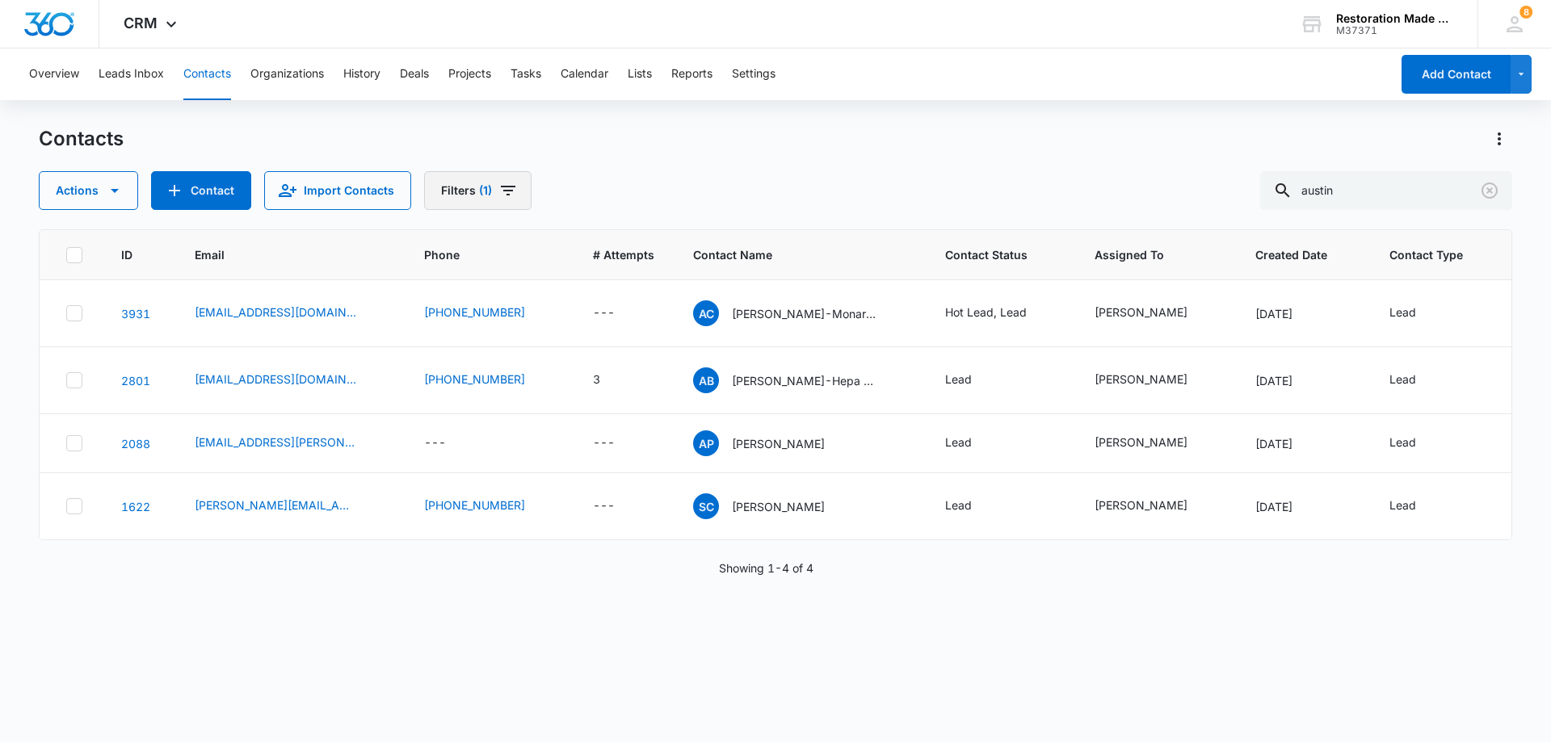
click at [507, 189] on icon "Filters" at bounding box center [507, 190] width 19 height 19
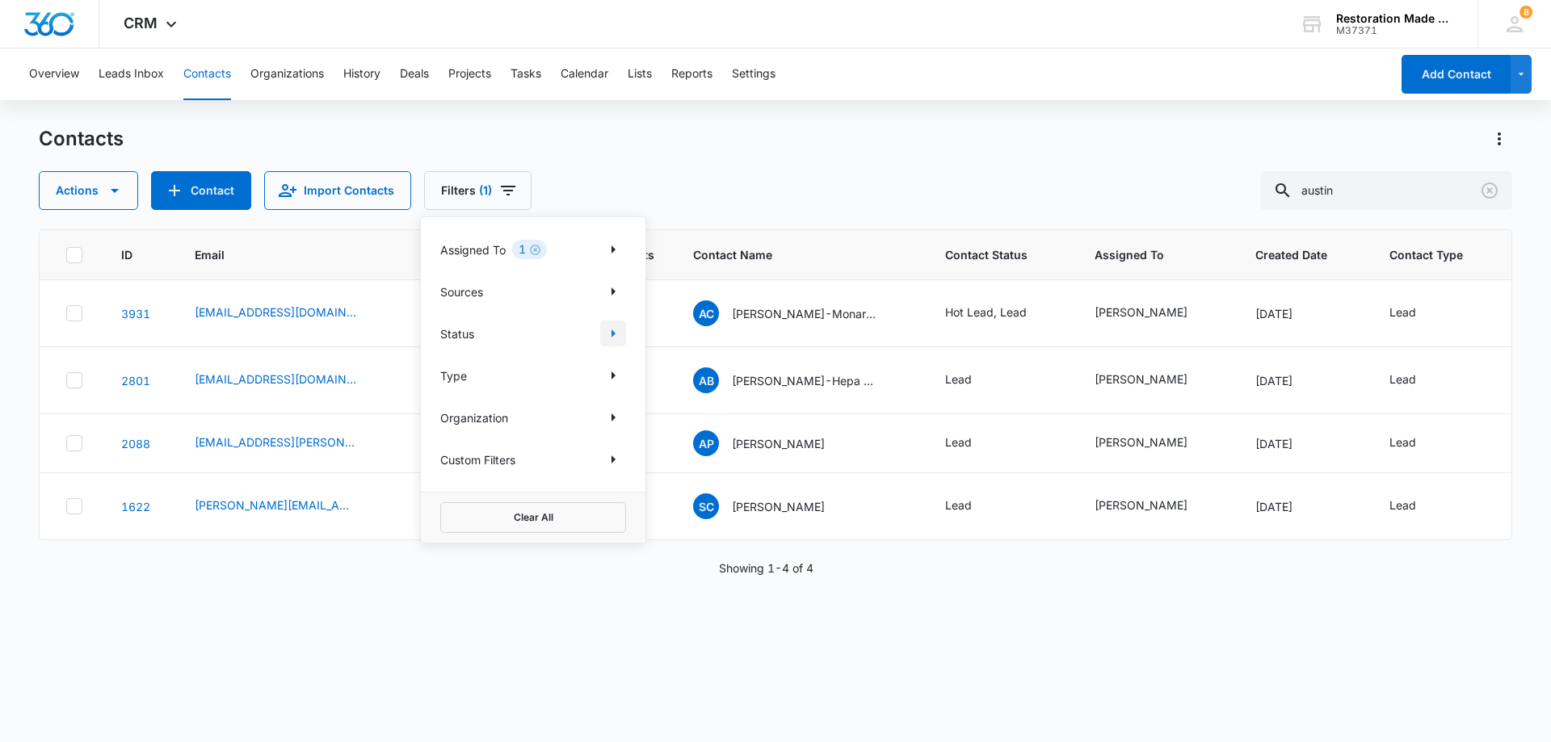
click at [616, 334] on icon "Show Status filters" at bounding box center [612, 333] width 19 height 19
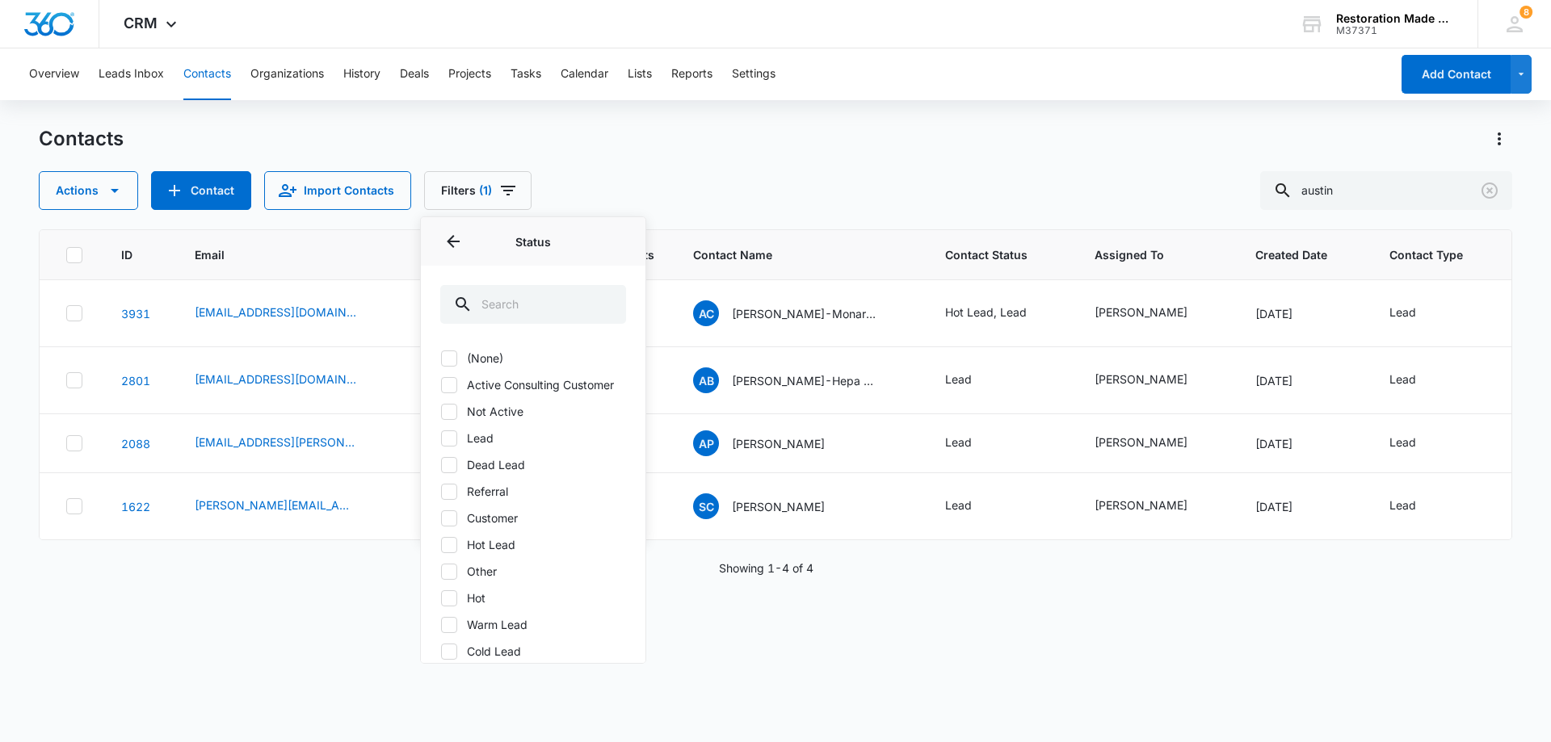
click at [477, 553] on label "Hot Lead" at bounding box center [533, 544] width 186 height 17
click at [441, 545] on input "Hot Lead" at bounding box center [440, 545] width 1 height 1
checkbox input "true"
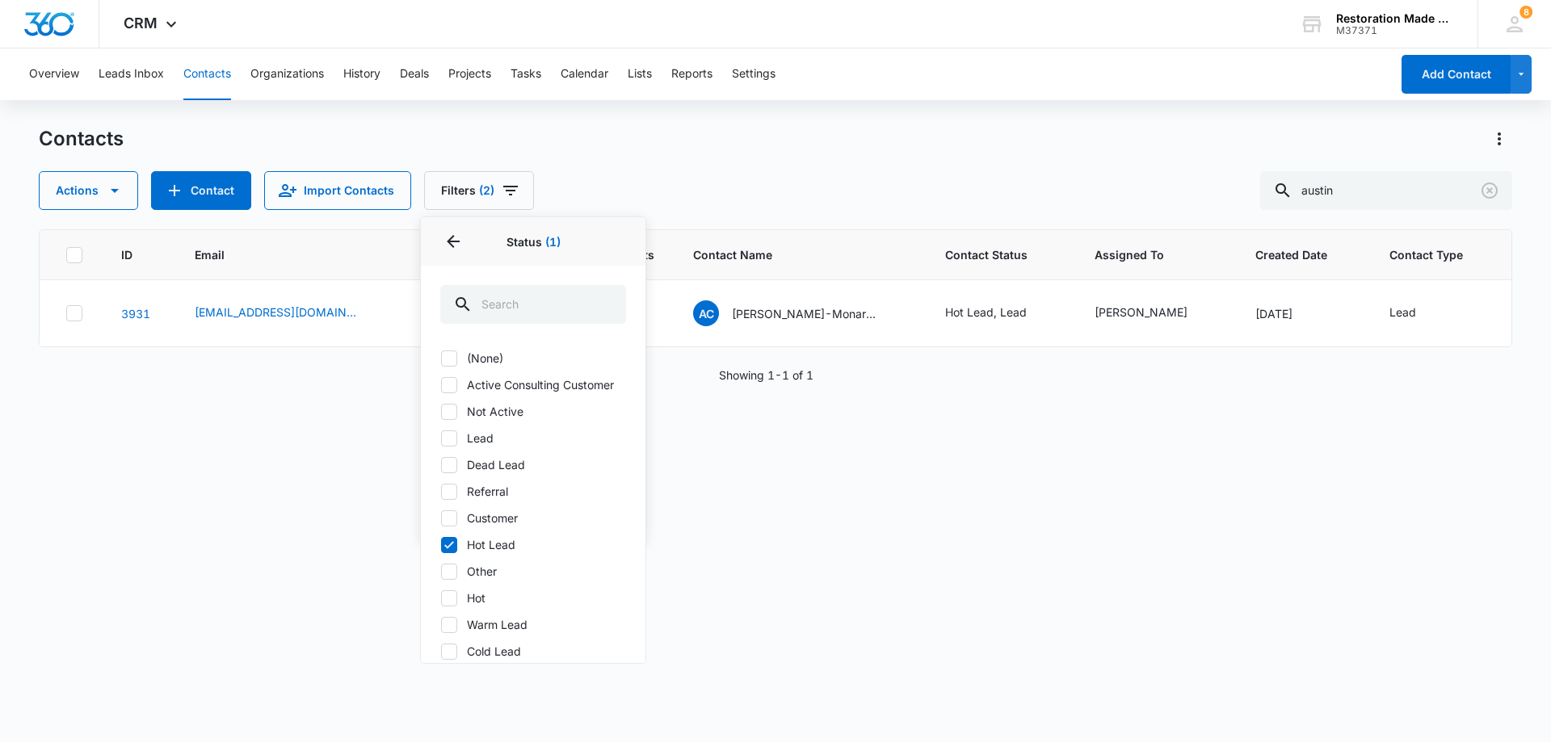
click at [751, 522] on div "ID Email Phone # Attempts Contact Name Contact Status Assigned To Created Date …" at bounding box center [776, 475] width 1474 height 492
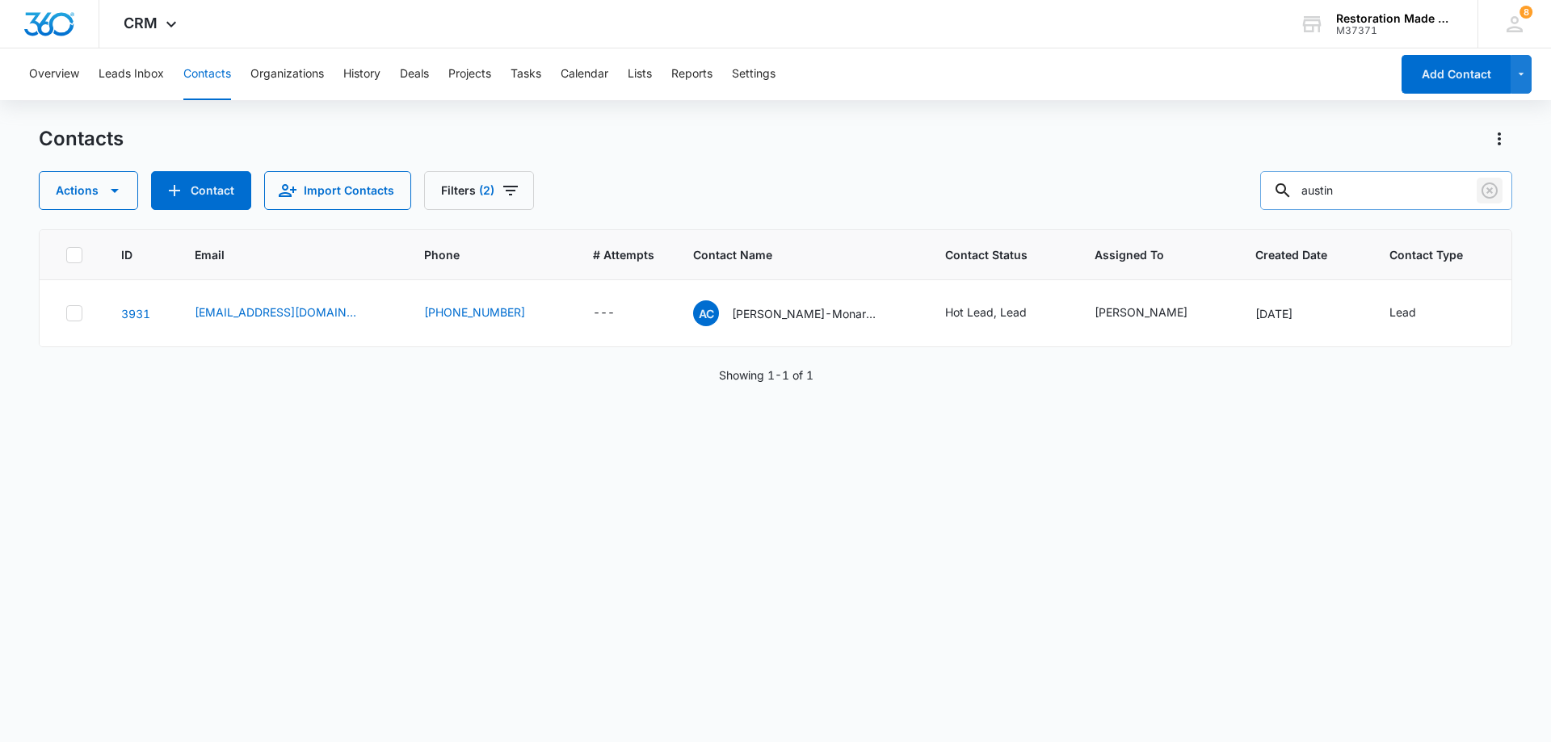
click at [1496, 197] on icon "Clear" at bounding box center [1489, 190] width 19 height 19
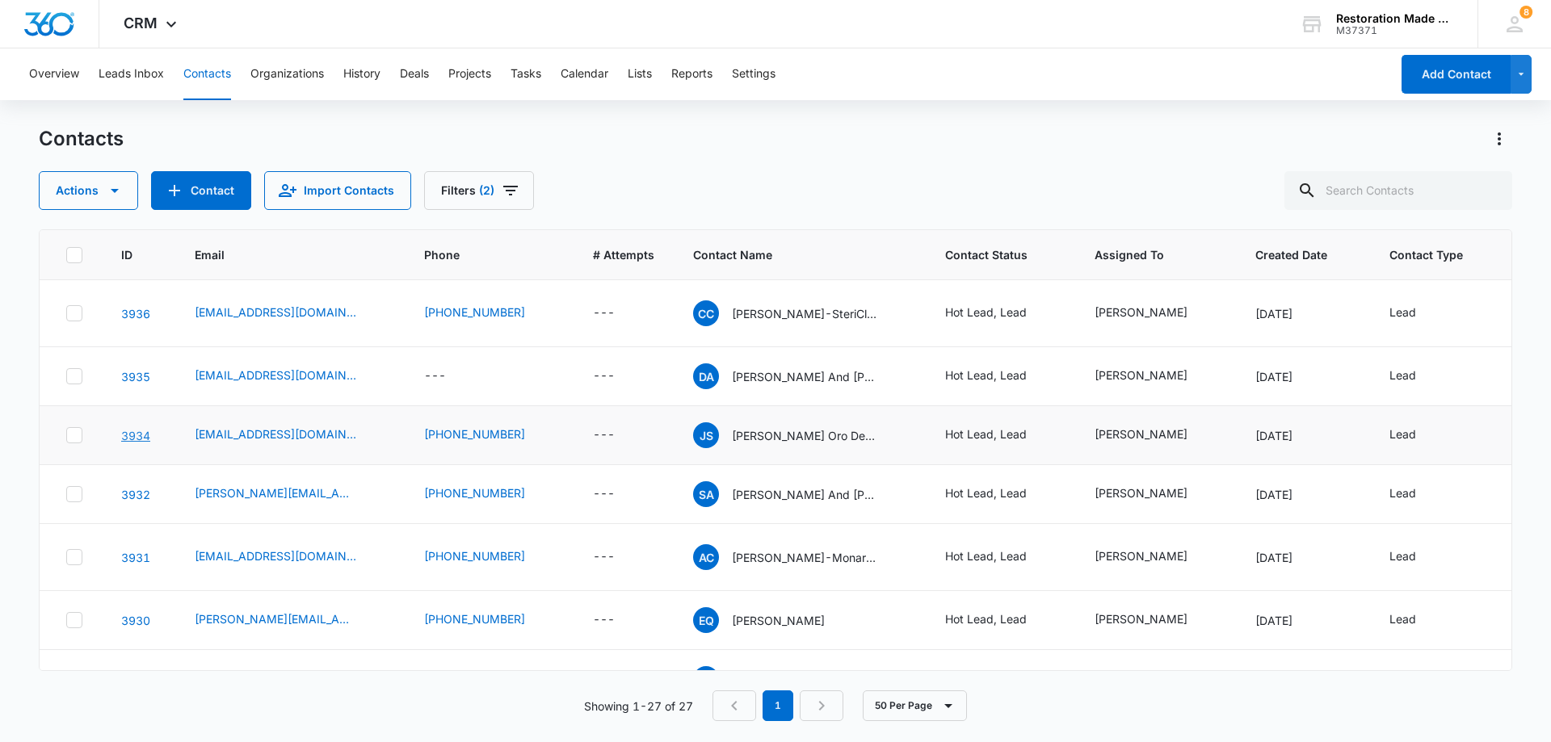
click at [141, 436] on link "3934" at bounding box center [135, 436] width 29 height 14
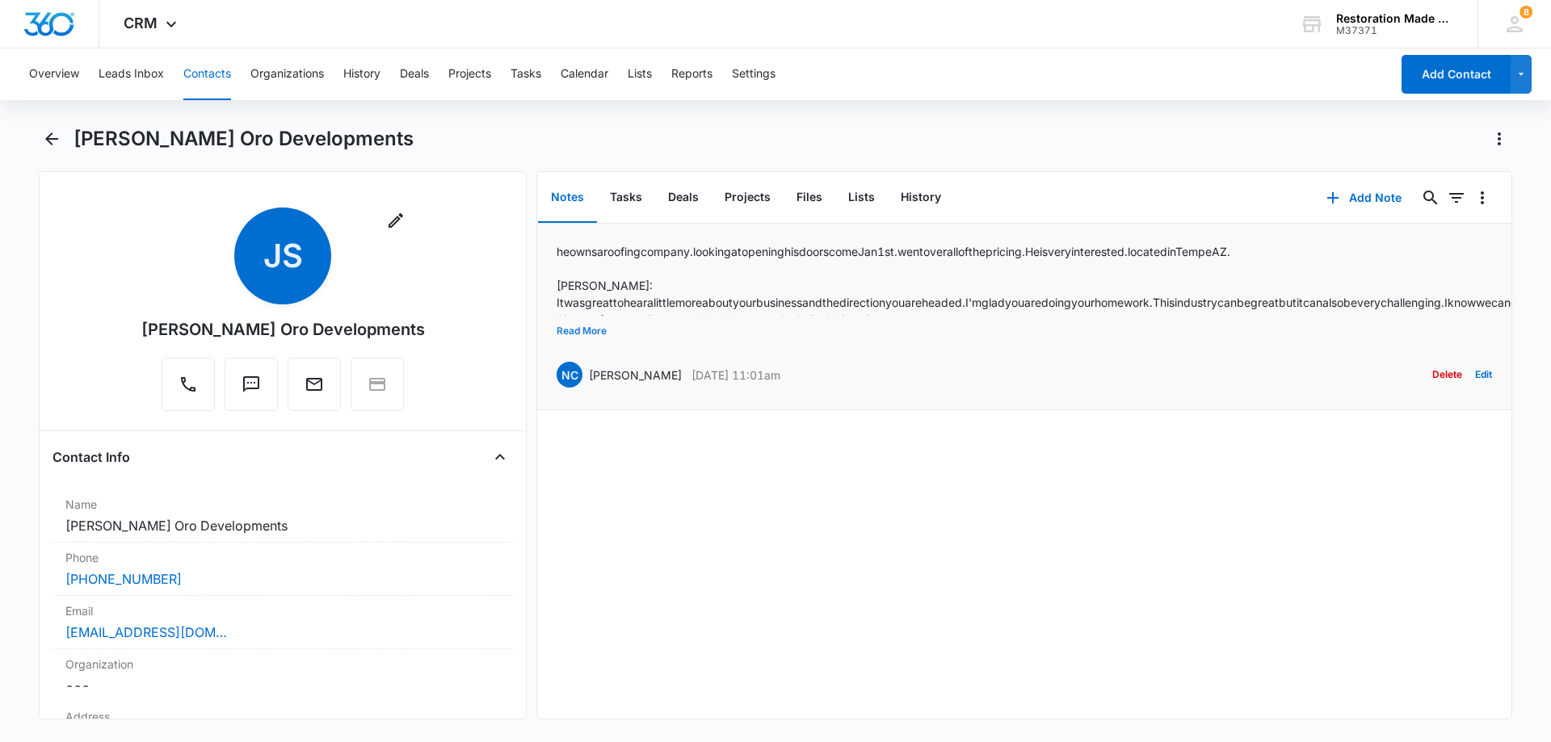
click at [575, 334] on button "Read More" at bounding box center [582, 331] width 50 height 31
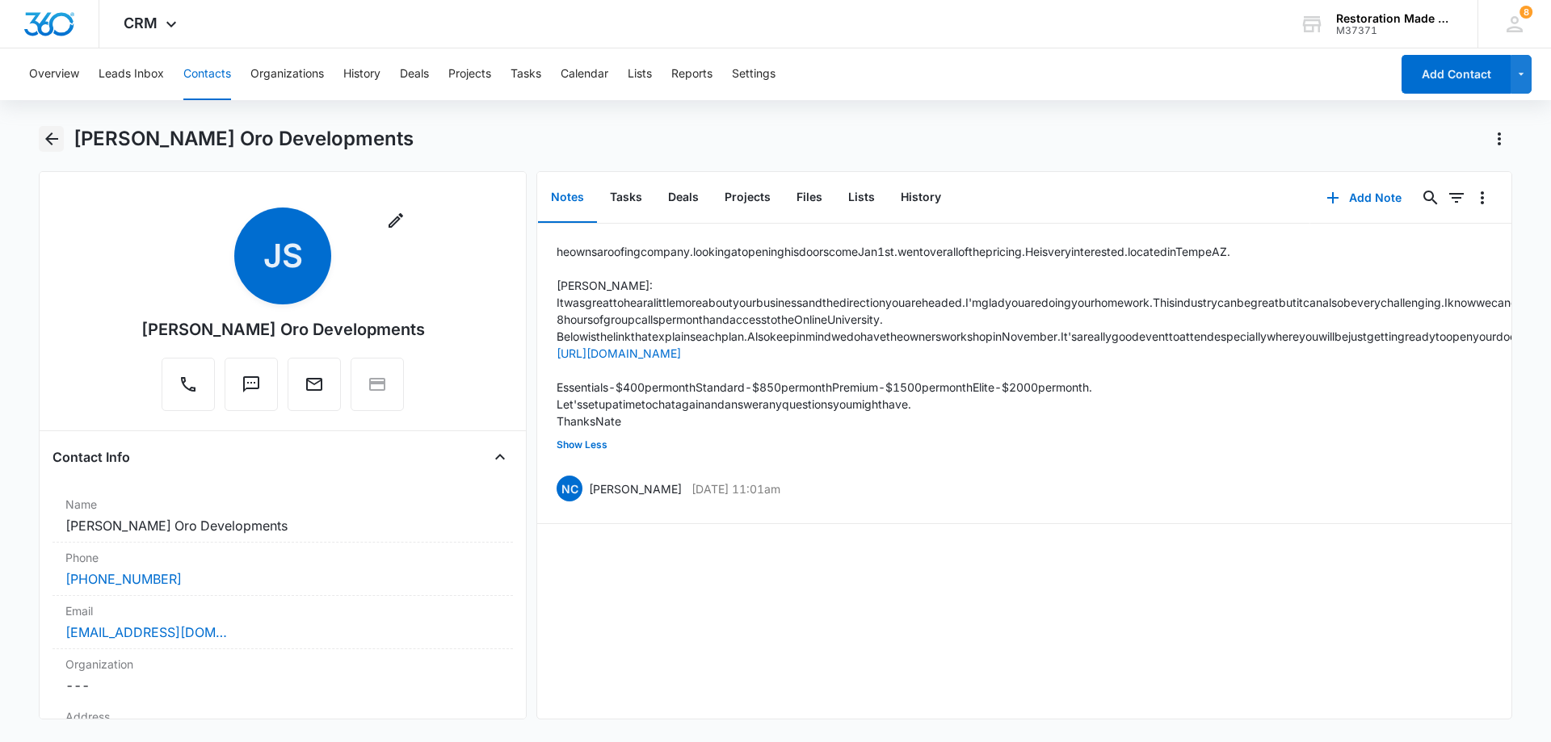
click at [51, 136] on icon "Back" at bounding box center [51, 138] width 19 height 19
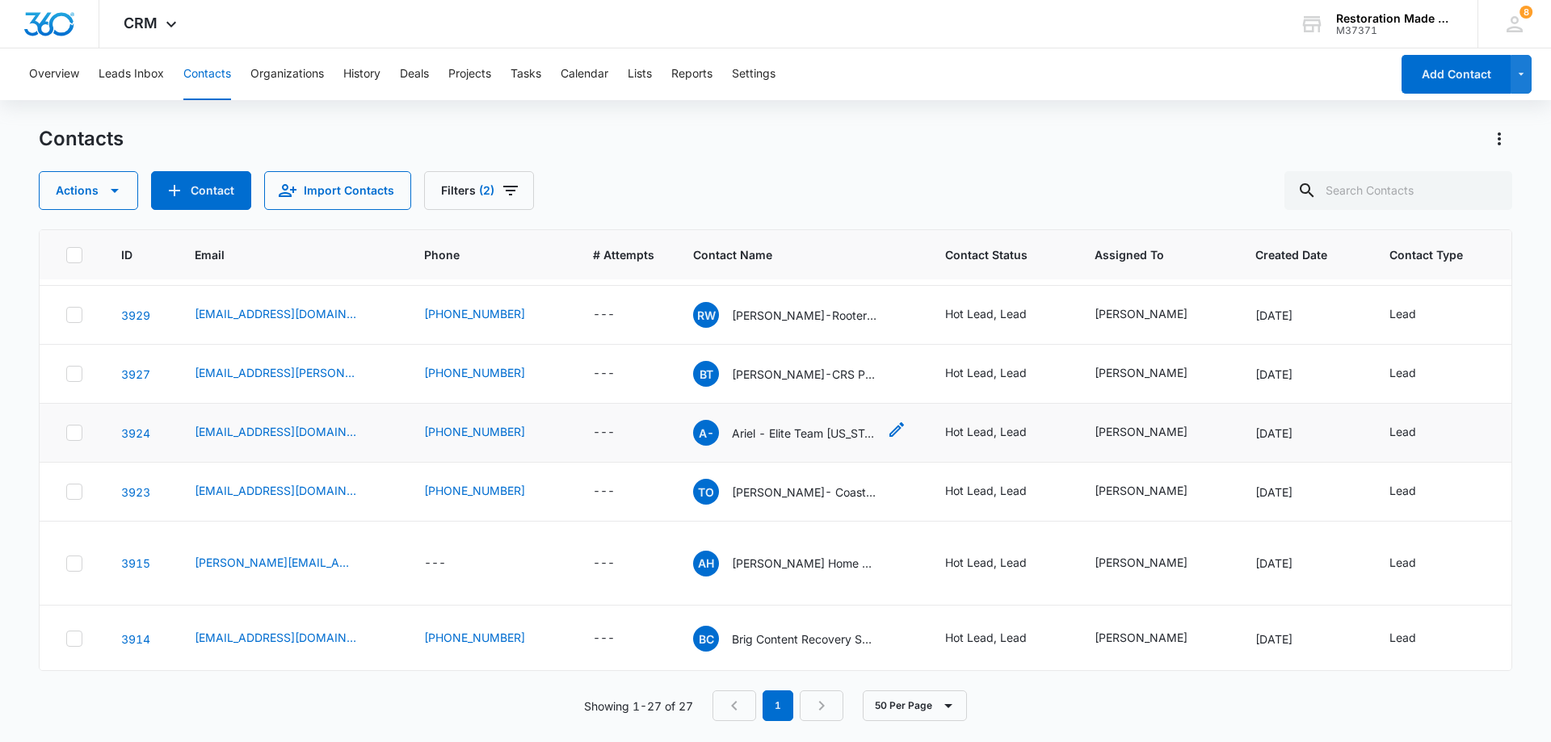
scroll to position [404, 0]
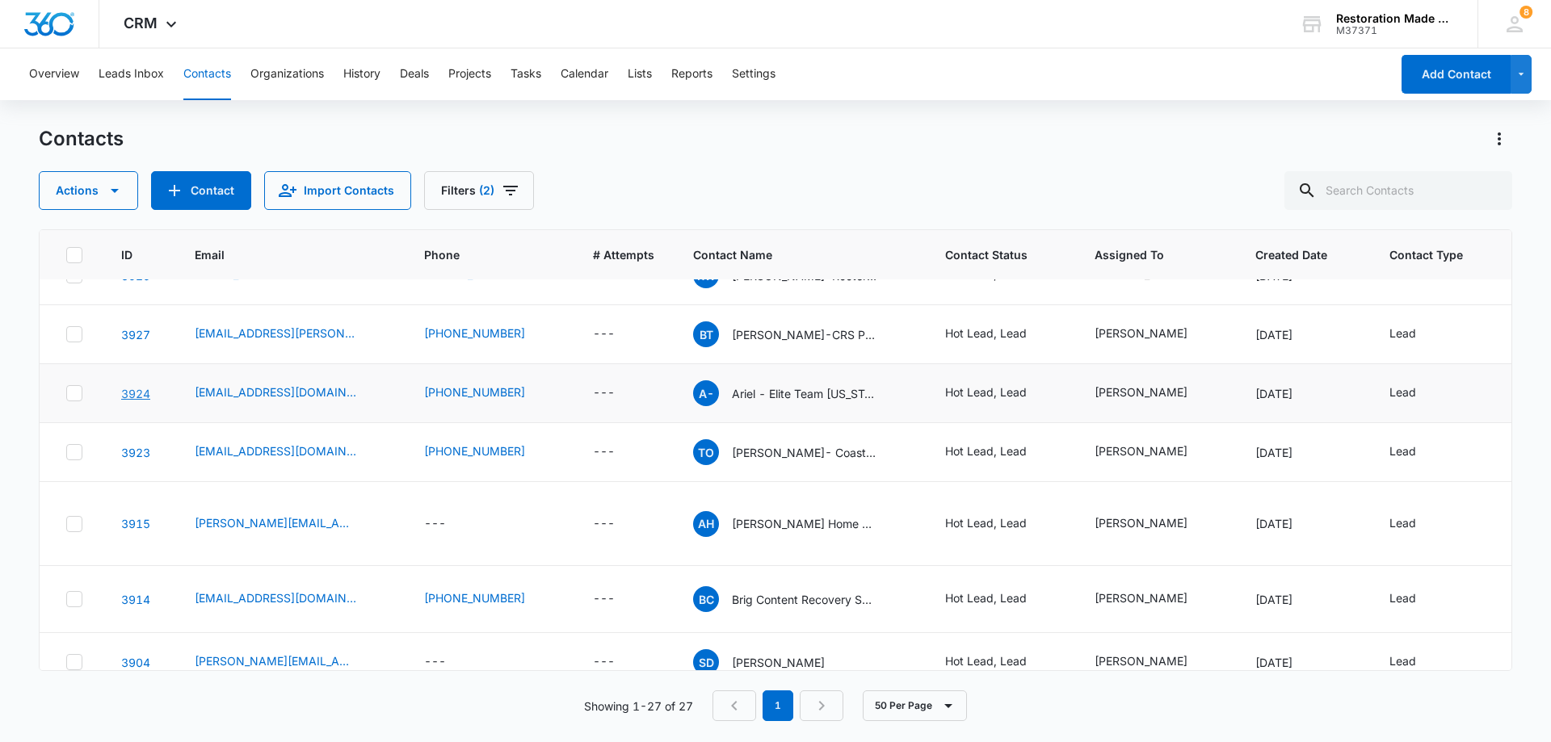
click at [137, 390] on link "3924" at bounding box center [135, 394] width 29 height 14
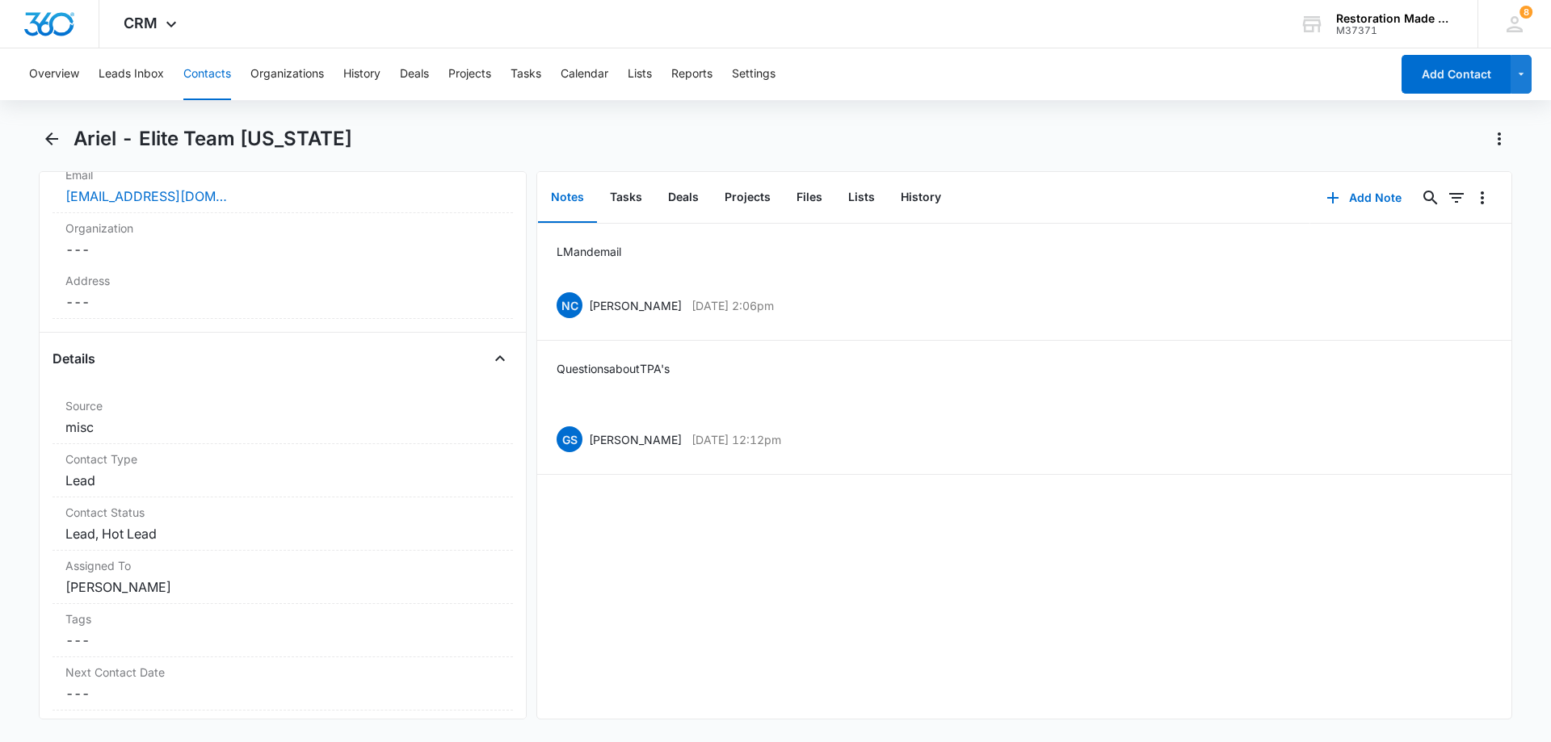
scroll to position [485, 0]
